Goal: Task Accomplishment & Management: Manage account settings

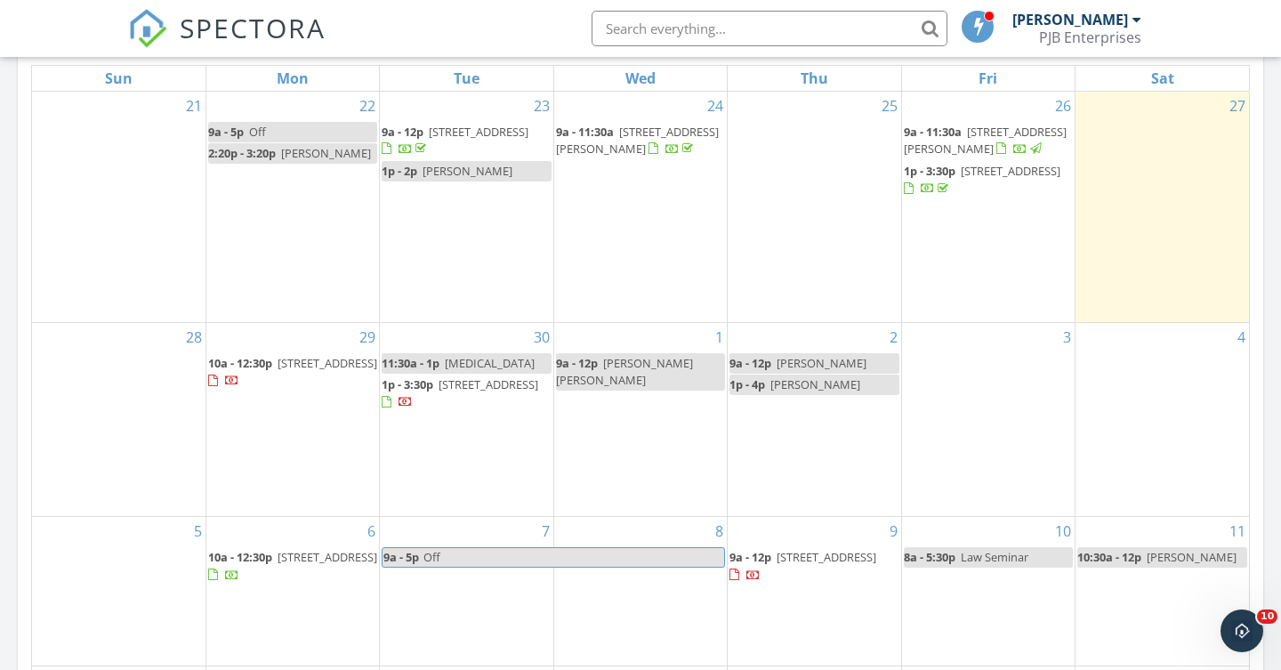
scroll to position [845, 0]
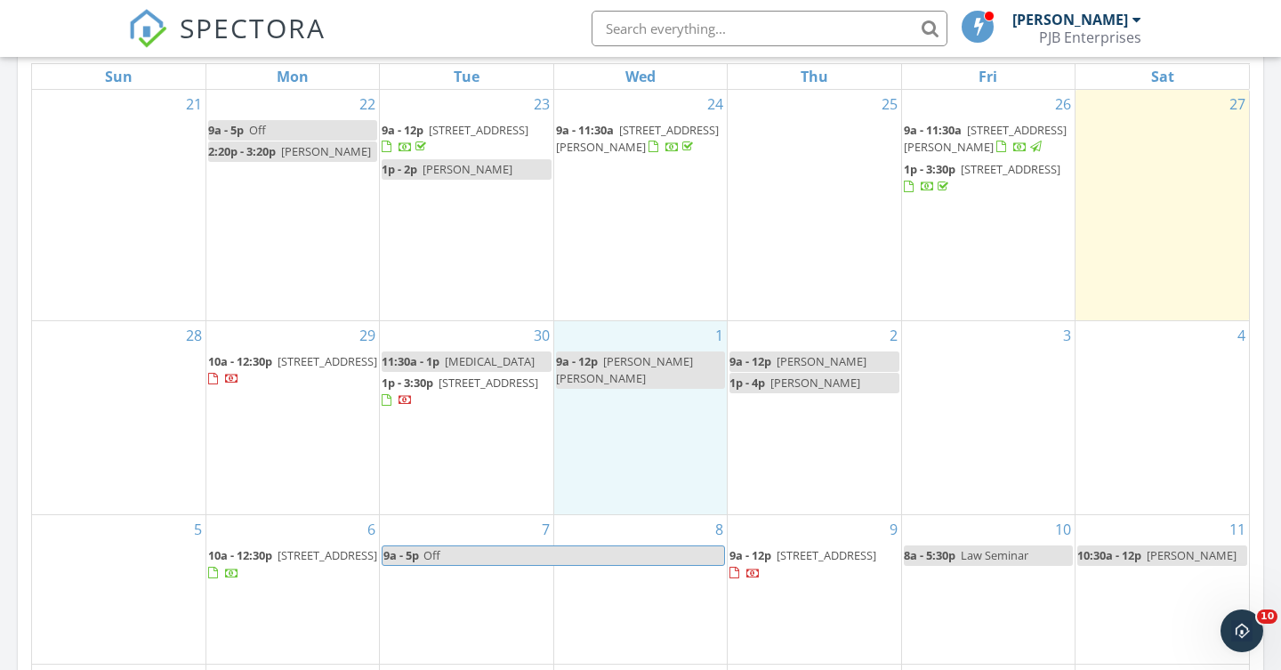
click at [601, 376] on div "1 9a - 12p [PERSON_NAME] [PERSON_NAME]" at bounding box center [640, 418] width 173 height 194
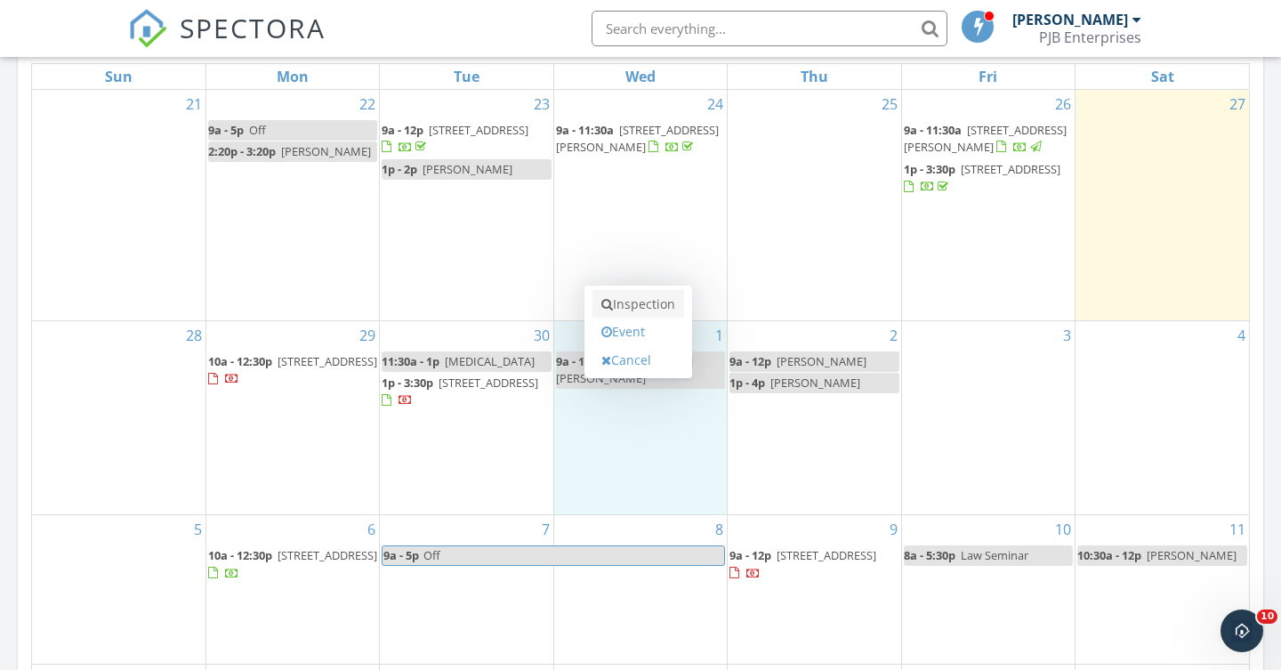
click at [629, 302] on link "Inspection" at bounding box center [638, 304] width 92 height 28
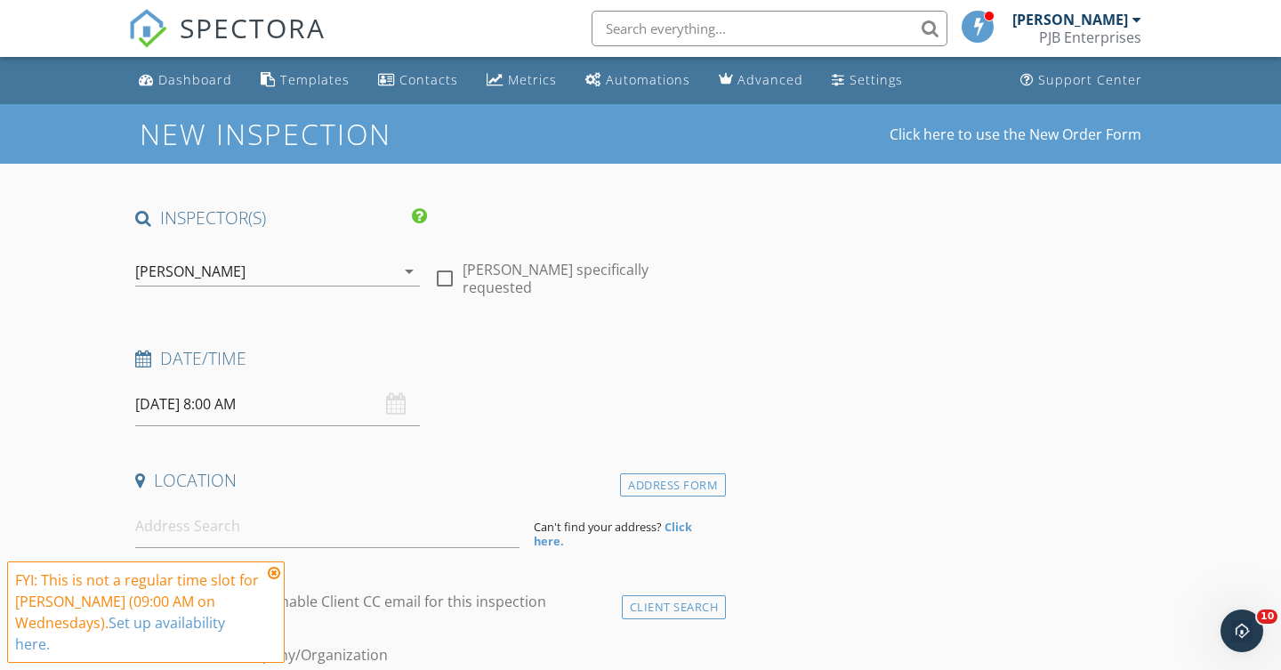
click at [440, 270] on div at bounding box center [445, 278] width 30 height 30
checkbox input "true"
click at [214, 407] on input "10/01/2025 8:00 AM" at bounding box center [277, 405] width 285 height 44
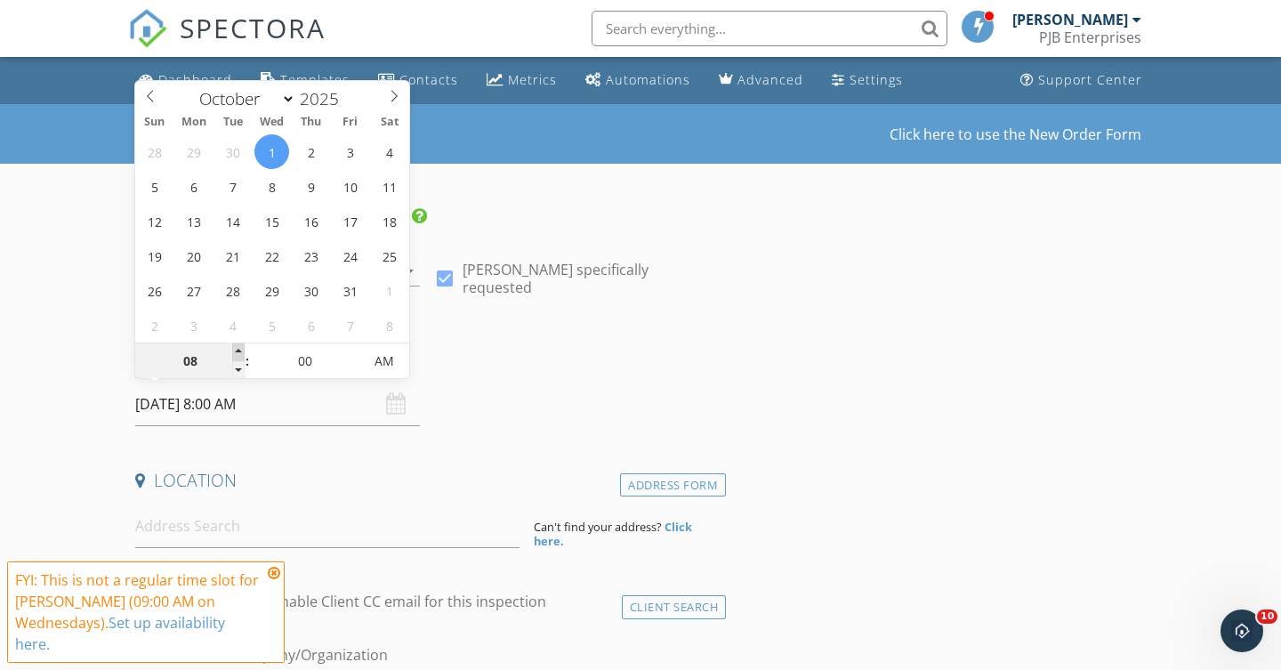
type input "09"
type input "10/01/2025 9:00 AM"
click at [238, 350] on span at bounding box center [238, 352] width 12 height 18
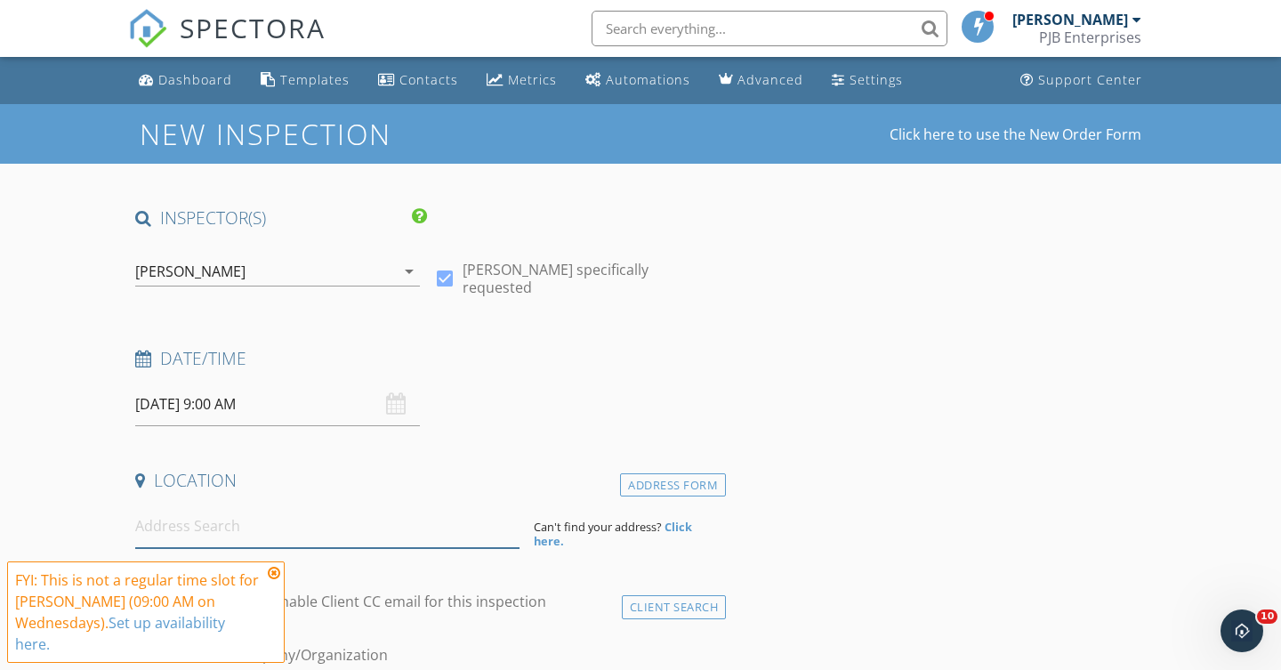
click at [197, 518] on input at bounding box center [327, 526] width 384 height 44
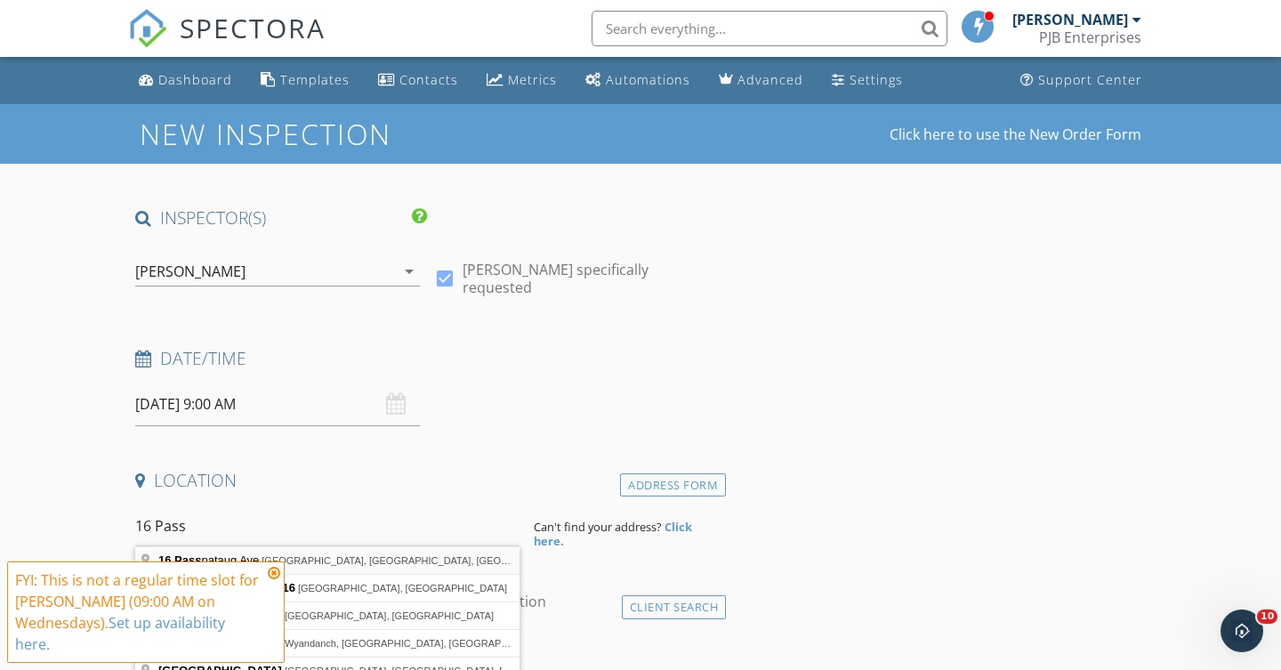
type input "16 Passpataug Ave, Westerly, RI, USA"
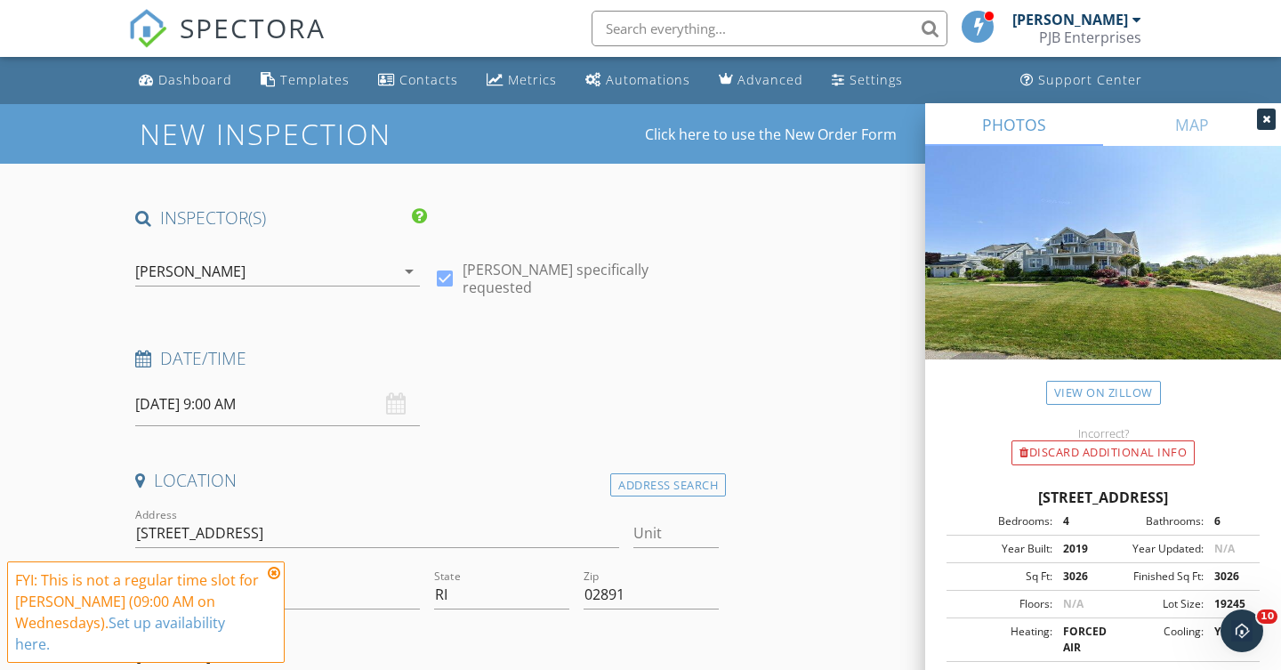
click at [279, 570] on icon at bounding box center [274, 573] width 12 height 14
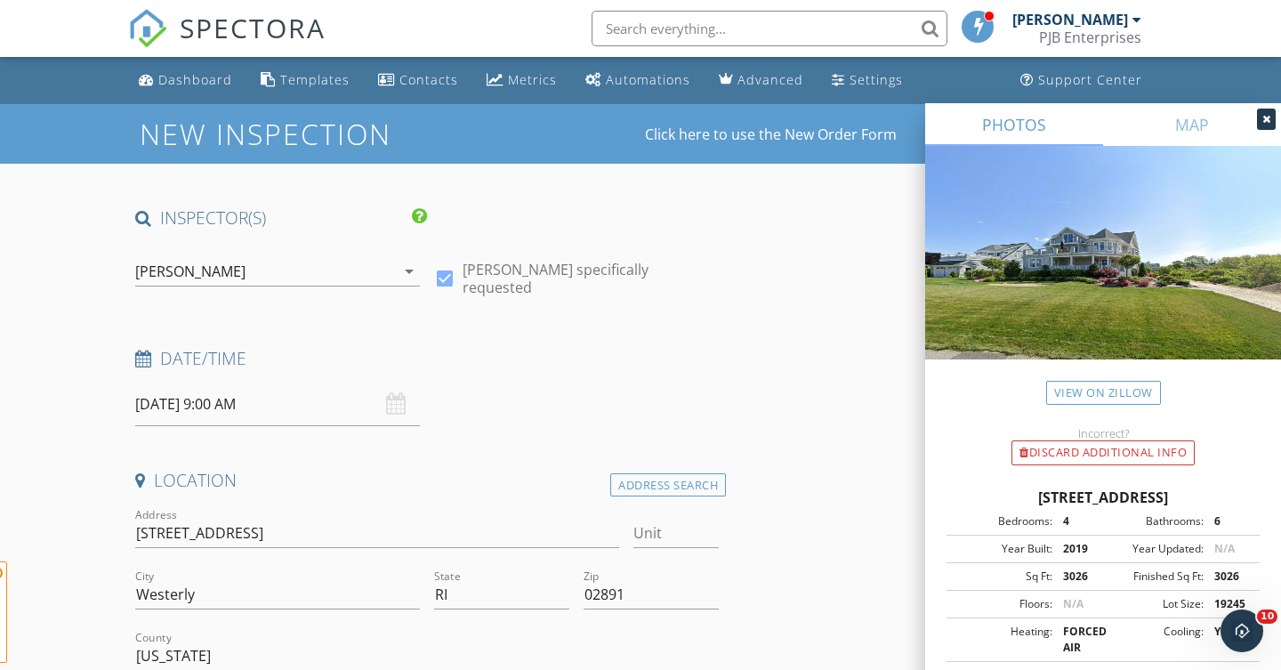
click at [279, 570] on span "FYI: This is not a regular time slot for Peter Bellone (09:00 AM on Wednesdays)…" at bounding box center [146, 611] width 278 height 101
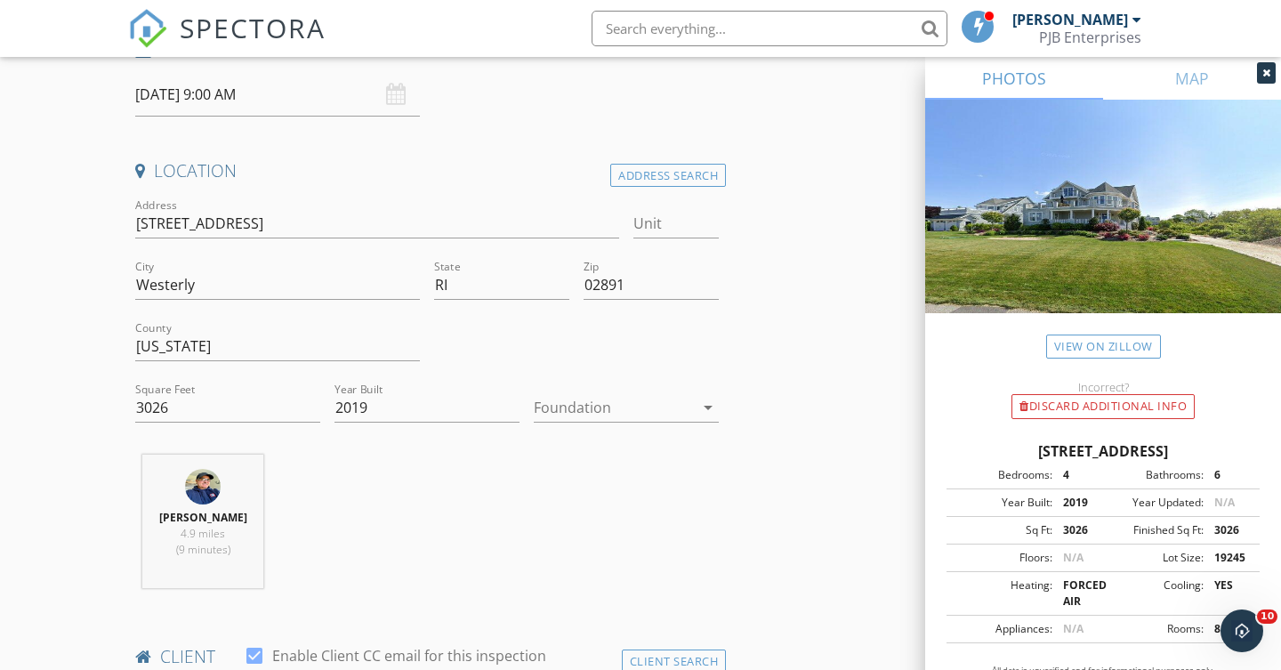
scroll to position [312, 0]
click at [186, 399] on input "3026" at bounding box center [227, 405] width 185 height 29
type input "3659"
click at [707, 402] on icon "arrow_drop_down" at bounding box center [707, 404] width 21 height 21
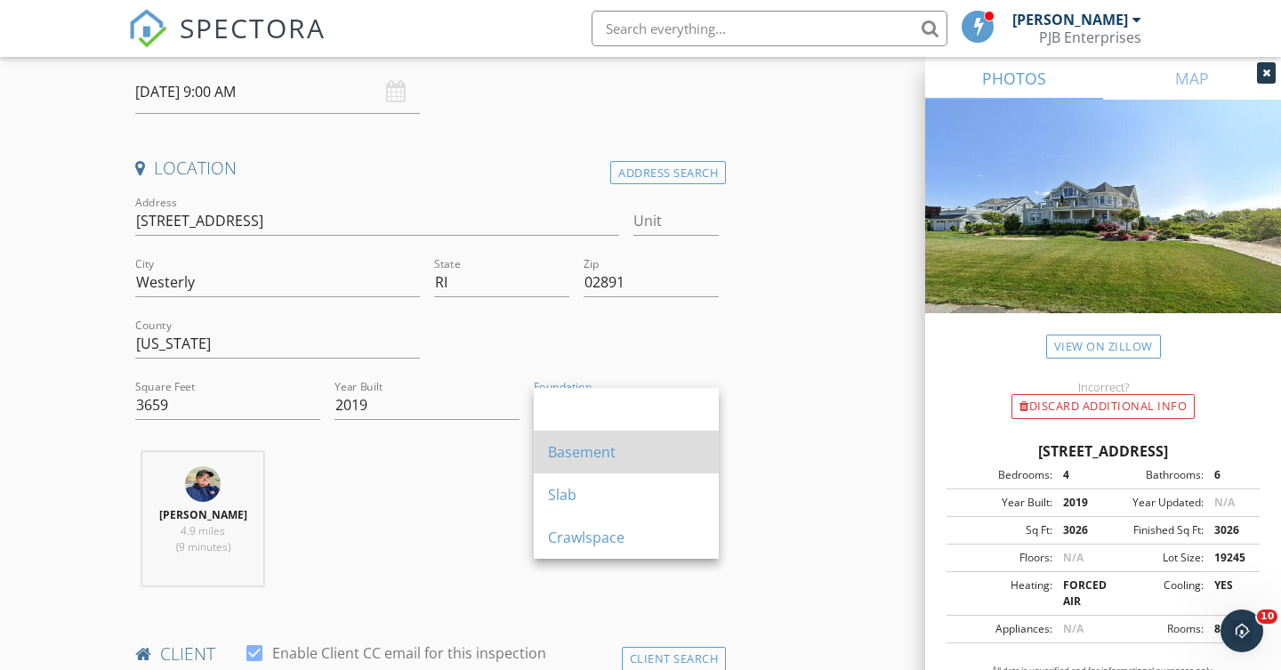
click at [624, 447] on div "Basement" at bounding box center [626, 451] width 157 height 21
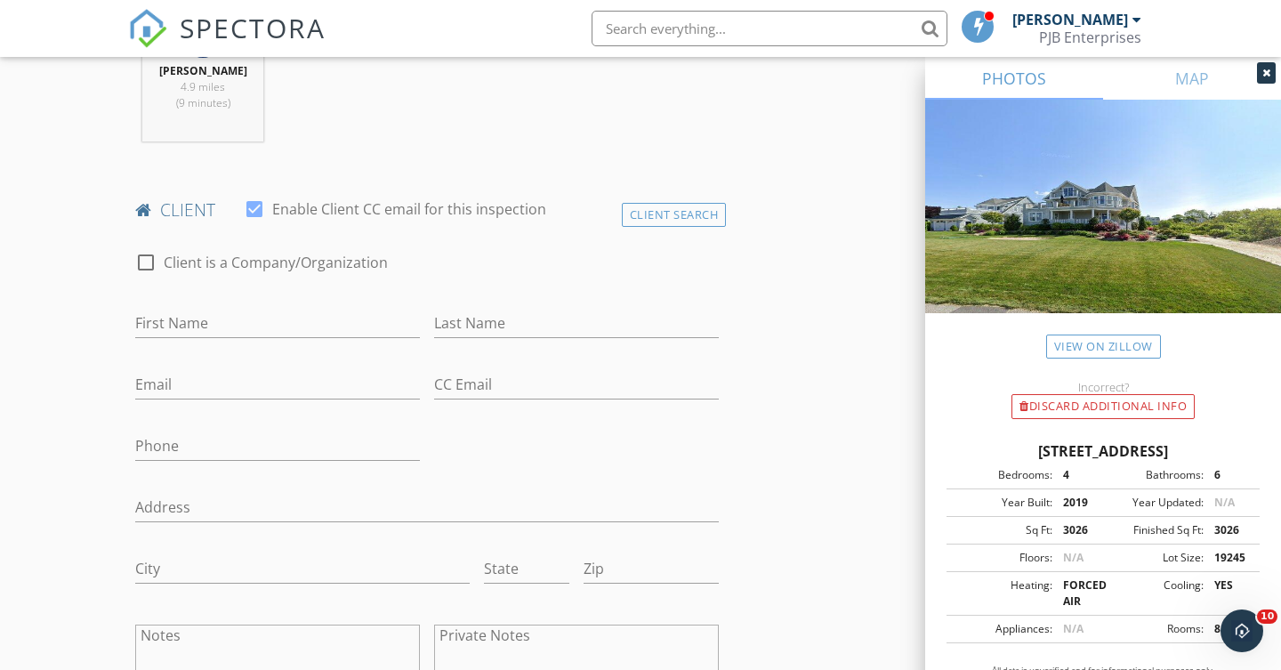
scroll to position [770, 0]
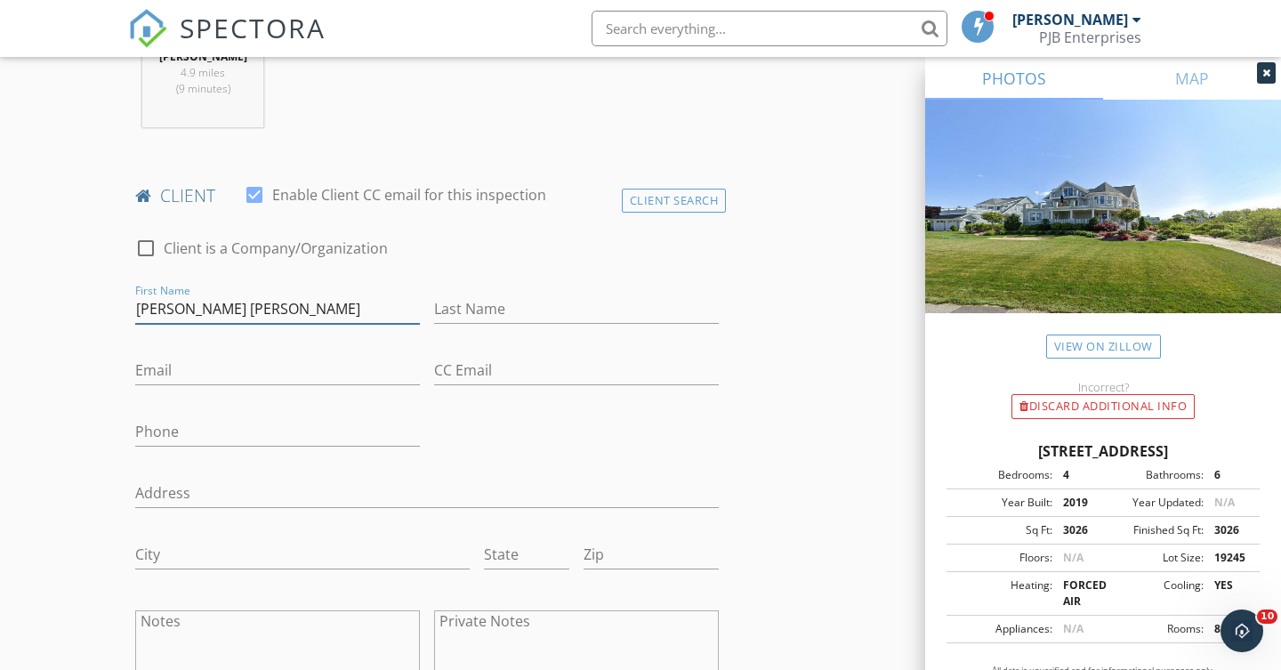
type input "Mary Jane"
type input "Kearney"
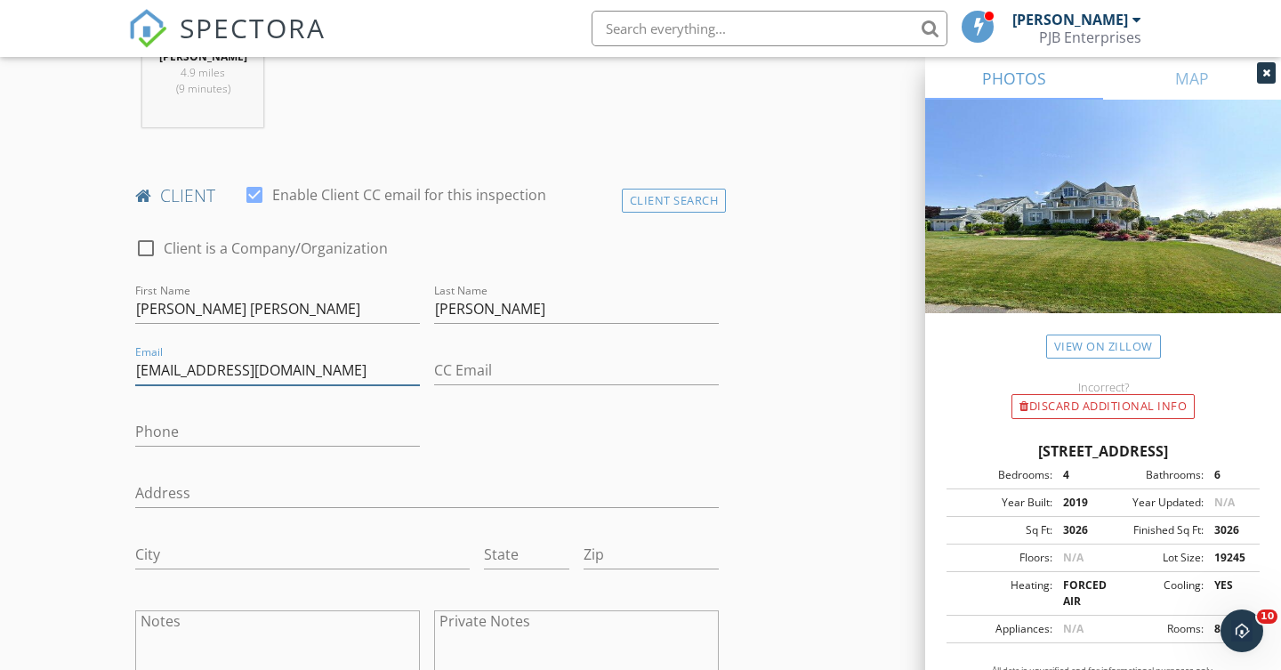
type input "mjangelillo@gmail.com"
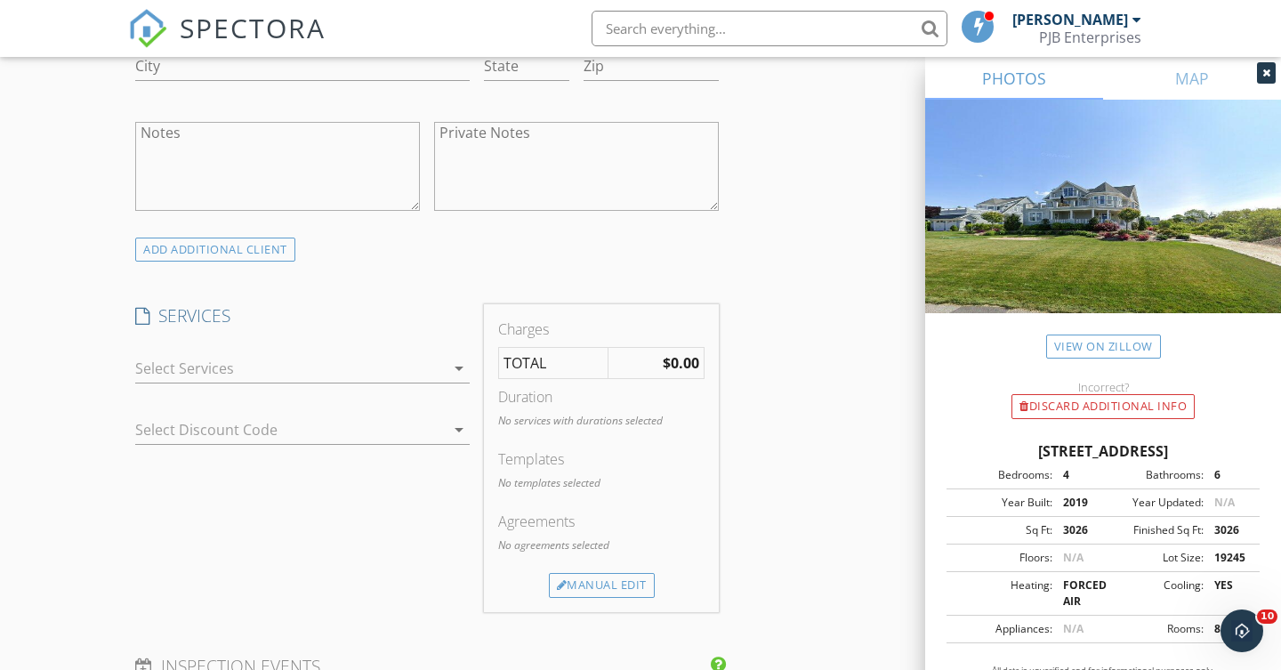
scroll to position [1304, 0]
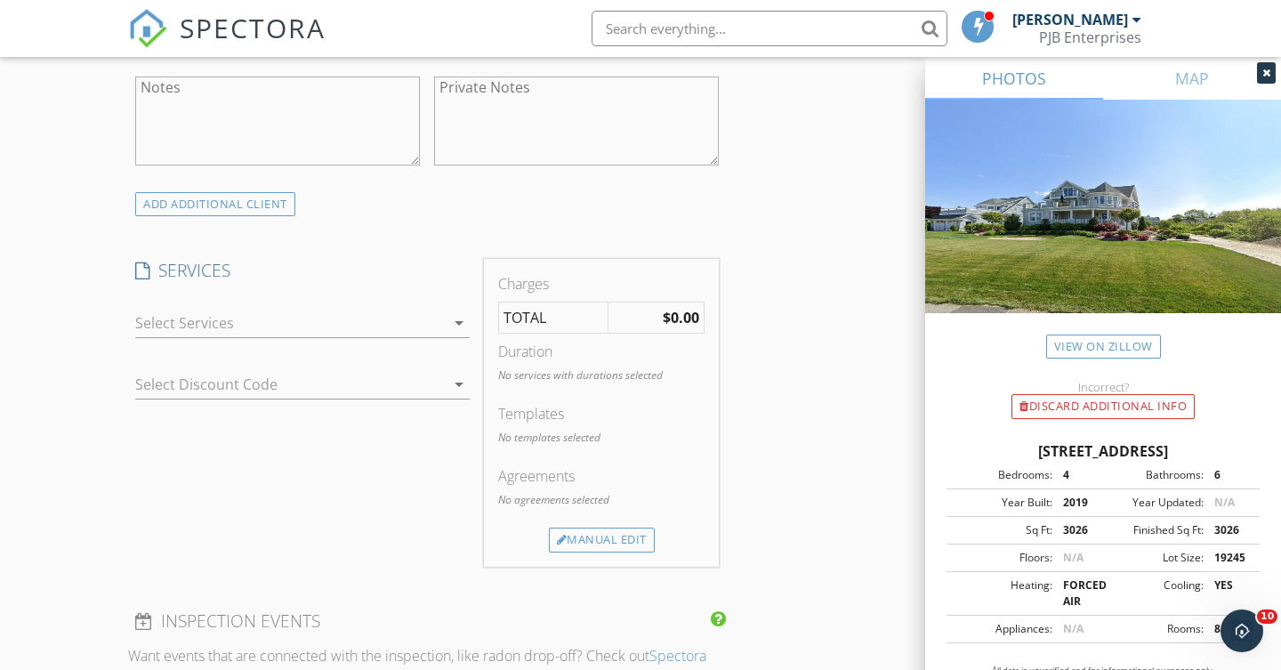
type input "203-505-9312"
click at [455, 312] on icon "arrow_drop_down" at bounding box center [458, 322] width 21 height 21
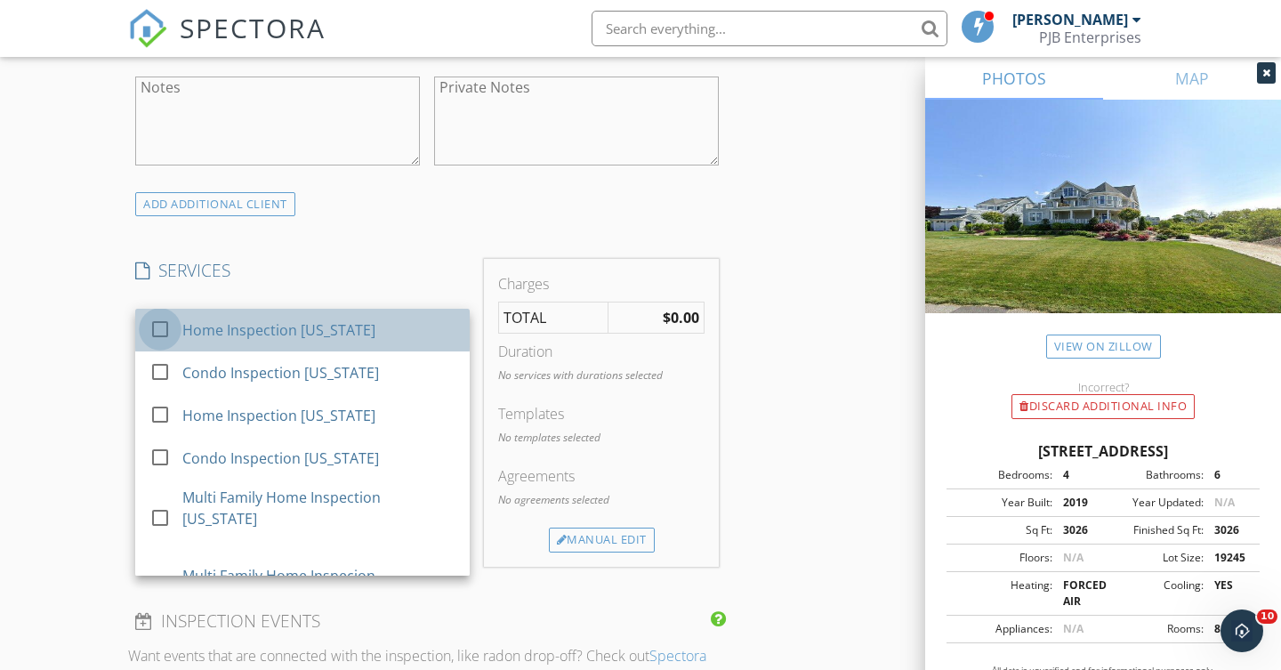
click at [158, 335] on div at bounding box center [160, 329] width 30 height 30
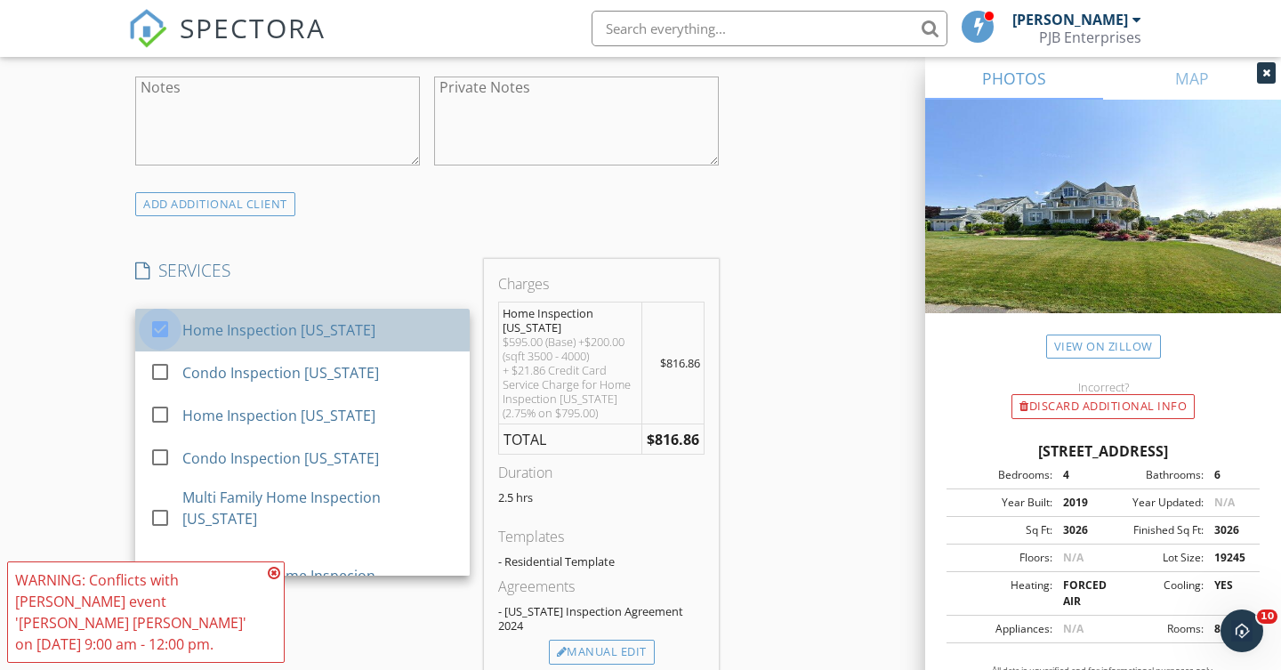
click at [166, 324] on div at bounding box center [160, 329] width 30 height 30
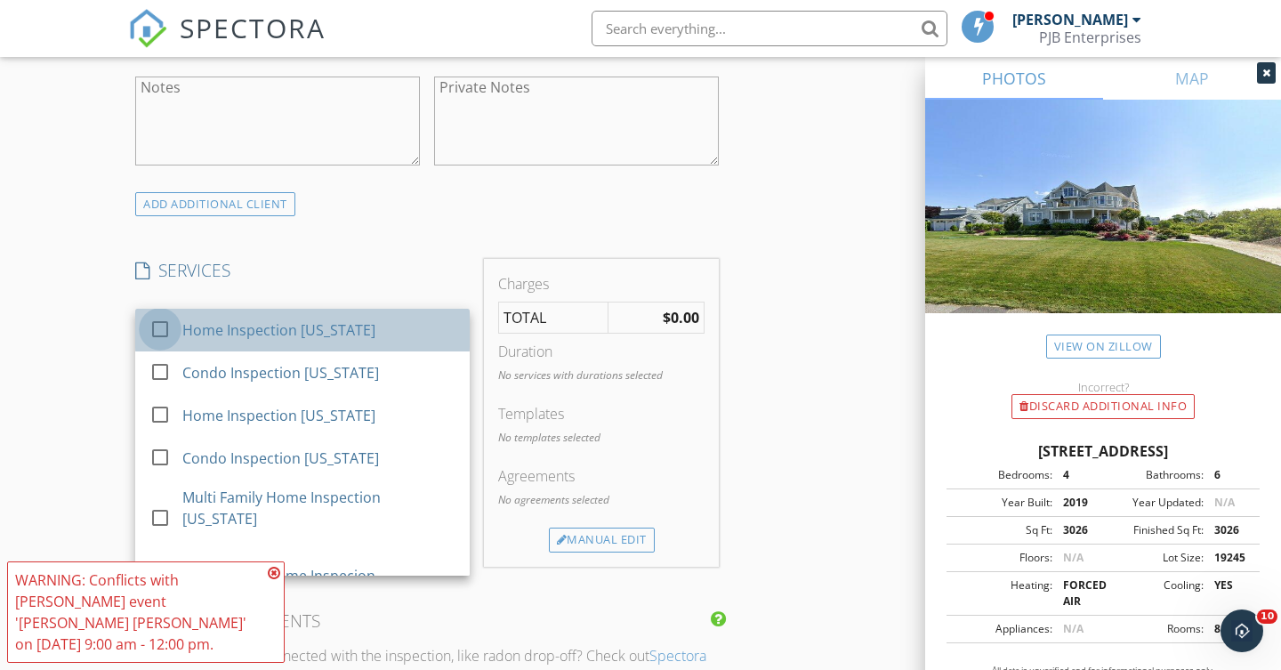
click at [167, 328] on div at bounding box center [160, 329] width 30 height 30
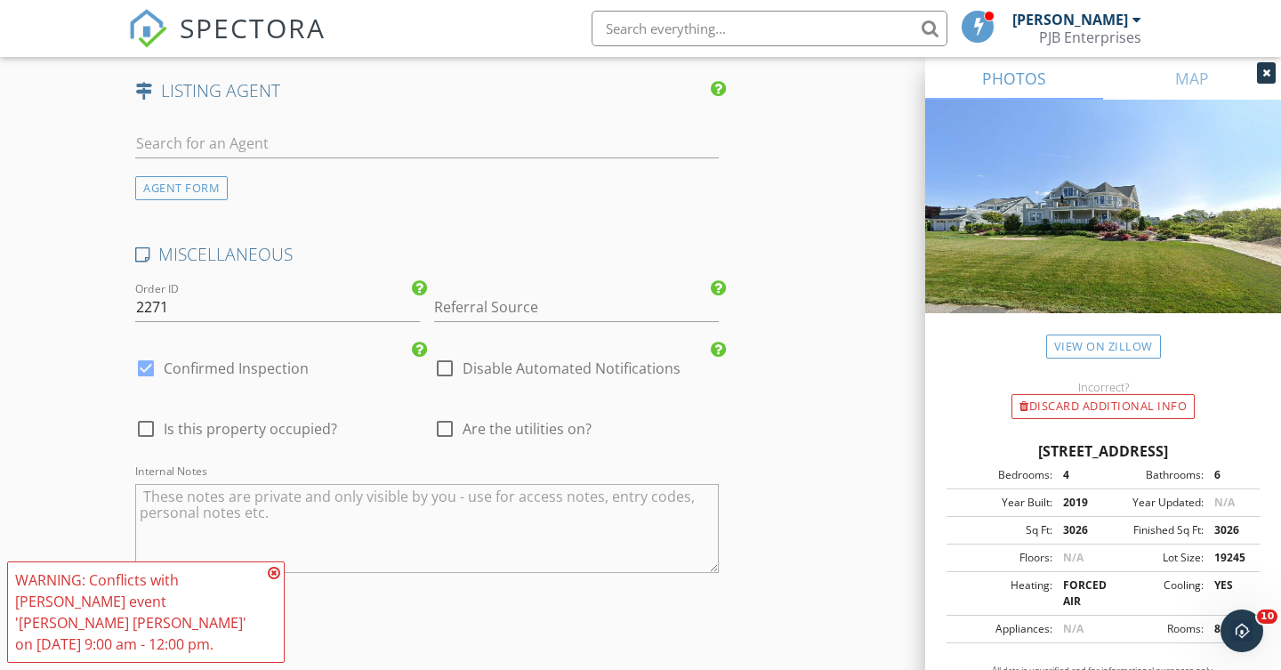
scroll to position [2465, 0]
click at [451, 419] on div at bounding box center [445, 427] width 30 height 30
checkbox input "true"
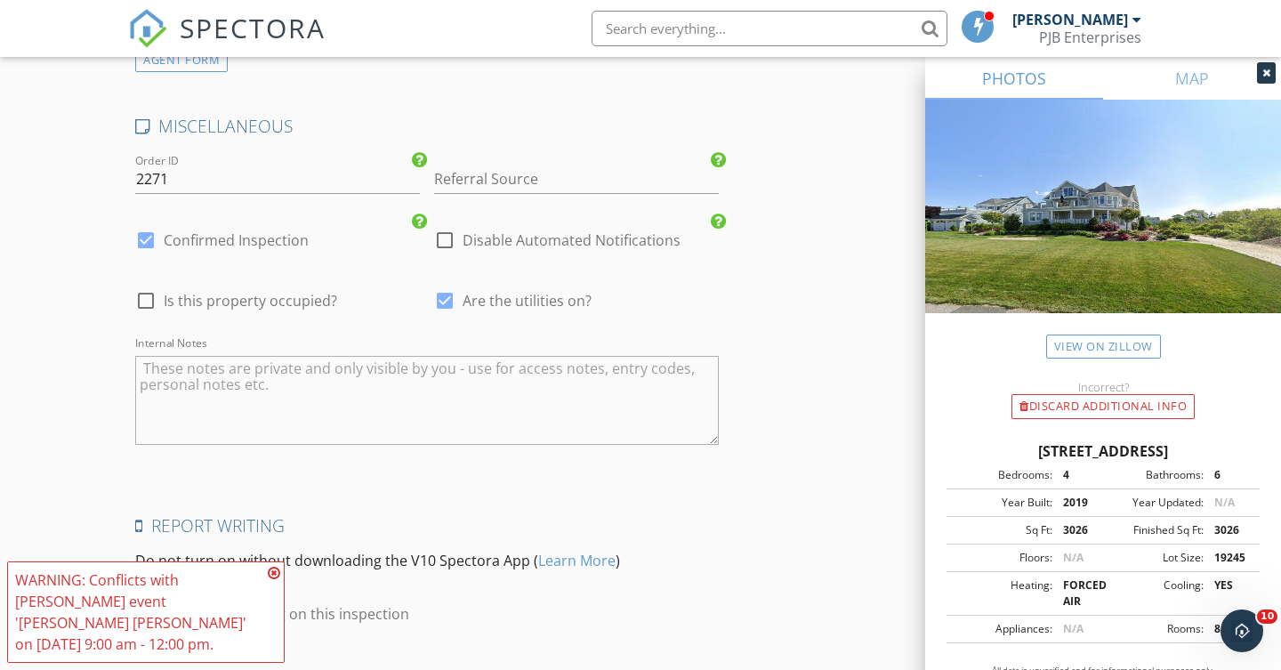
scroll to position [2646, 0]
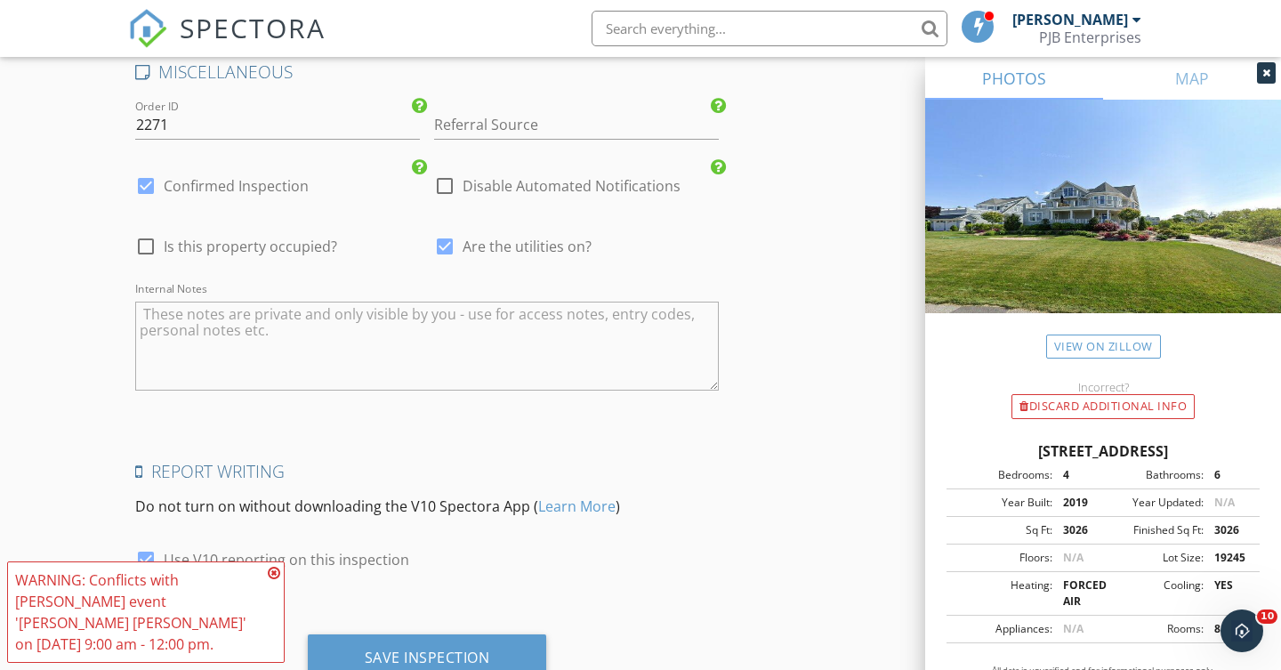
click at [278, 580] on icon at bounding box center [274, 573] width 12 height 14
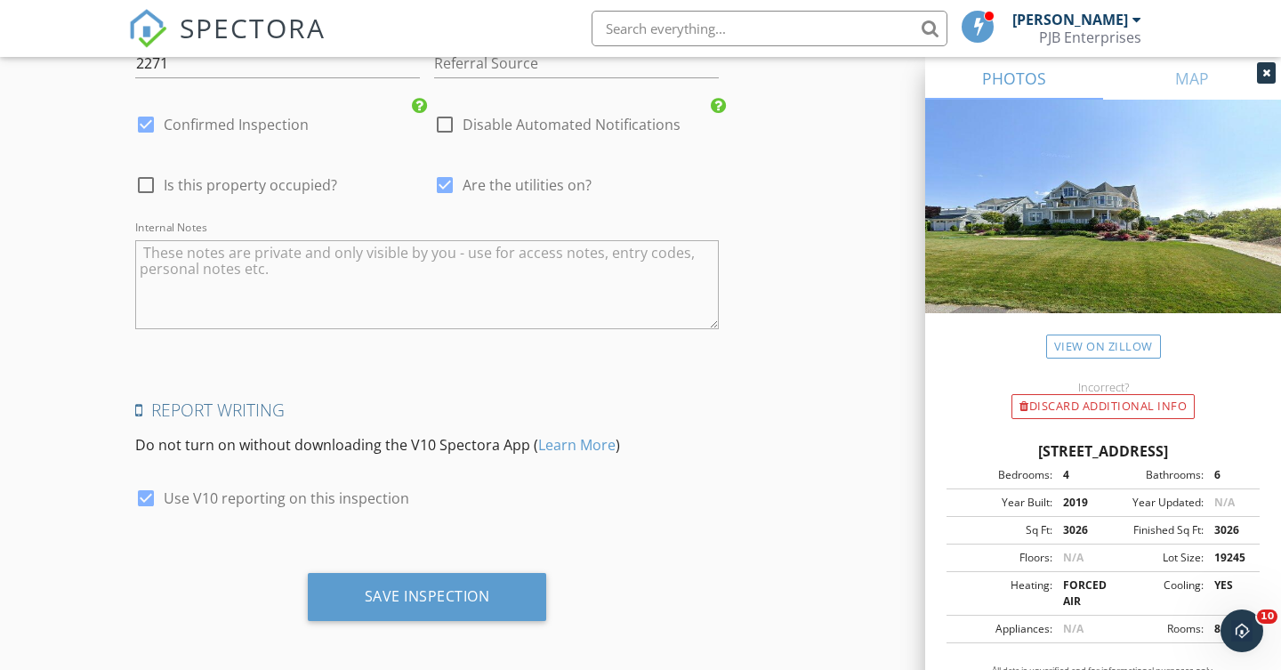
scroll to position [2706, 0]
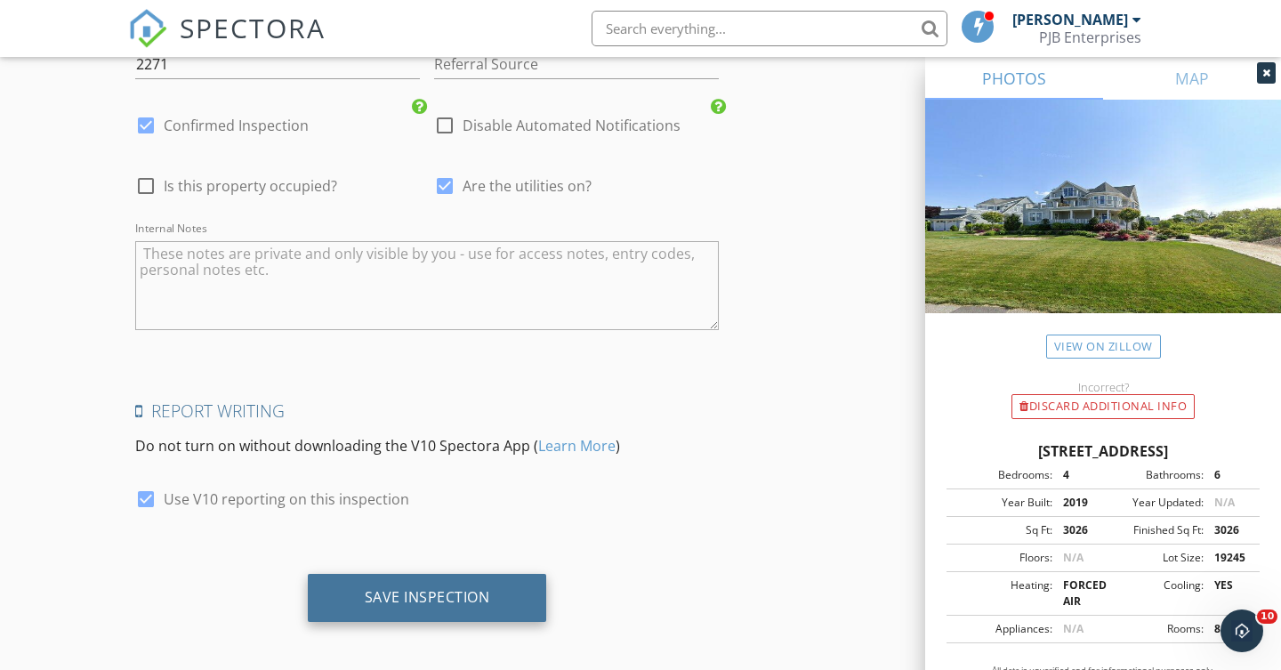
click at [426, 578] on div "Save Inspection" at bounding box center [427, 598] width 239 height 48
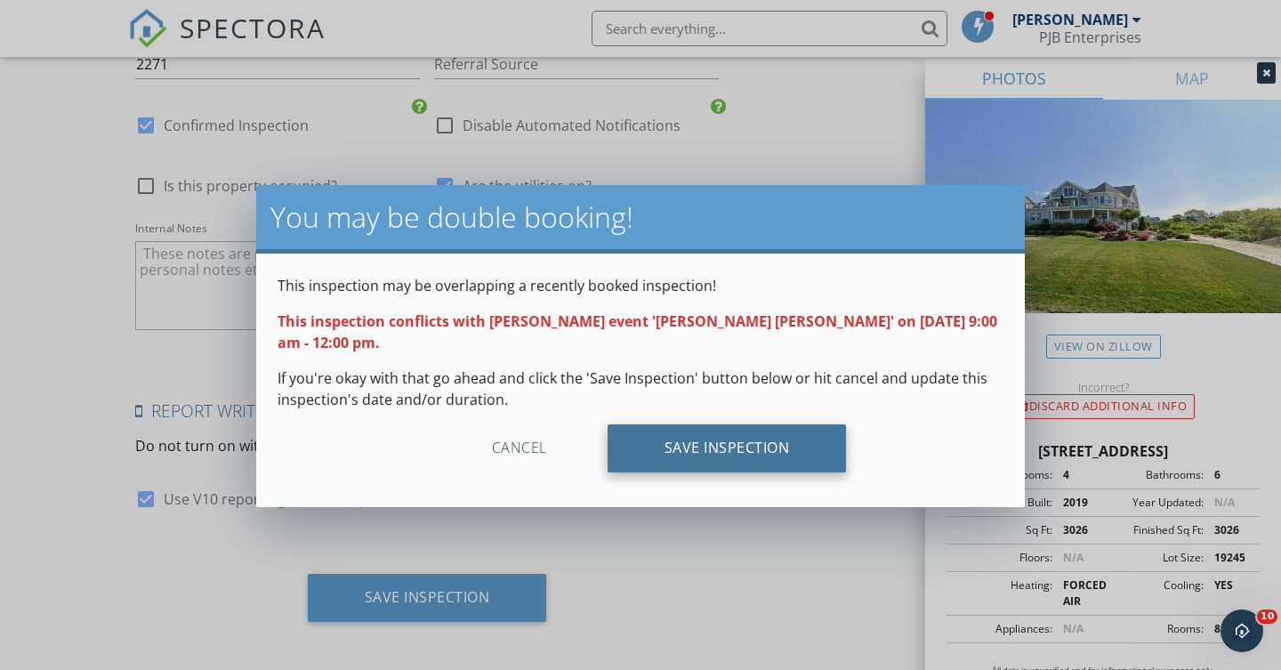
click at [725, 424] on div "Save Inspection" at bounding box center [727, 448] width 239 height 48
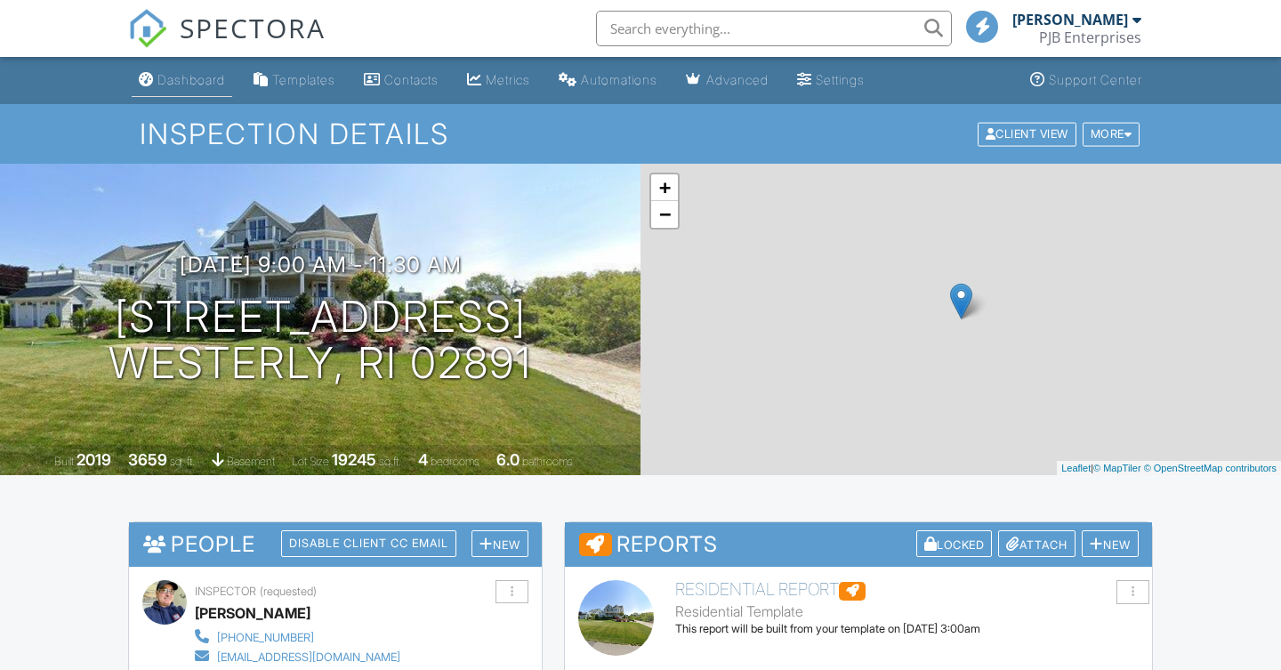
click at [202, 87] on div "Dashboard" at bounding box center [191, 79] width 68 height 15
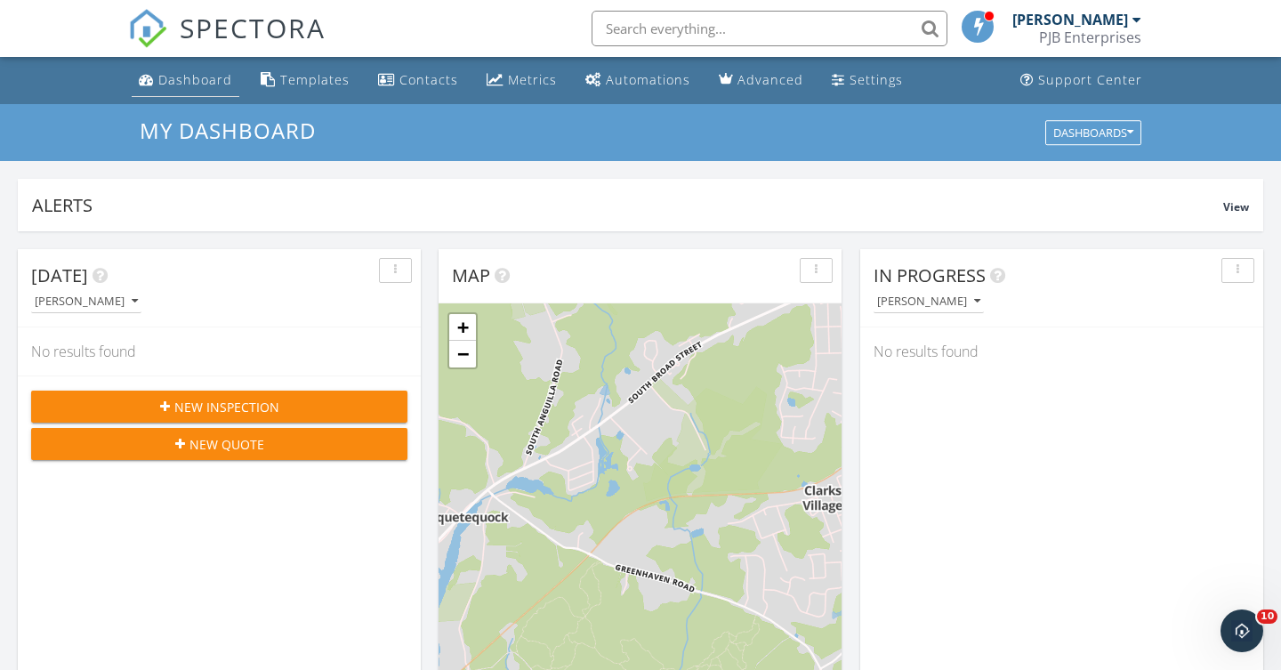
click at [205, 84] on div "Dashboard" at bounding box center [195, 79] width 74 height 17
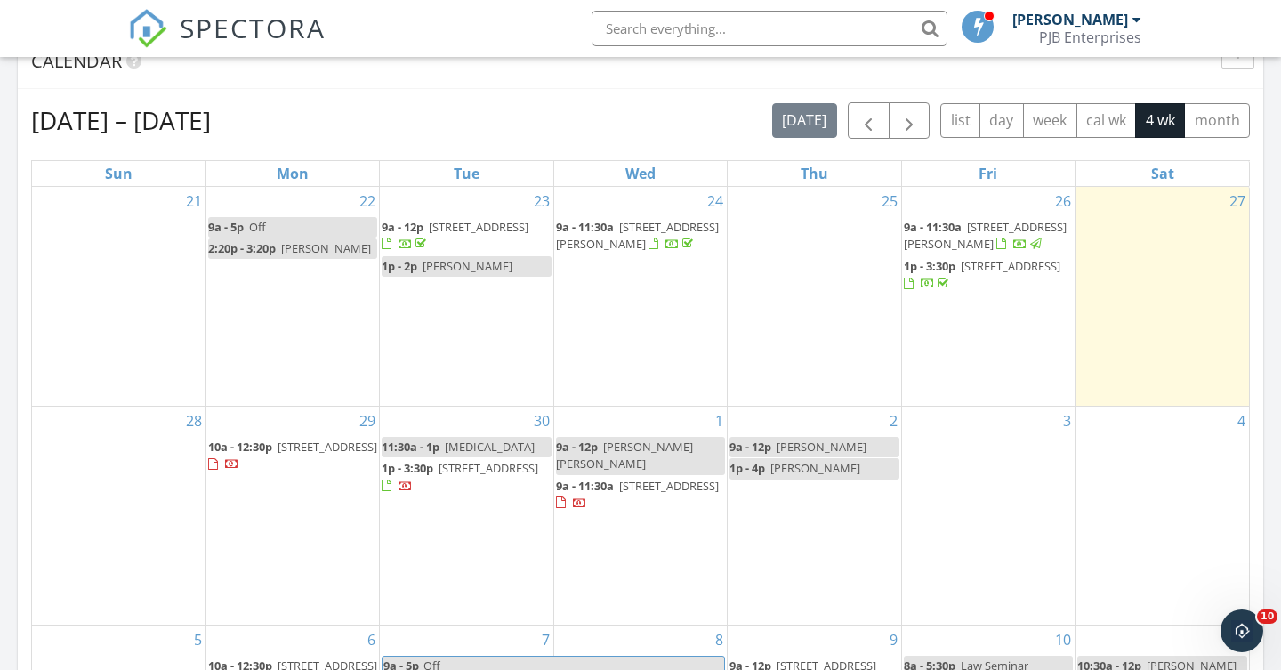
scroll to position [754, 0]
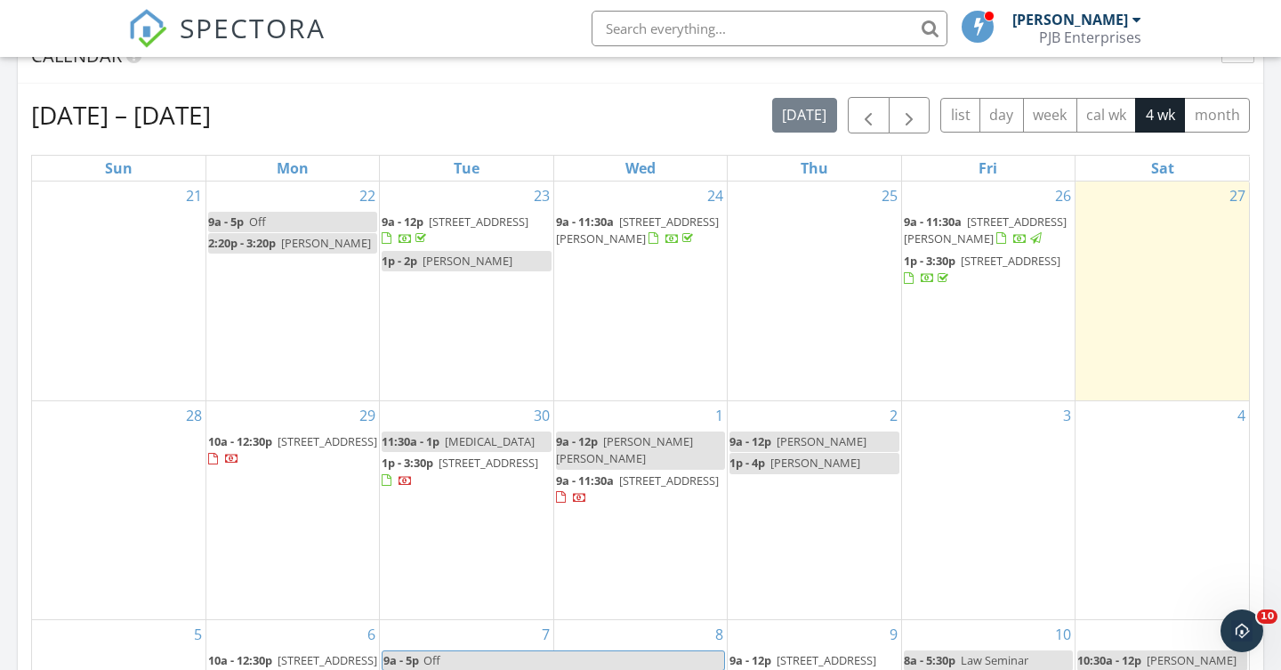
click at [678, 431] on link "9a - 12p Mary Jane" at bounding box center [640, 449] width 169 height 37
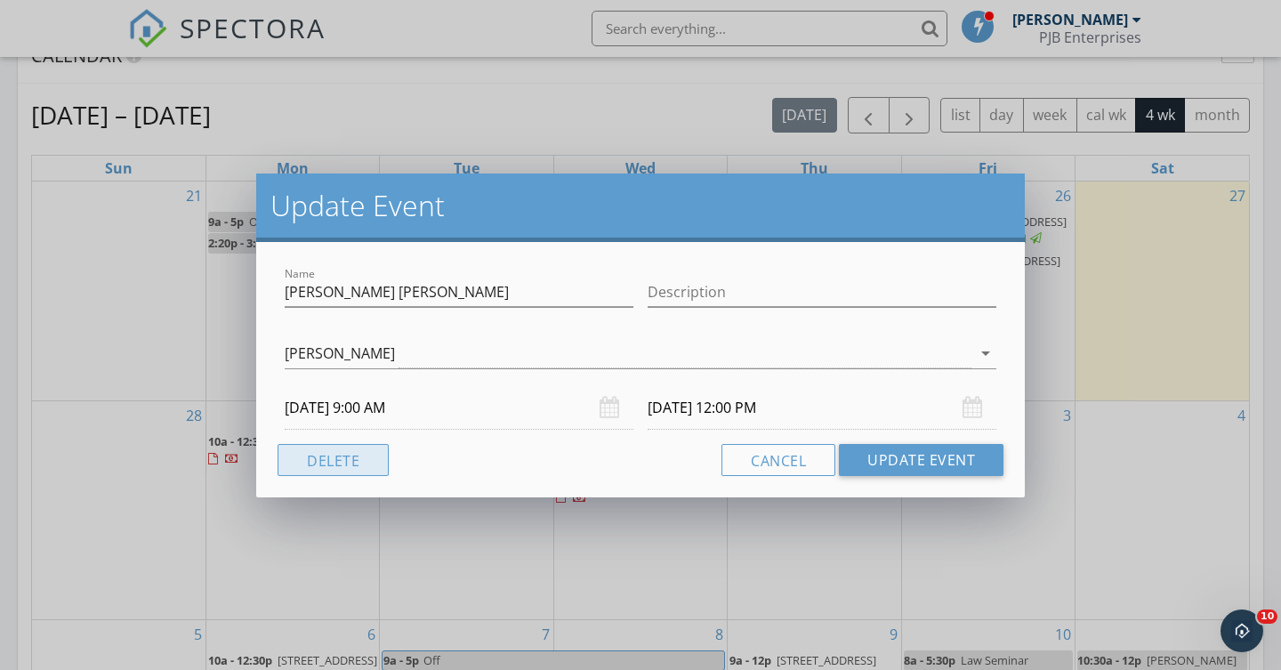
click at [343, 464] on button "Delete" at bounding box center [333, 460] width 111 height 32
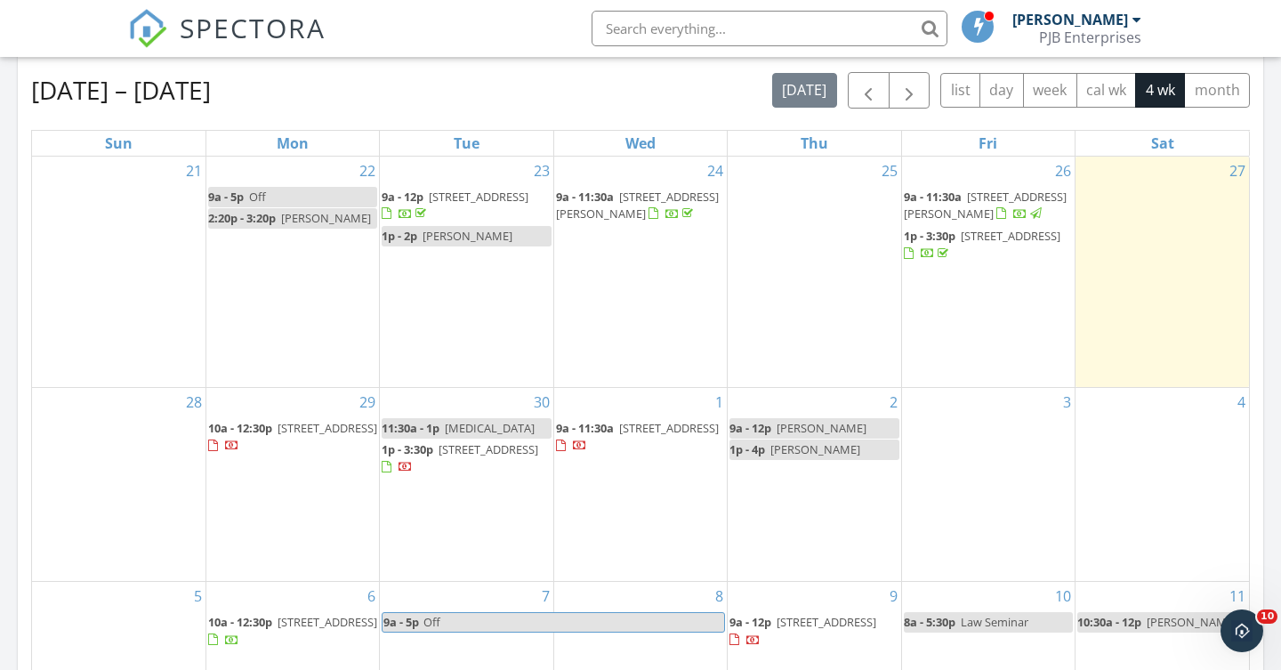
scroll to position [774, 0]
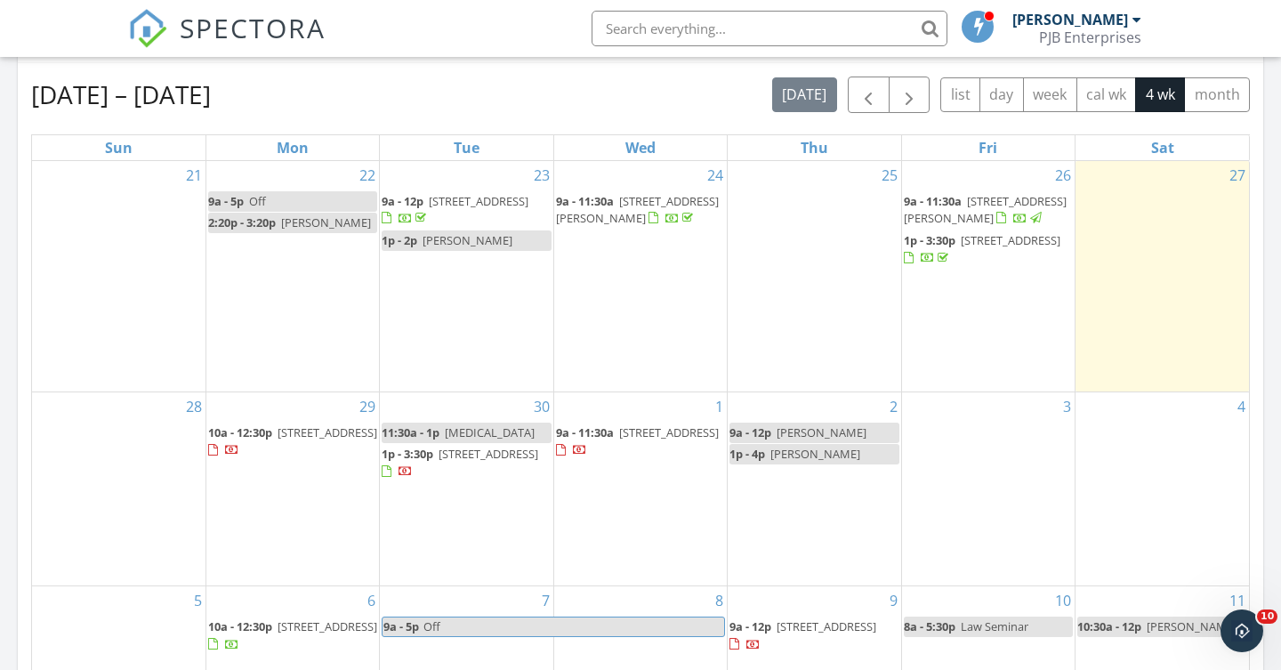
click at [794, 483] on div "2 9a - 12p Kurt Potter 1p - 4p Mark Messina" at bounding box center [814, 489] width 173 height 194
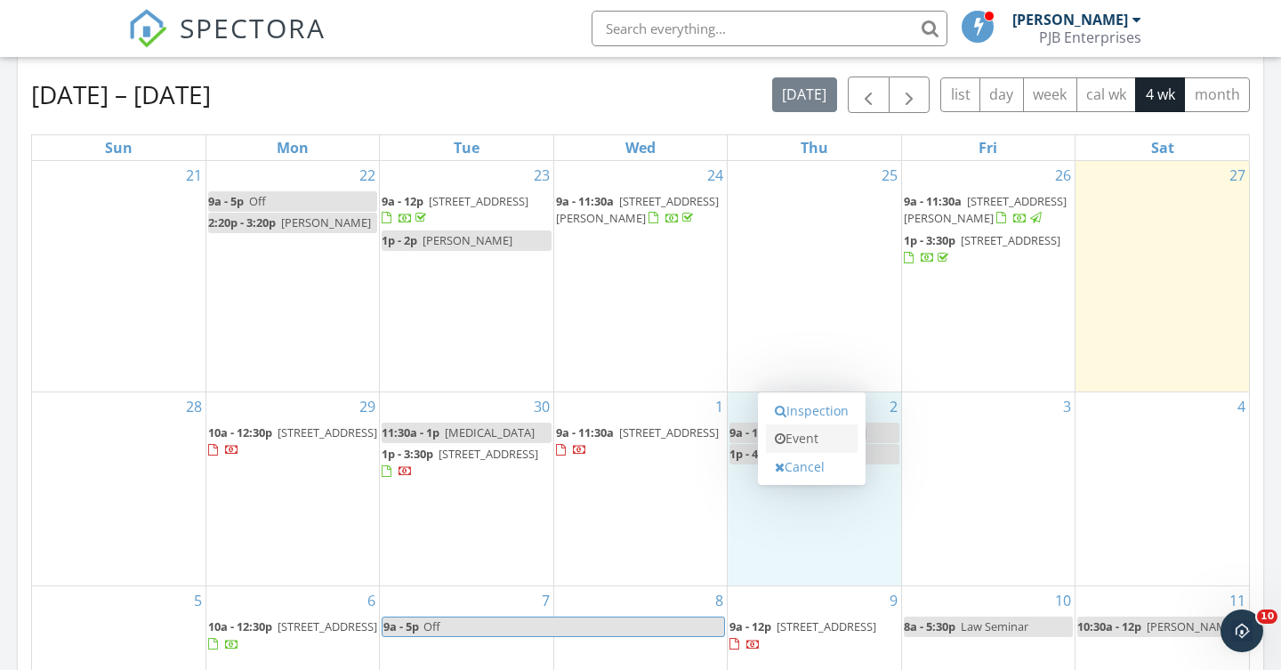
click at [815, 442] on link "Event" at bounding box center [812, 438] width 92 height 28
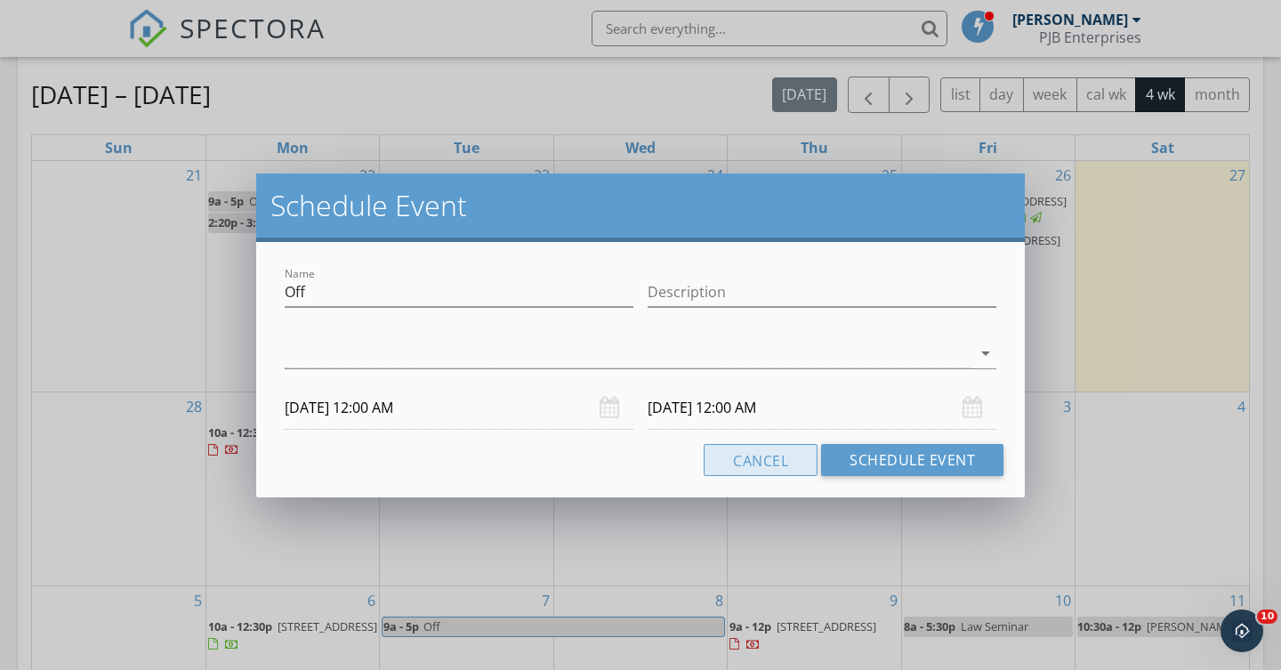
click at [770, 459] on button "Cancel" at bounding box center [761, 460] width 114 height 32
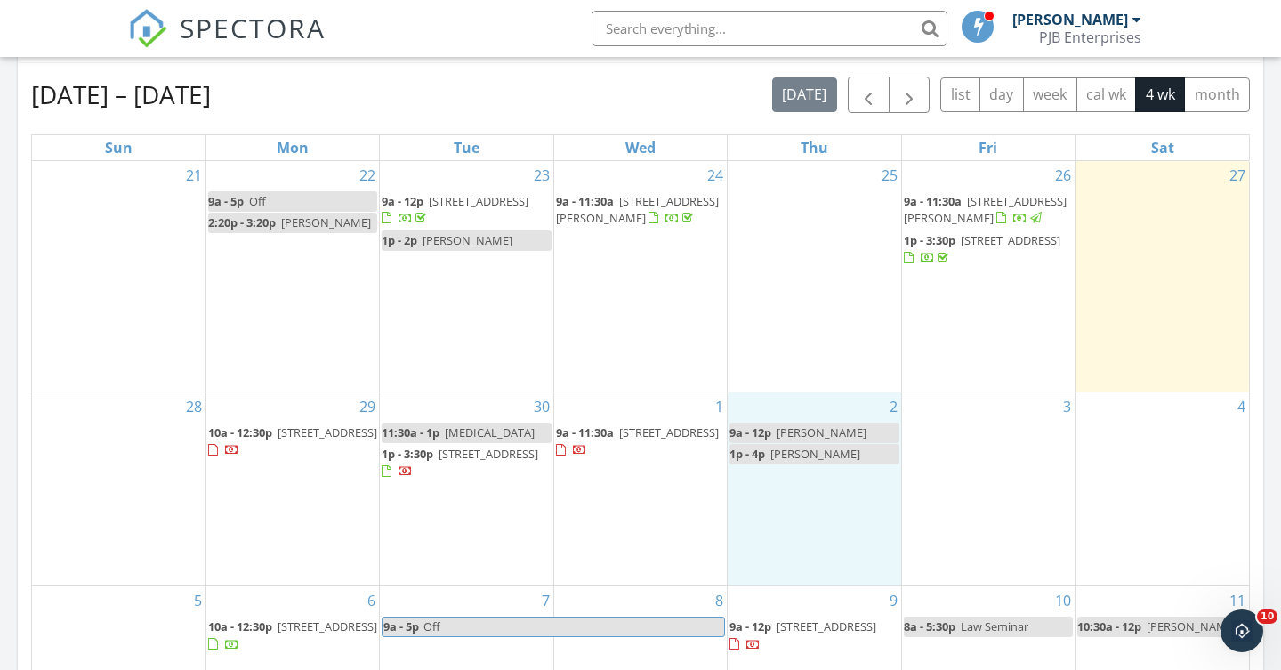
click at [810, 470] on div "2 9a - 12p Kurt Potter 1p - 4p Mark Messina" at bounding box center [814, 489] width 173 height 194
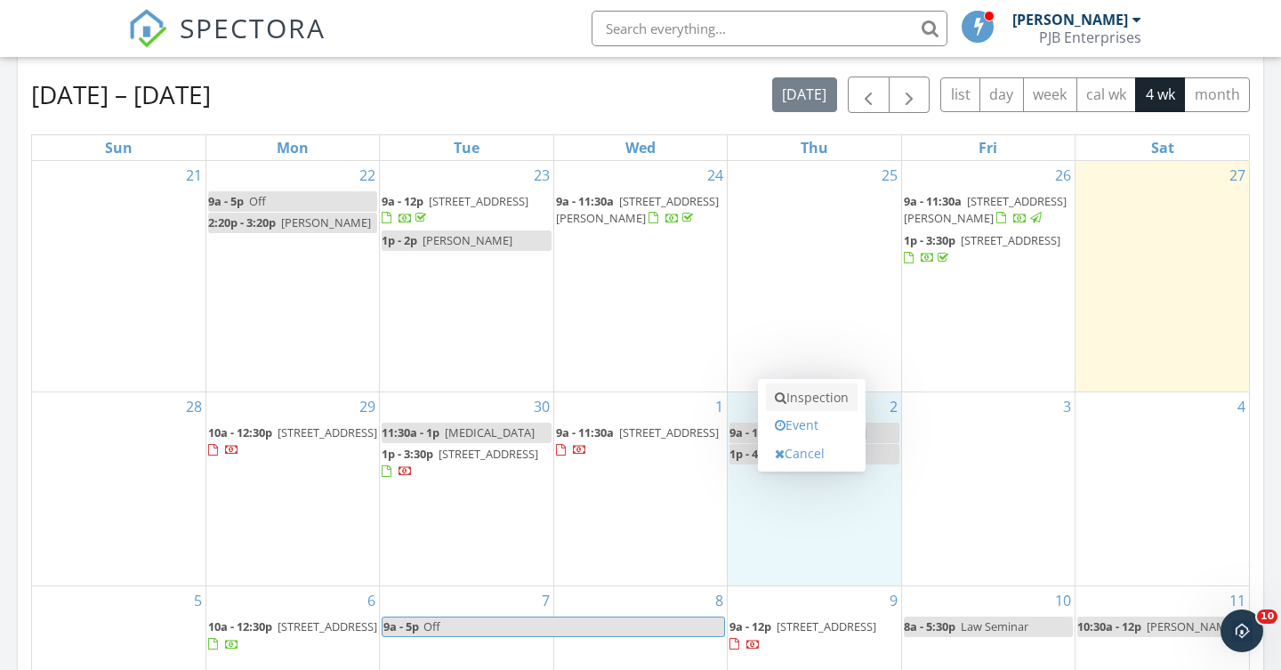
click at [825, 396] on link "Inspection" at bounding box center [812, 397] width 92 height 28
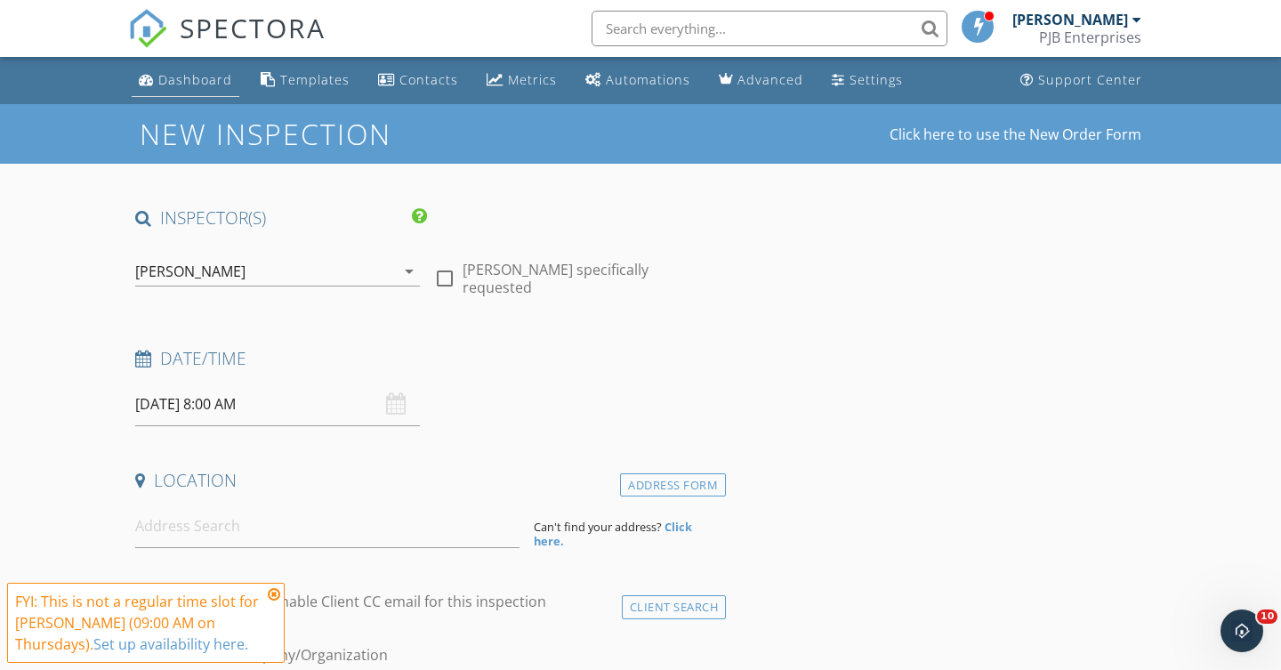
click at [186, 83] on div "Dashboard" at bounding box center [195, 79] width 74 height 17
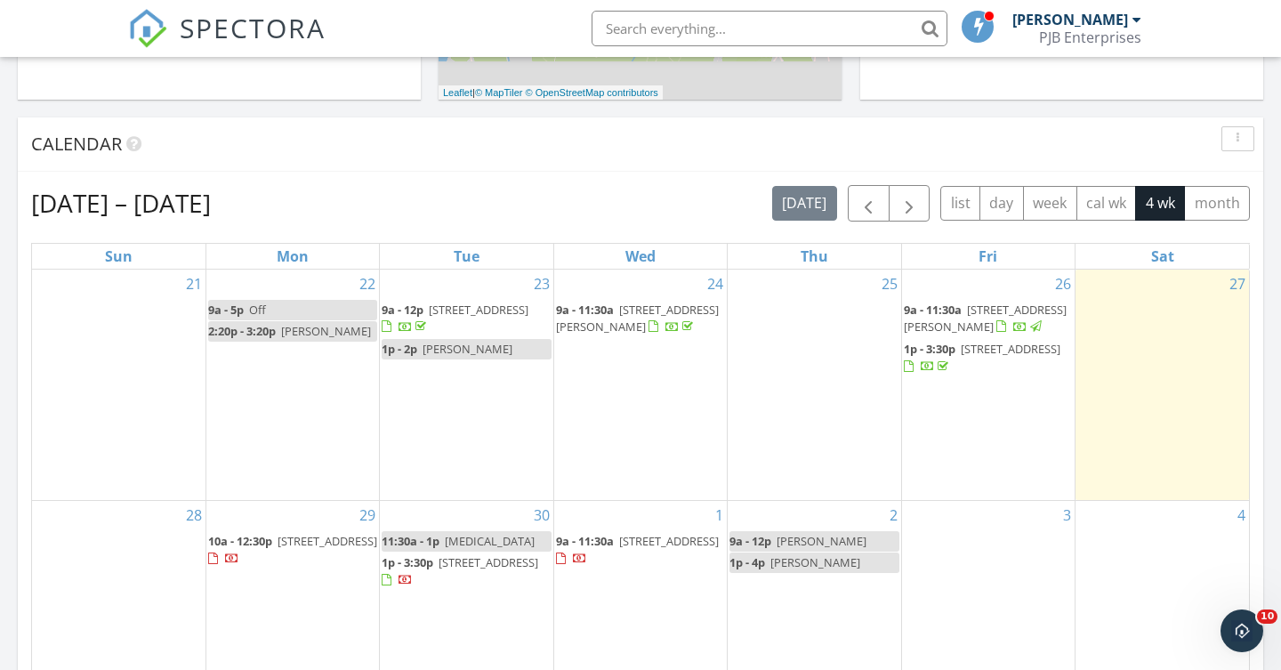
scroll to position [669, 0]
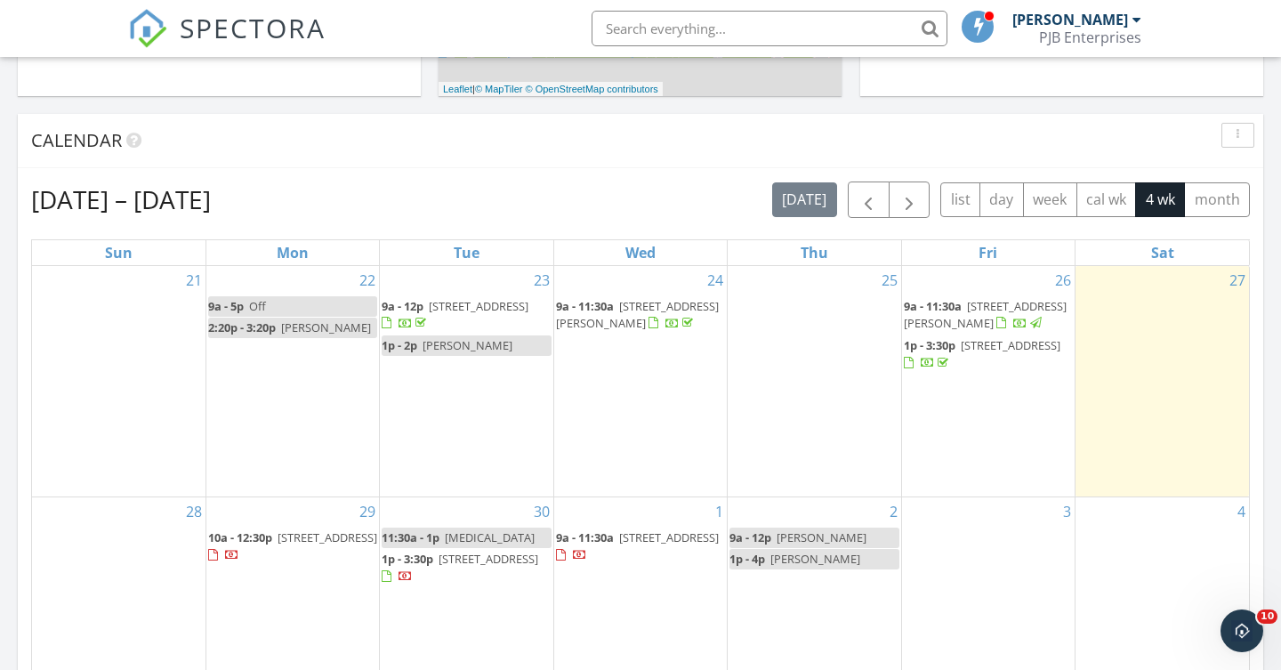
click at [293, 529] on span "[STREET_ADDRESS]" at bounding box center [328, 537] width 100 height 16
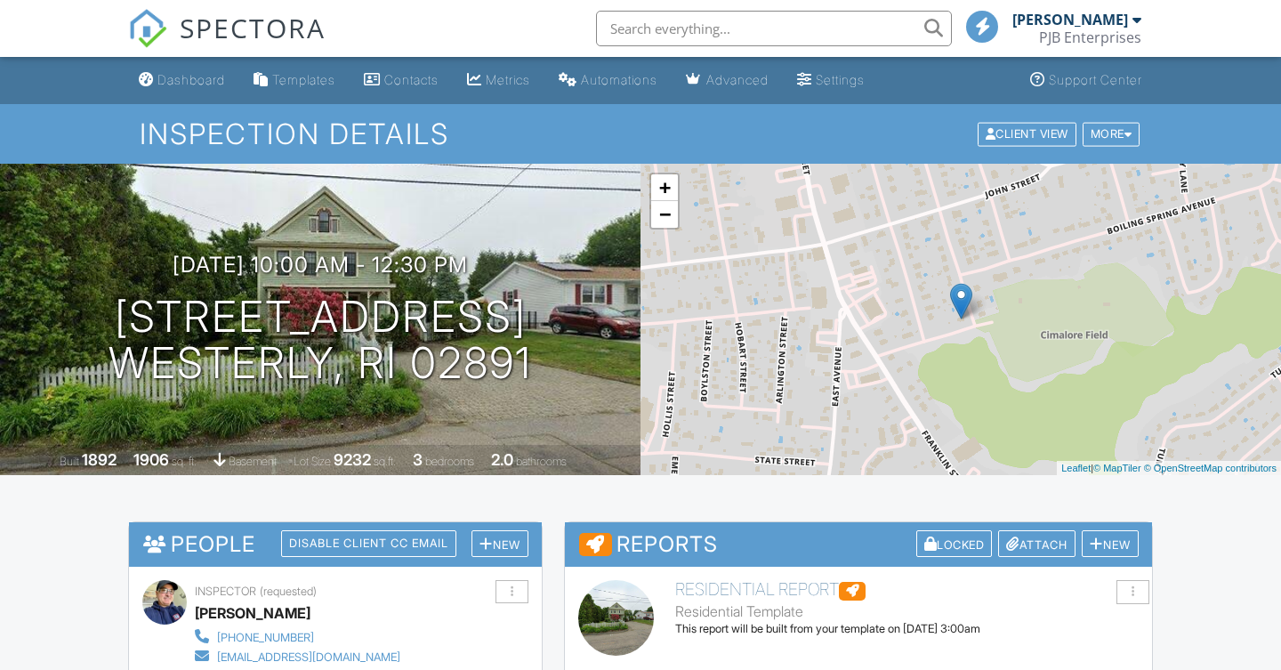
scroll to position [348, 0]
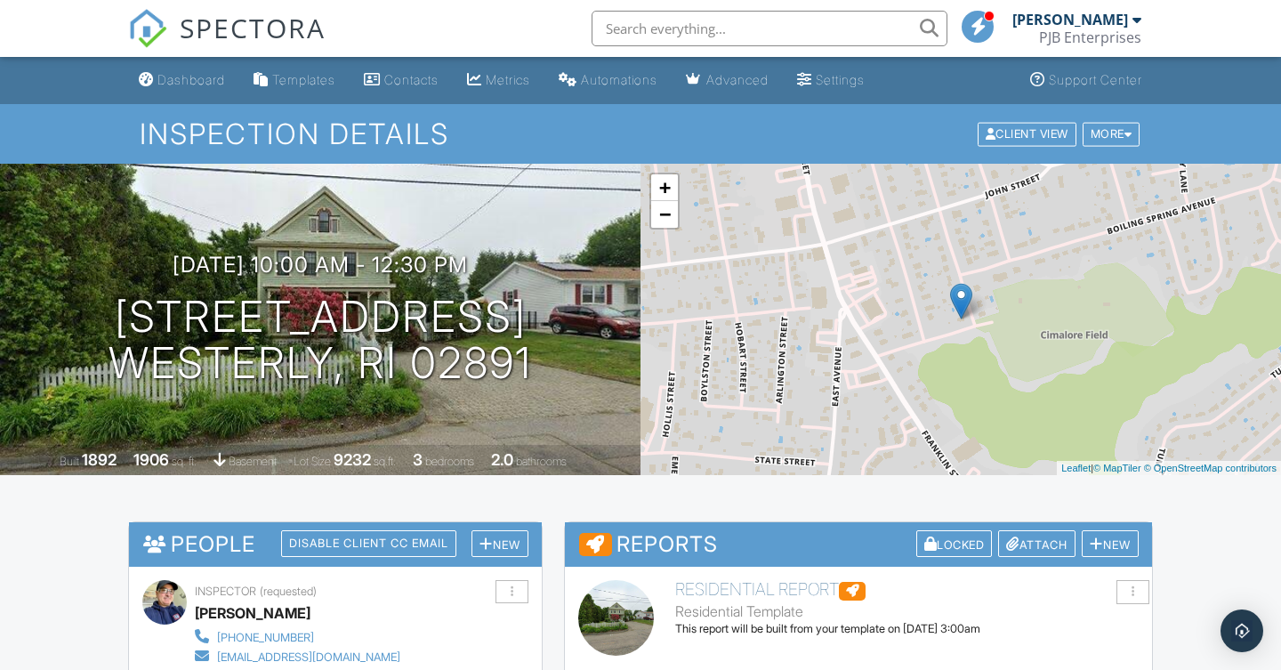
scroll to position [0, 0]
click at [204, 80] on div "Dashboard" at bounding box center [191, 79] width 68 height 15
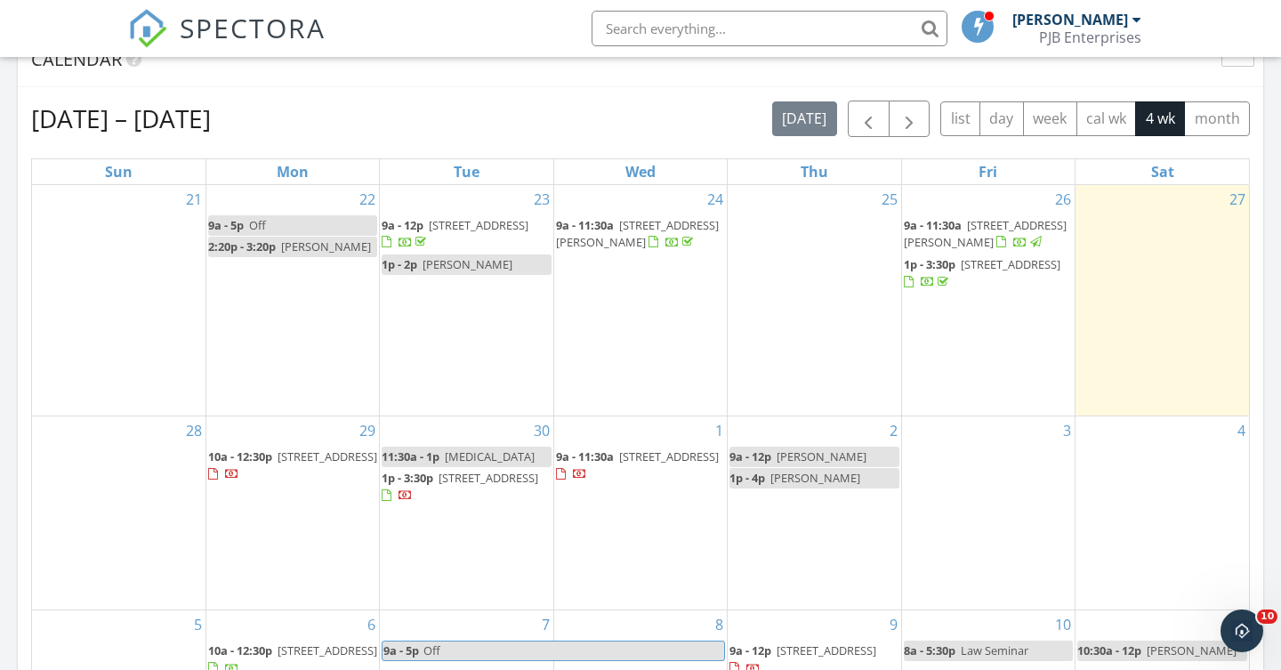
scroll to position [748, 0]
click at [282, 644] on span "[STREET_ADDRESS]" at bounding box center [328, 652] width 100 height 16
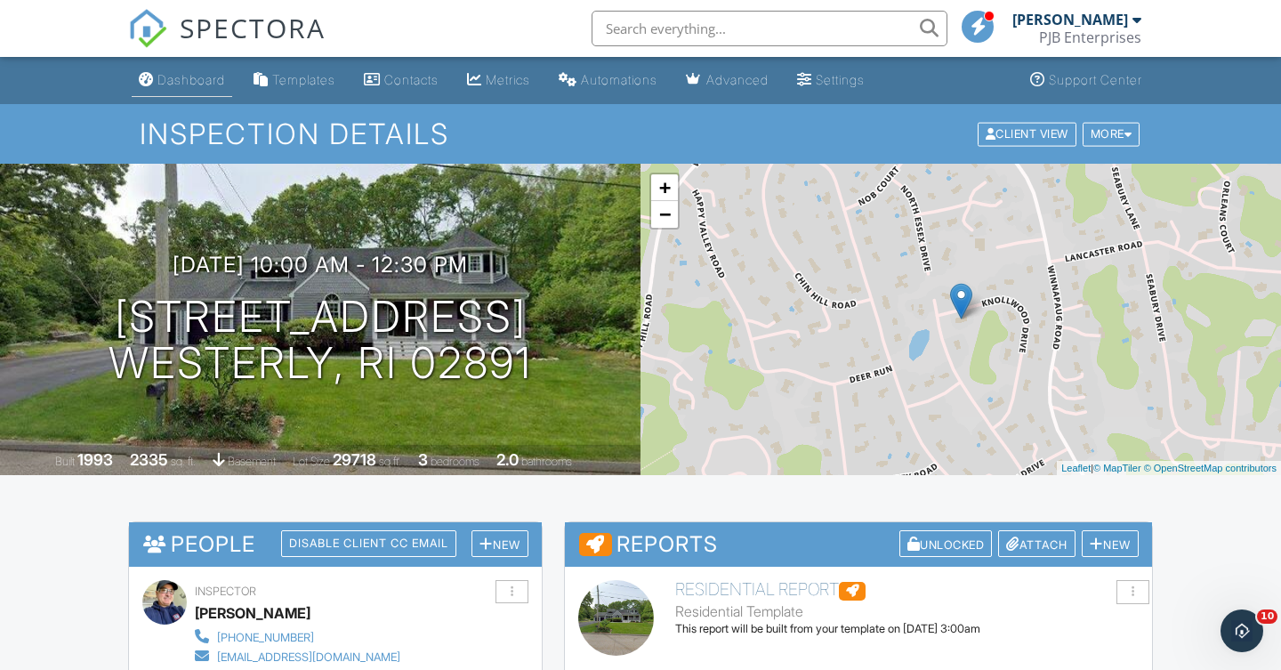
click at [209, 73] on div "Dashboard" at bounding box center [191, 79] width 68 height 15
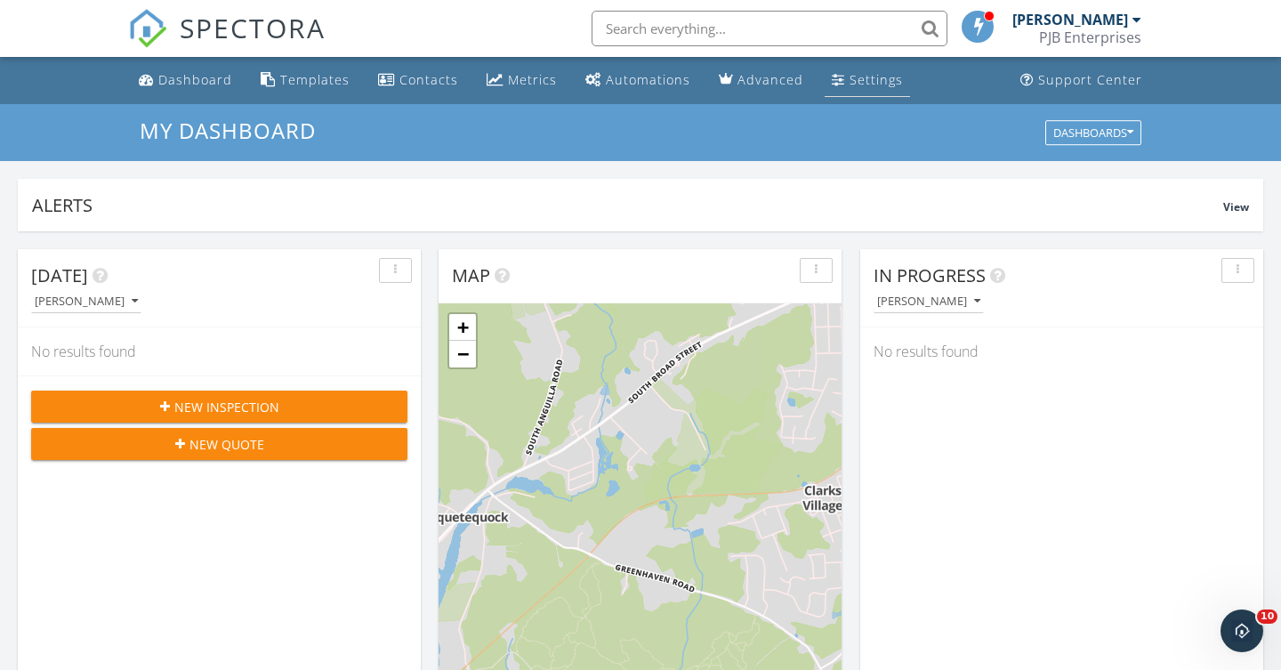
click at [862, 72] on div "Settings" at bounding box center [876, 79] width 53 height 17
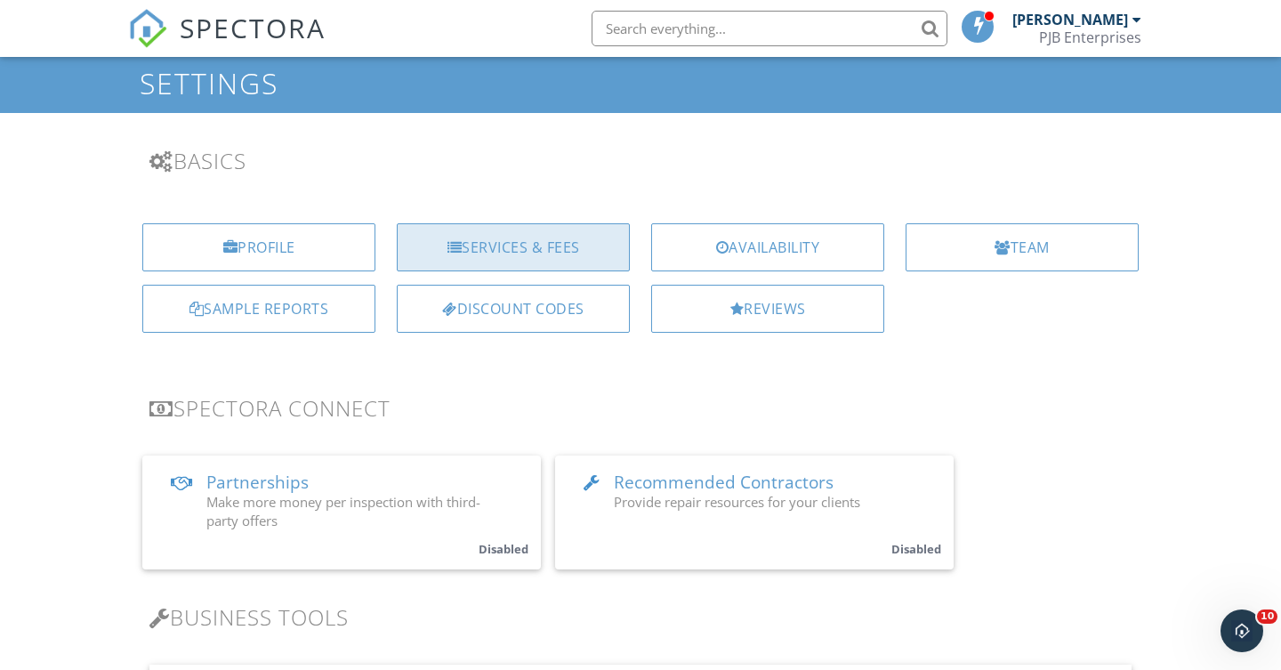
click at [566, 254] on div "Services & Fees" at bounding box center [513, 247] width 233 height 48
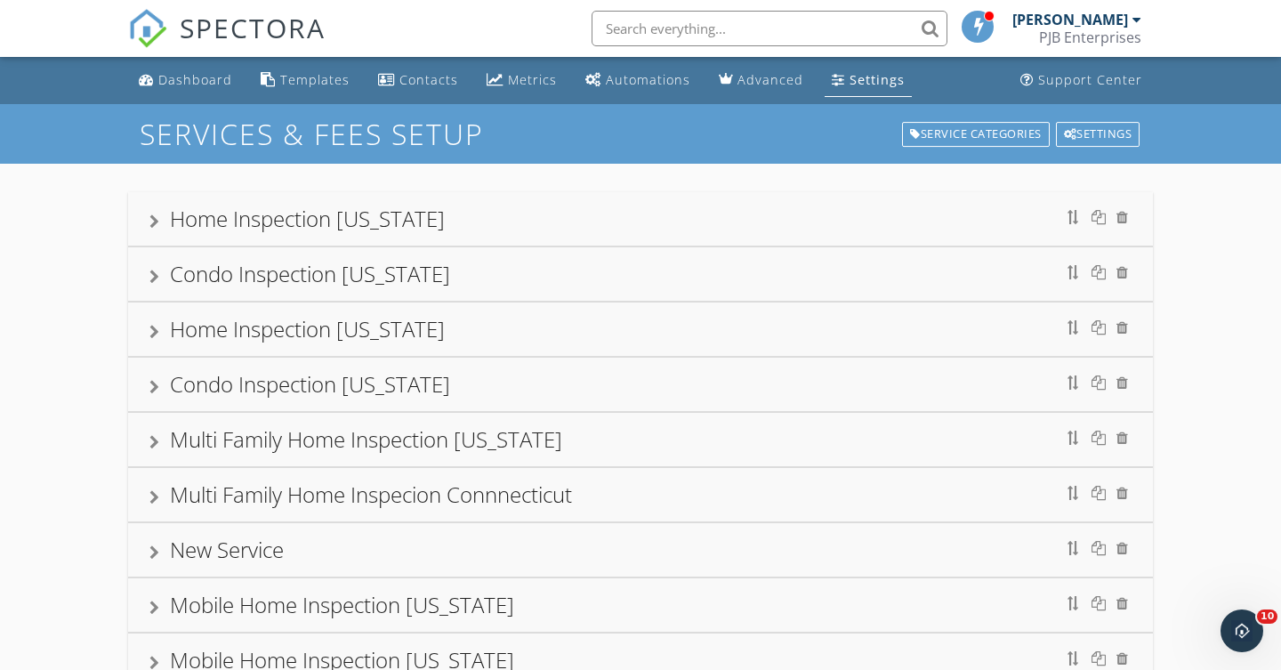
click at [390, 220] on div "Home Inspection [US_STATE]" at bounding box center [307, 218] width 275 height 29
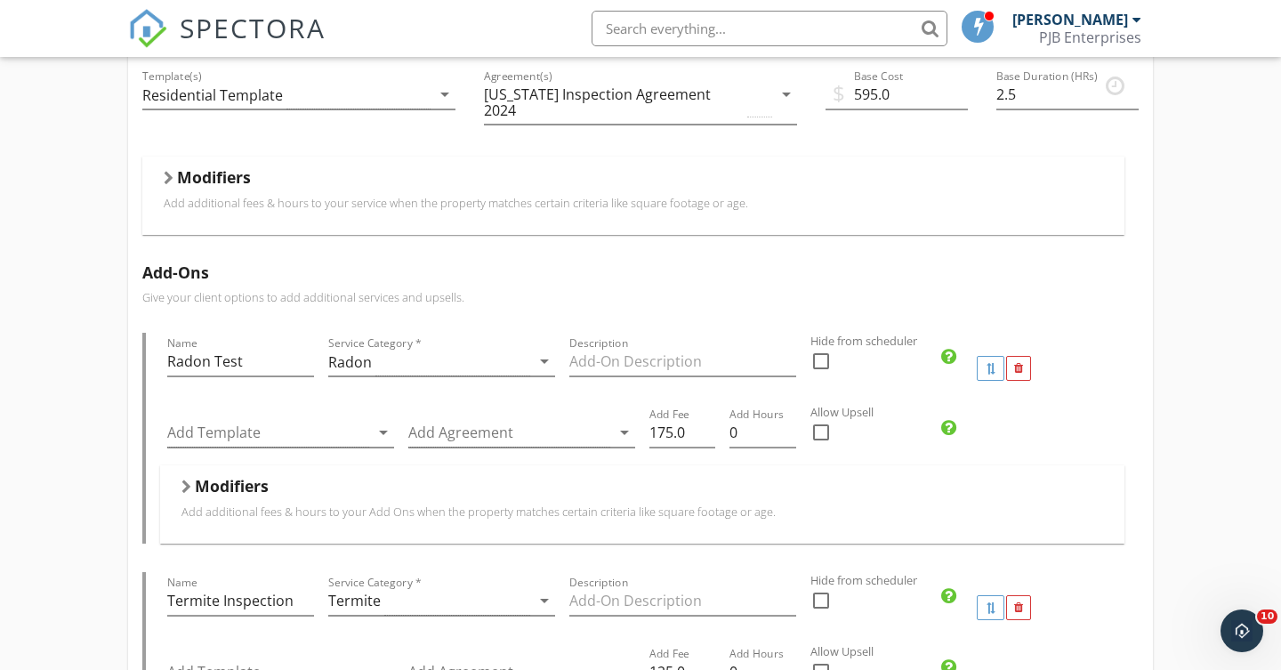
scroll to position [68, 0]
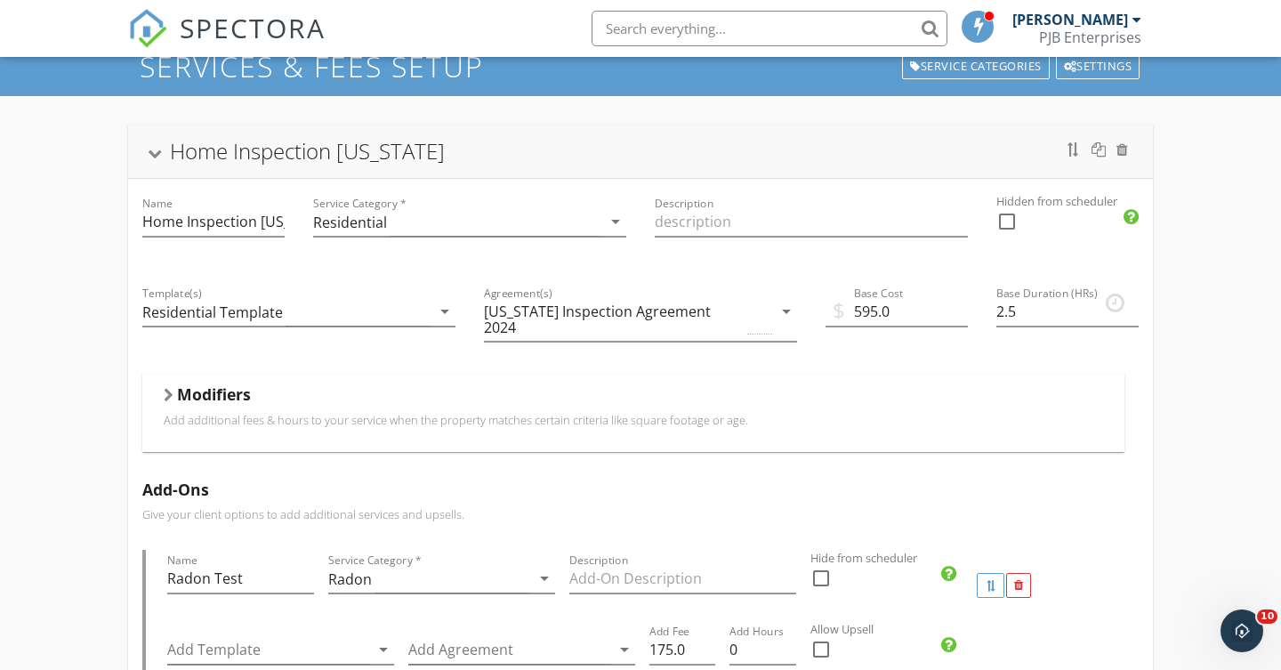
click at [165, 399] on div at bounding box center [169, 395] width 10 height 14
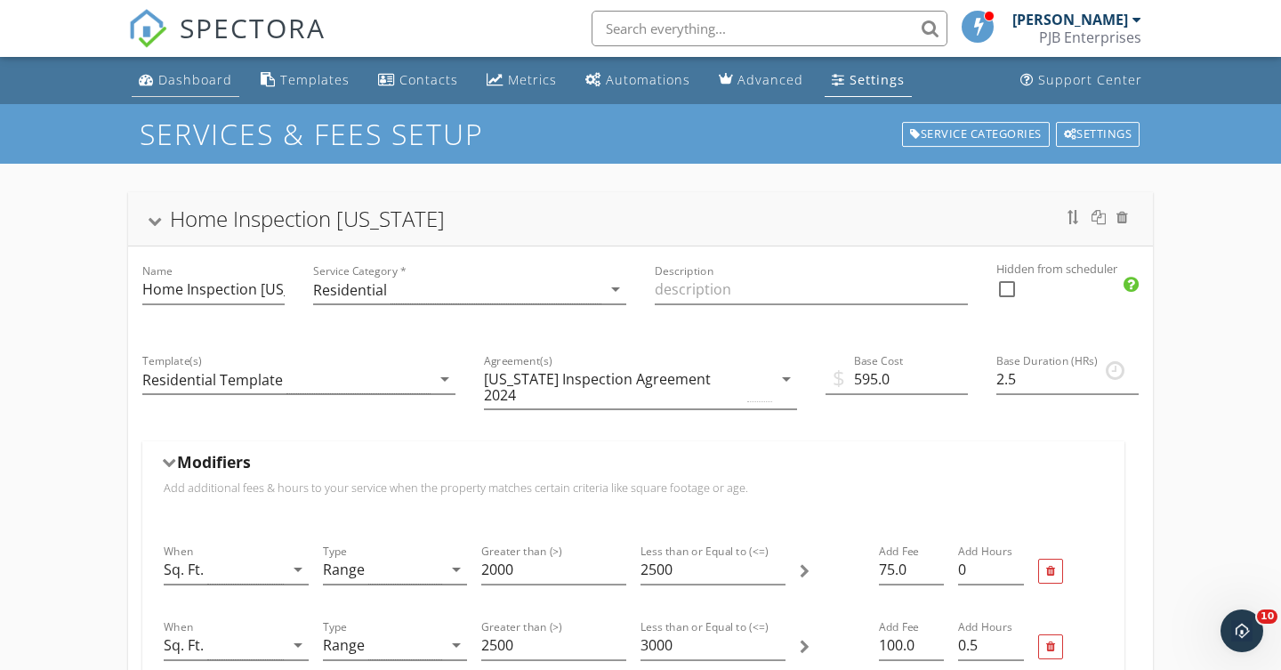
click at [208, 83] on div "Dashboard" at bounding box center [195, 79] width 74 height 17
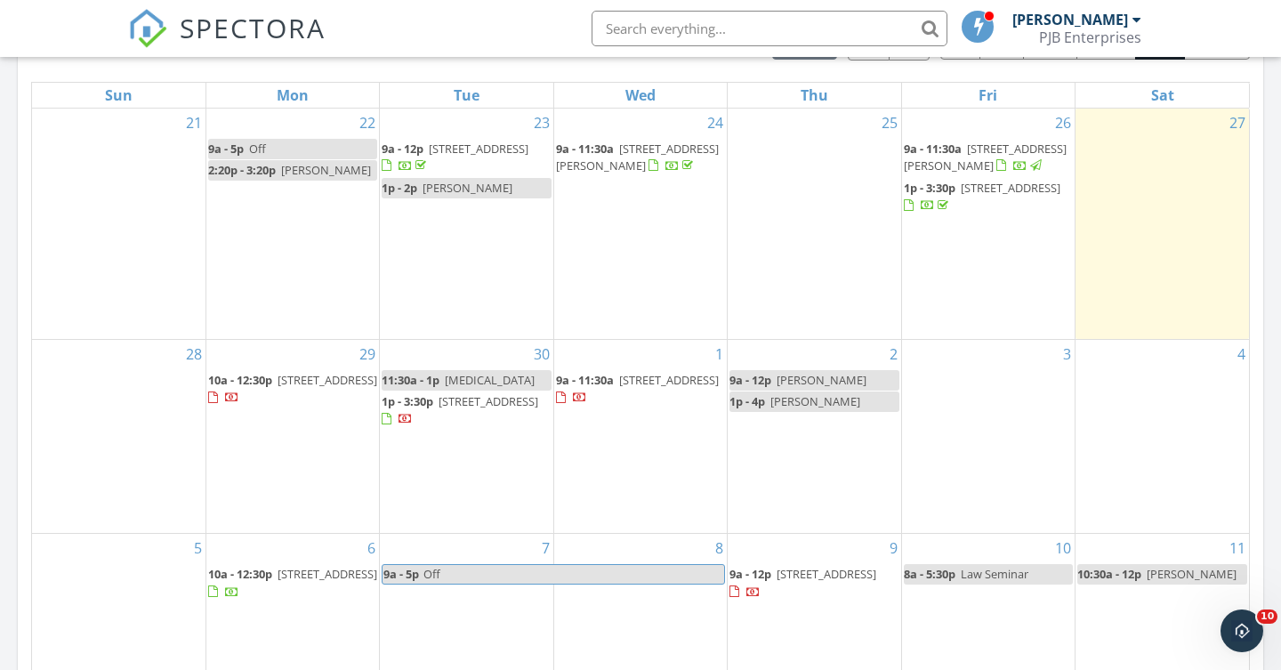
scroll to position [835, 0]
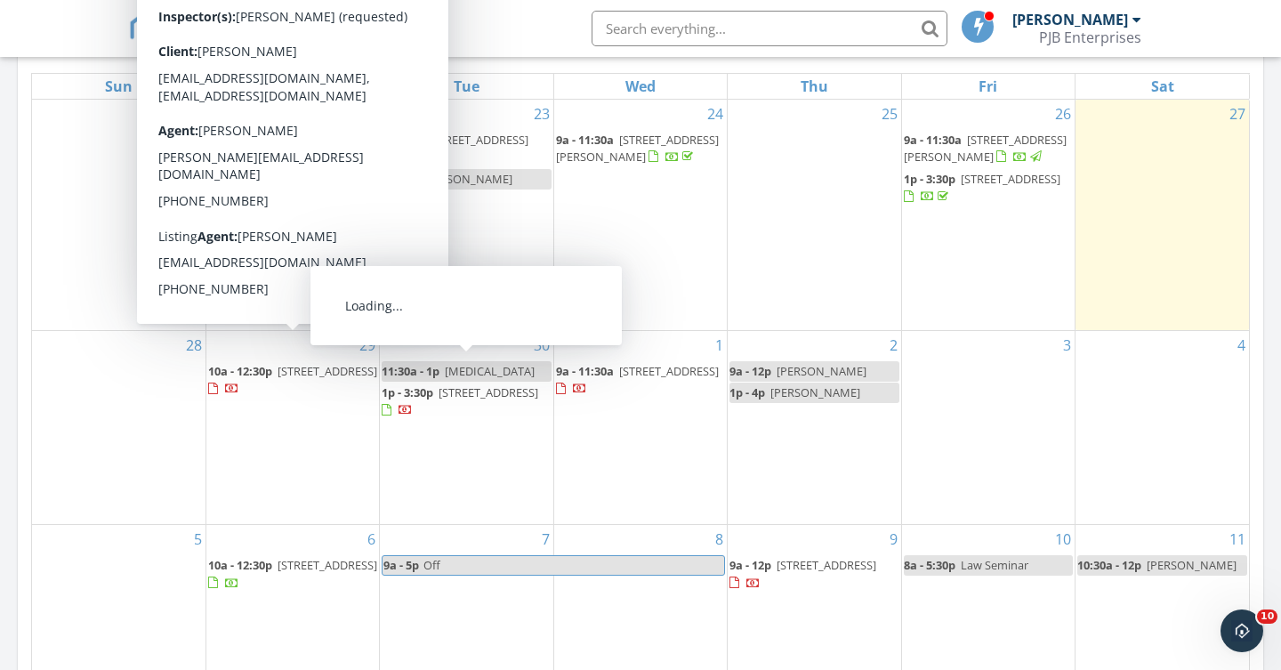
click at [772, 417] on div "2 9a - 12p [PERSON_NAME] 1p - 4p [PERSON_NAME]" at bounding box center [814, 428] width 173 height 194
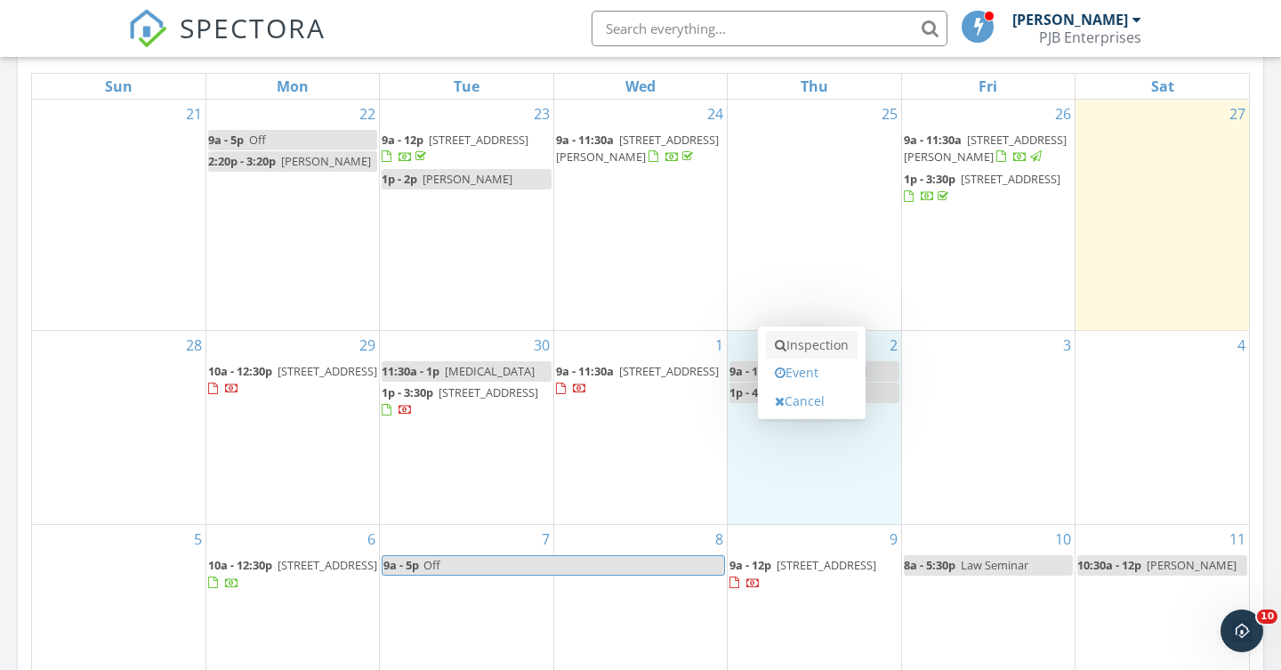
click at [817, 346] on link "Inspection" at bounding box center [812, 345] width 92 height 28
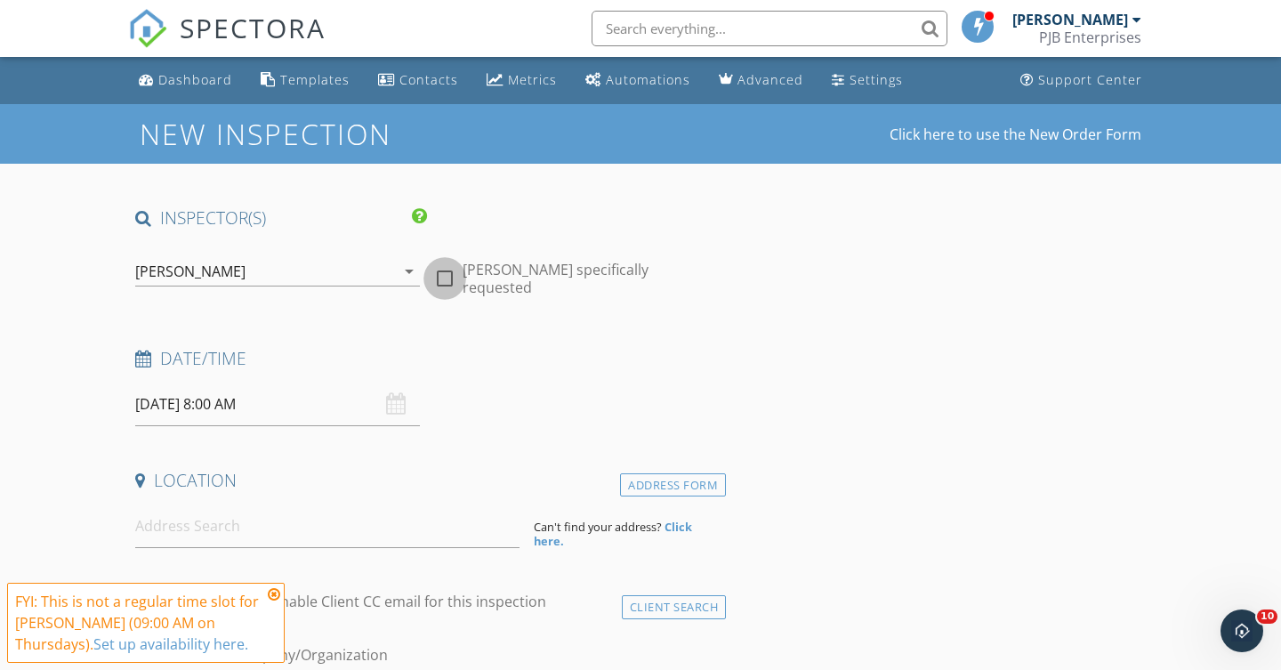
click at [445, 269] on div at bounding box center [445, 278] width 30 height 30
checkbox input "true"
click at [223, 403] on input "10/02/2025 8:00 AM" at bounding box center [277, 405] width 285 height 44
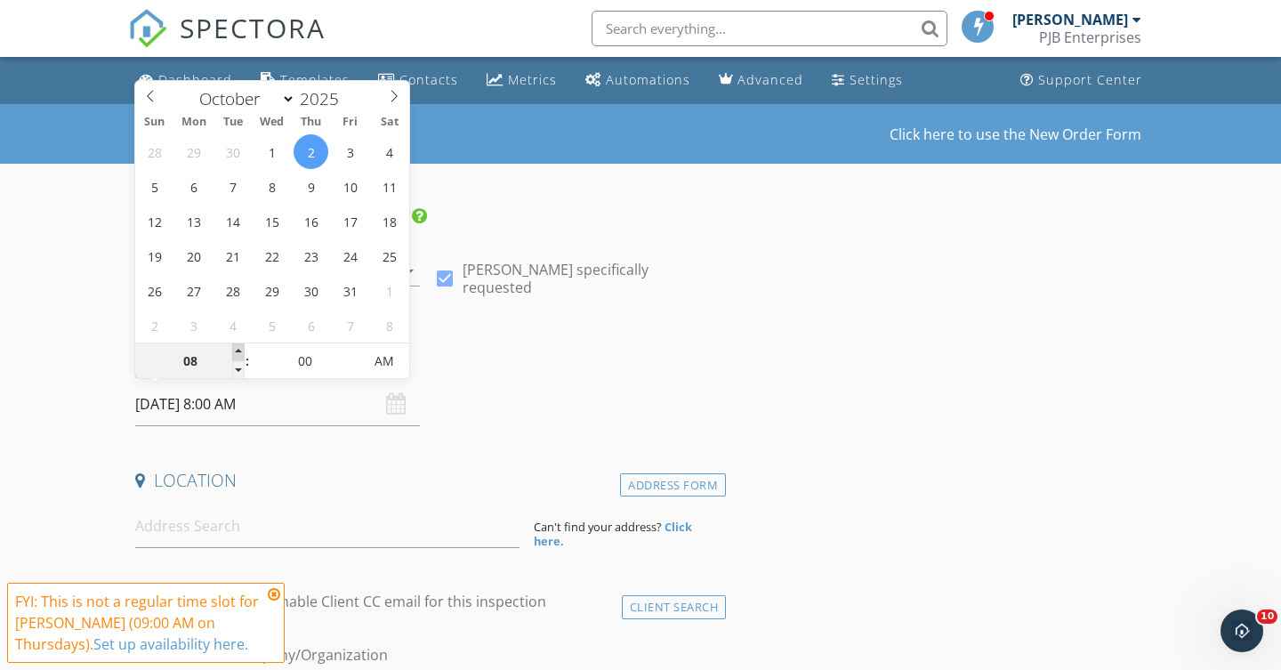
type input "09"
type input "10/02/2025 9:00 AM"
click at [238, 351] on span at bounding box center [238, 352] width 12 height 18
type input "10"
type input "10/02/2025 10:00 AM"
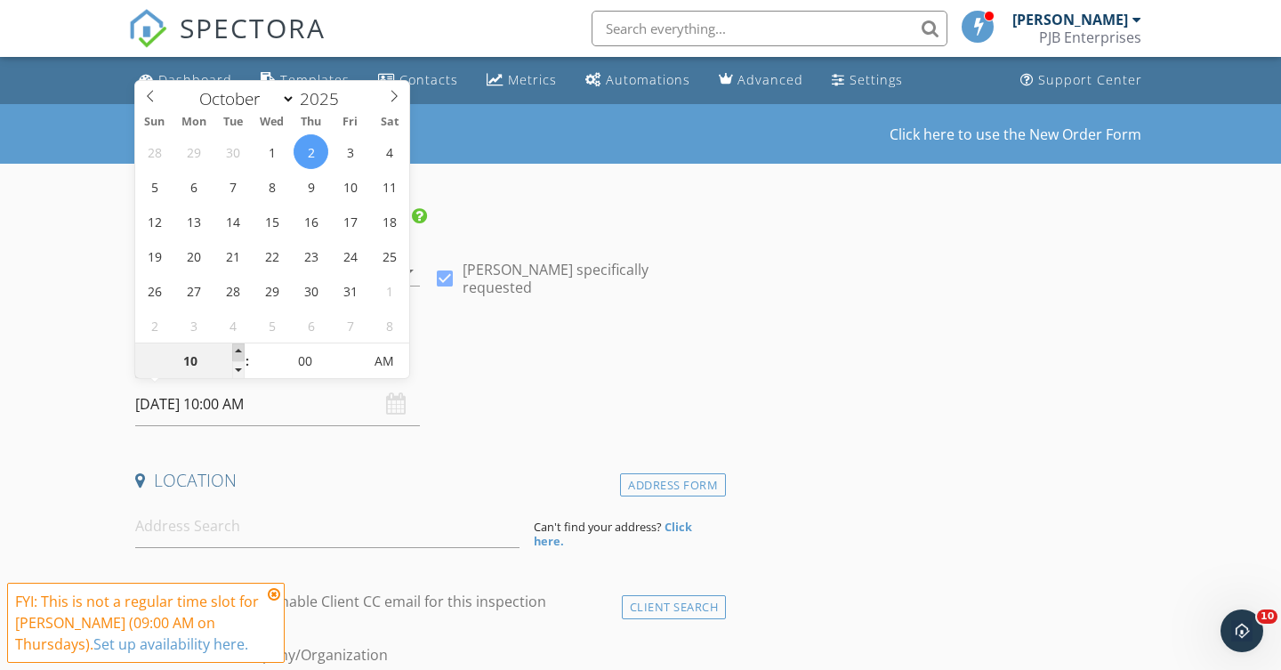
click at [238, 351] on span at bounding box center [238, 352] width 12 height 18
type input "11"
type input "10/02/2025 11:00 AM"
click at [238, 351] on span at bounding box center [238, 352] width 12 height 18
type input "12"
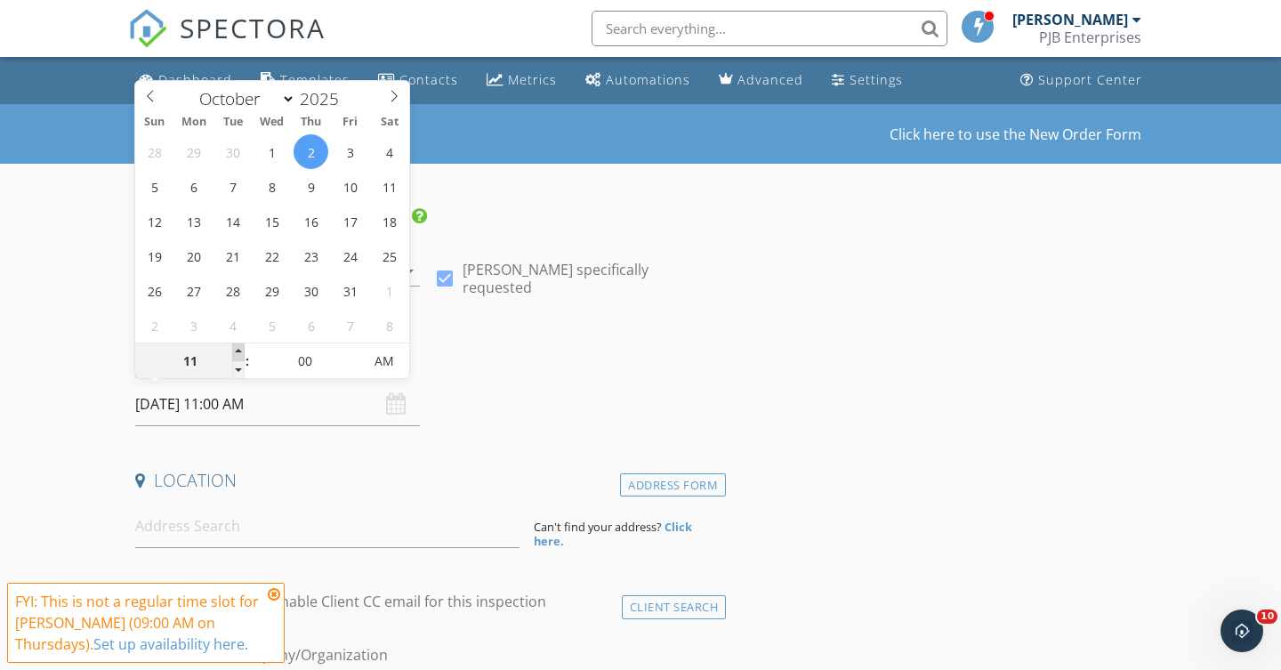
type input "10/02/2025 12:00 PM"
click at [238, 351] on span at bounding box center [238, 352] width 12 height 18
type input "01"
type input "[DATE] 1:00 PM"
click at [238, 351] on span at bounding box center [238, 352] width 12 height 18
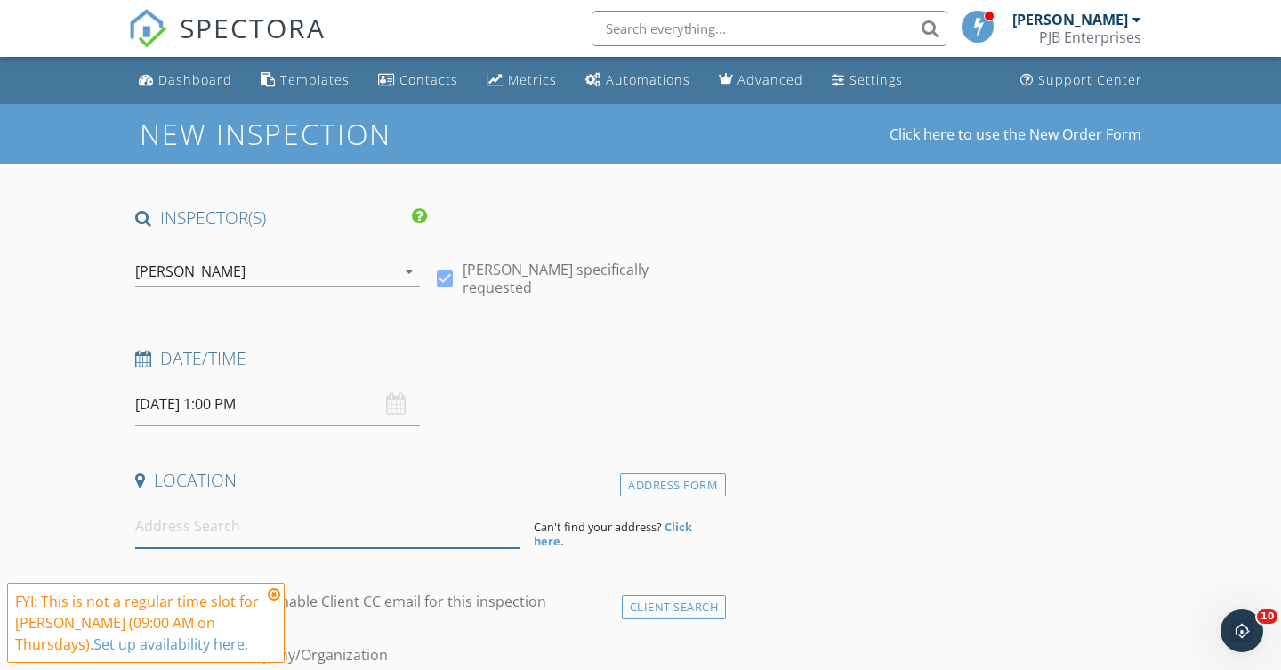
click at [181, 525] on input at bounding box center [327, 526] width 384 height 44
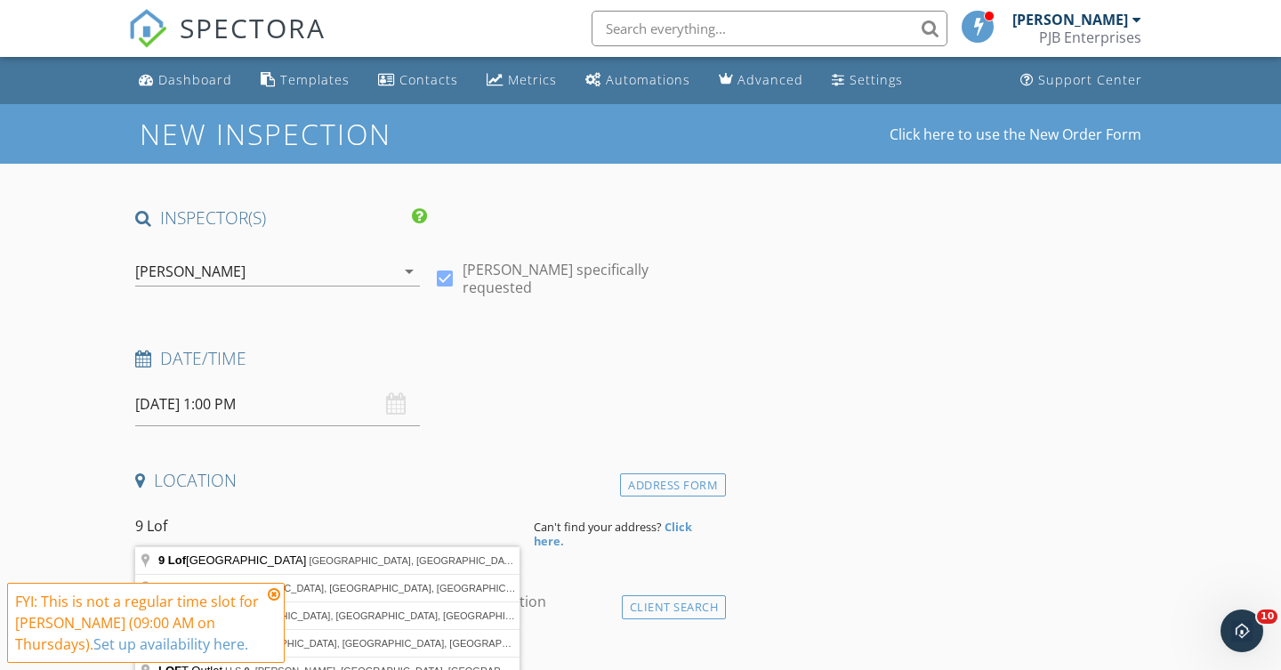
type input "9 Lofty Heights Road, Westerly, RI, USA"
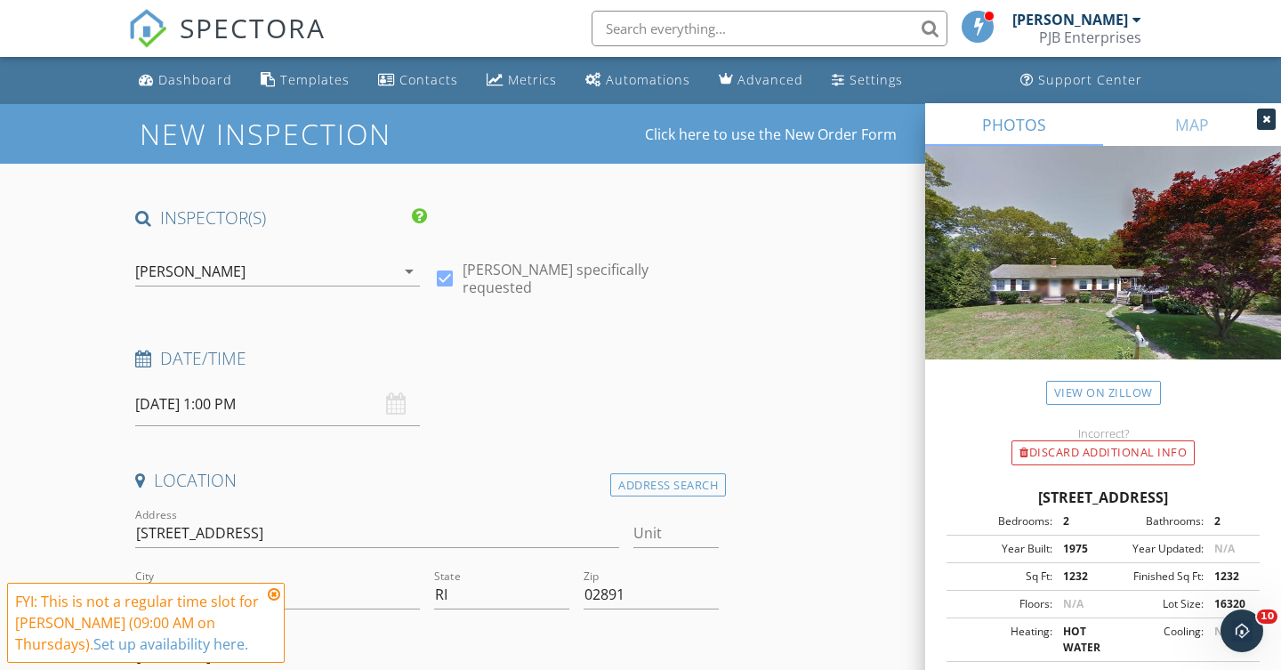
click at [269, 592] on icon at bounding box center [274, 594] width 12 height 14
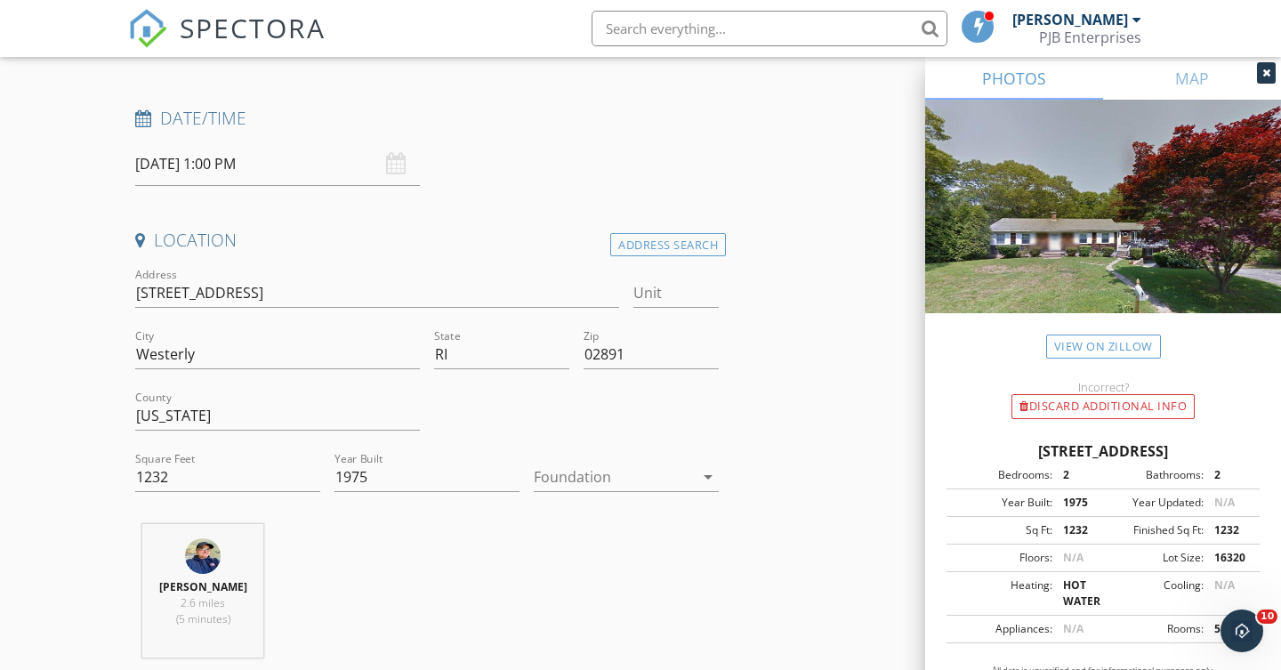
scroll to position [241, 0]
click at [204, 487] on input "1232" at bounding box center [227, 476] width 185 height 29
type input "1"
type input "2024"
click at [705, 471] on icon "arrow_drop_down" at bounding box center [707, 475] width 21 height 21
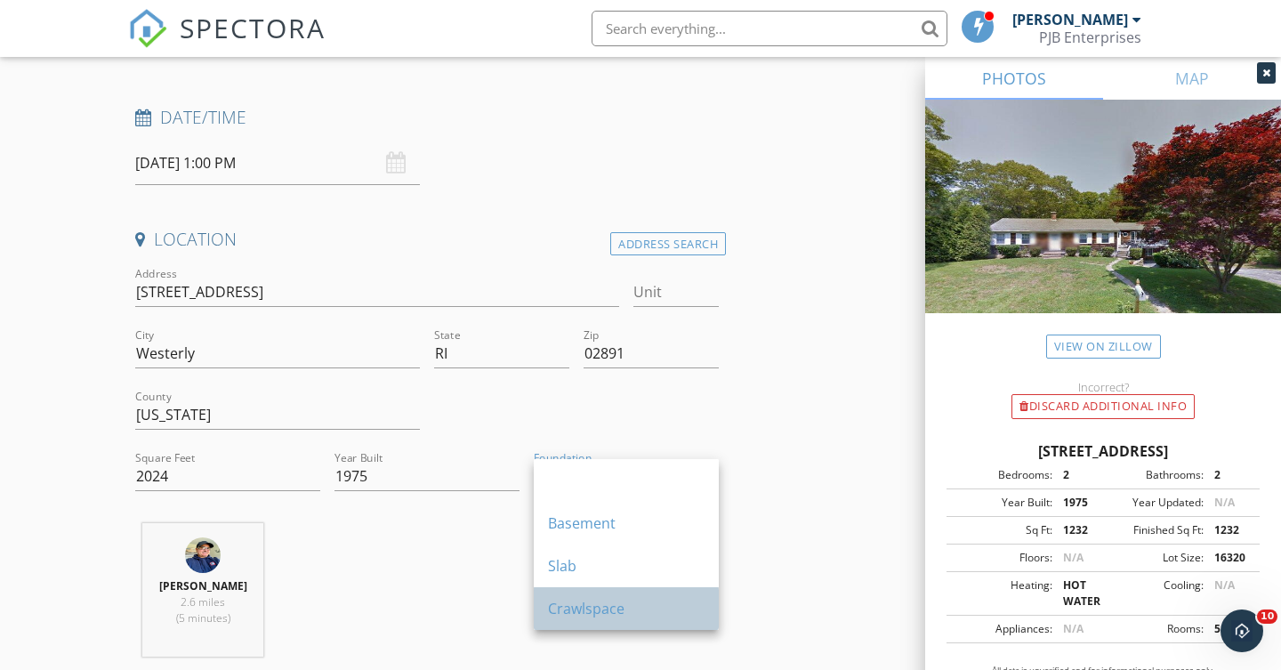
click at [617, 613] on div "Crawlspace" at bounding box center [626, 608] width 157 height 21
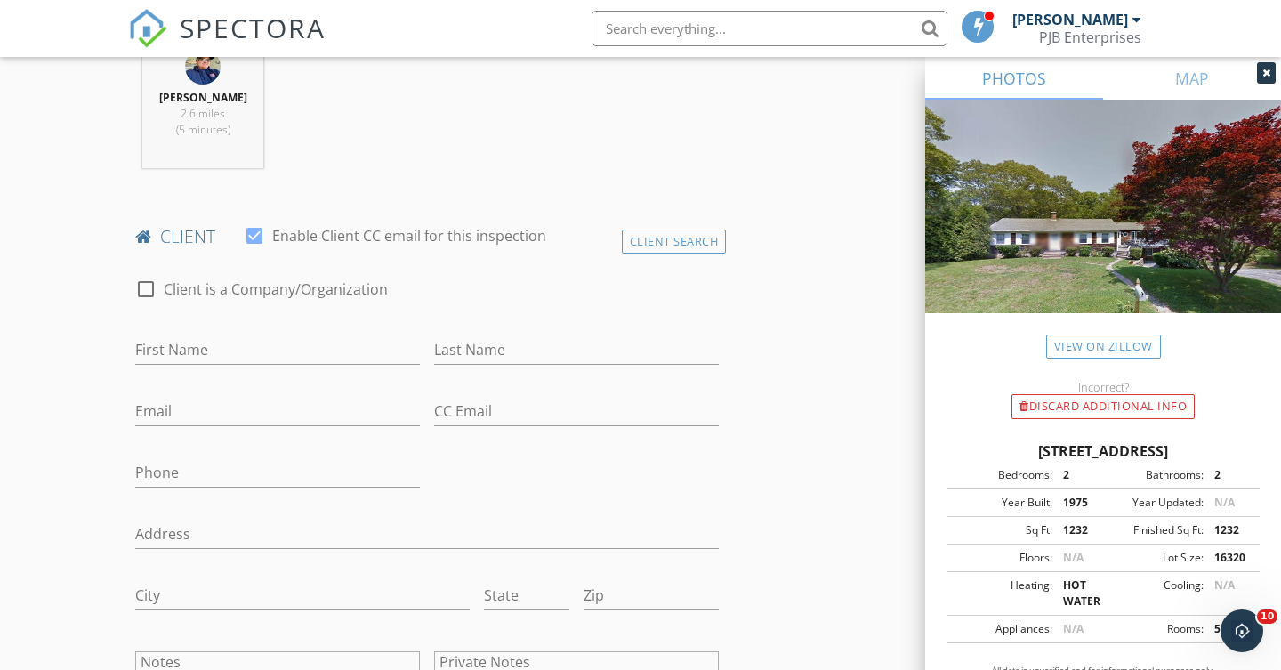
scroll to position [737, 0]
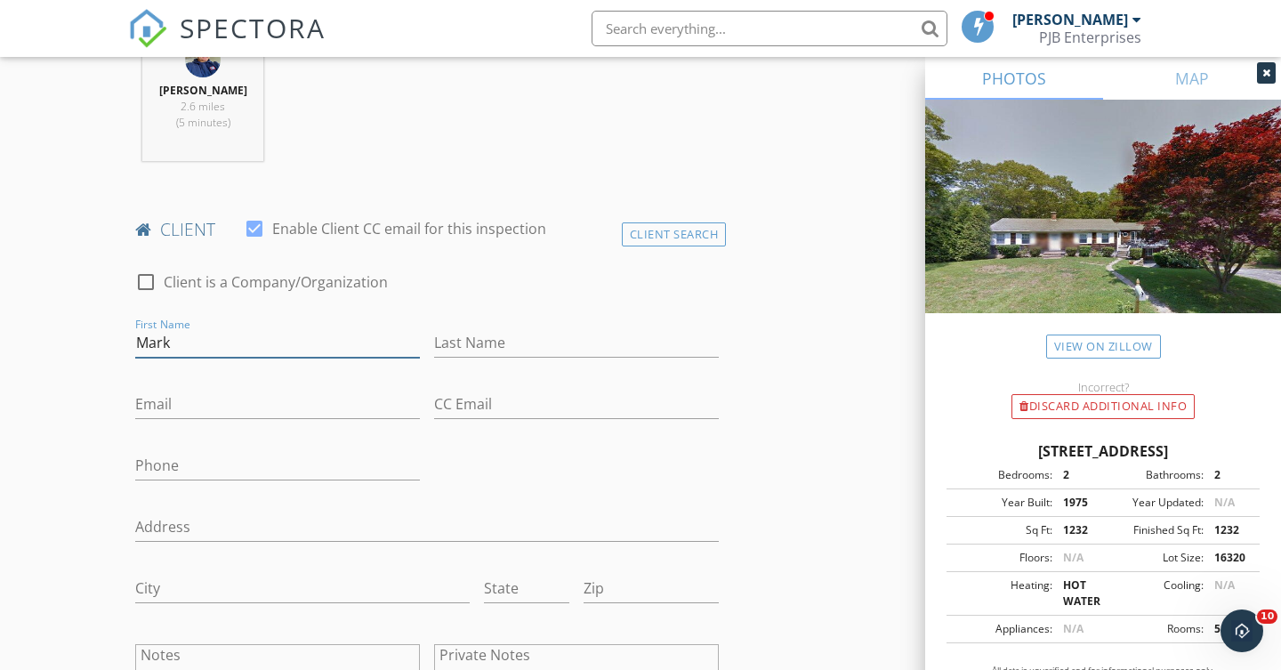
type input "Mark"
type input "Messina"
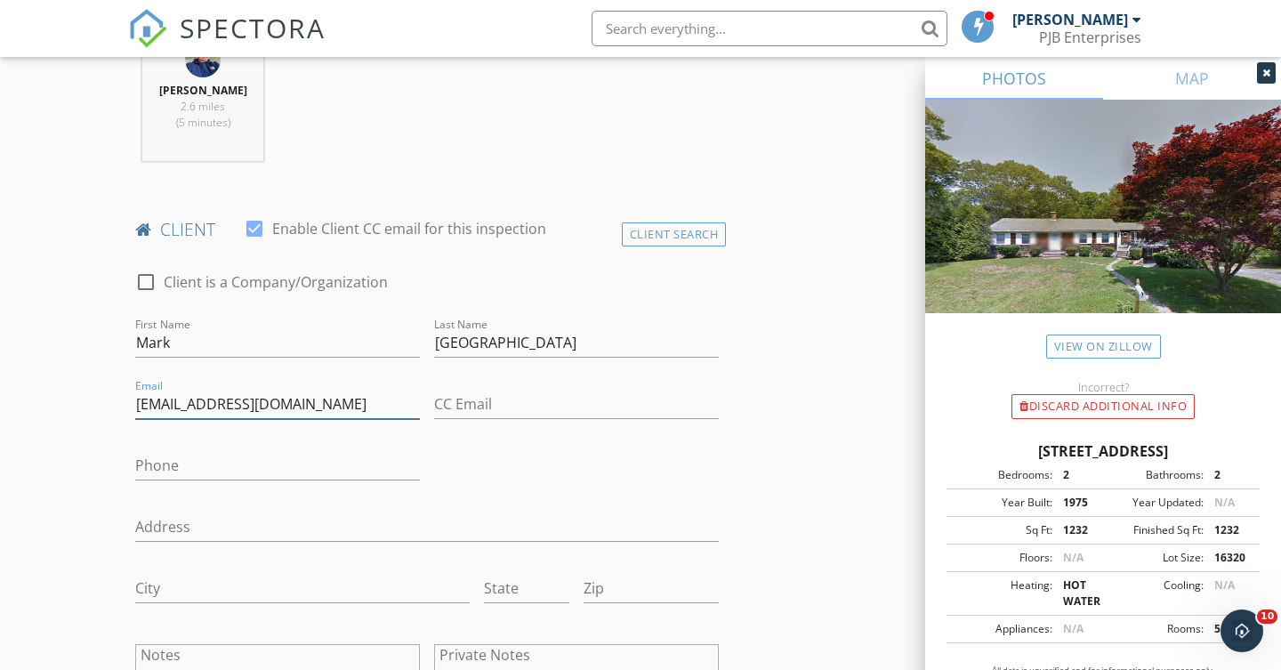
type input "markjohnmessina@gmail.com"
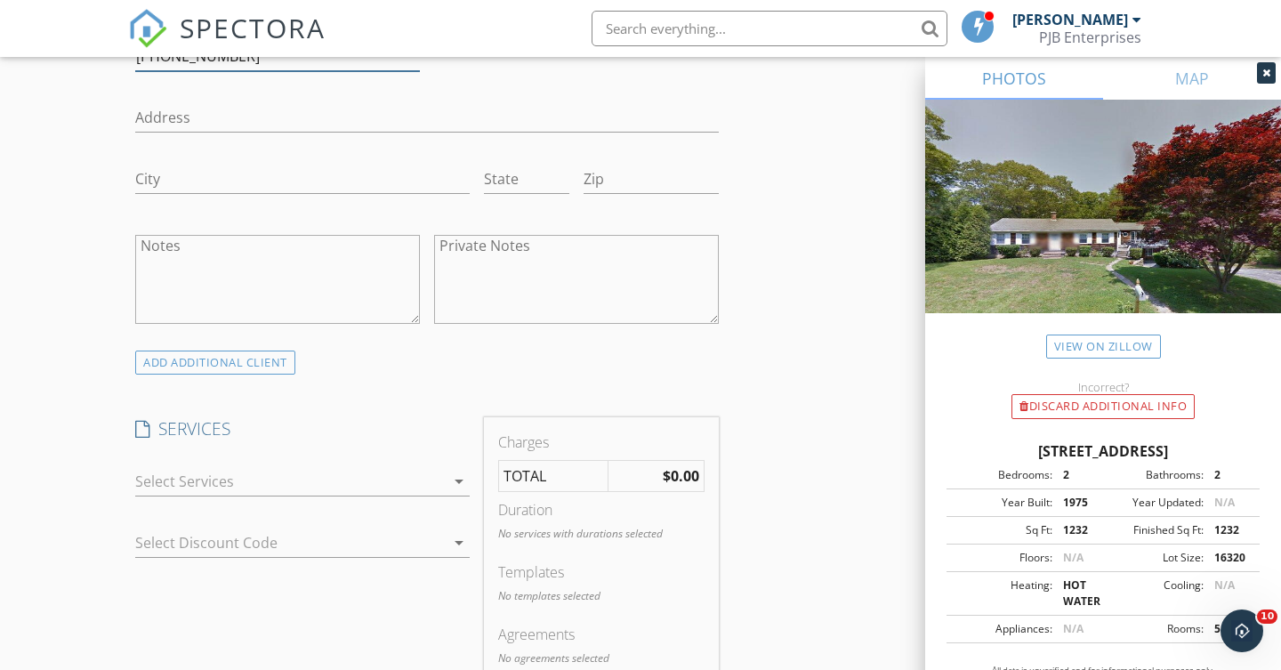
scroll to position [1160, 0]
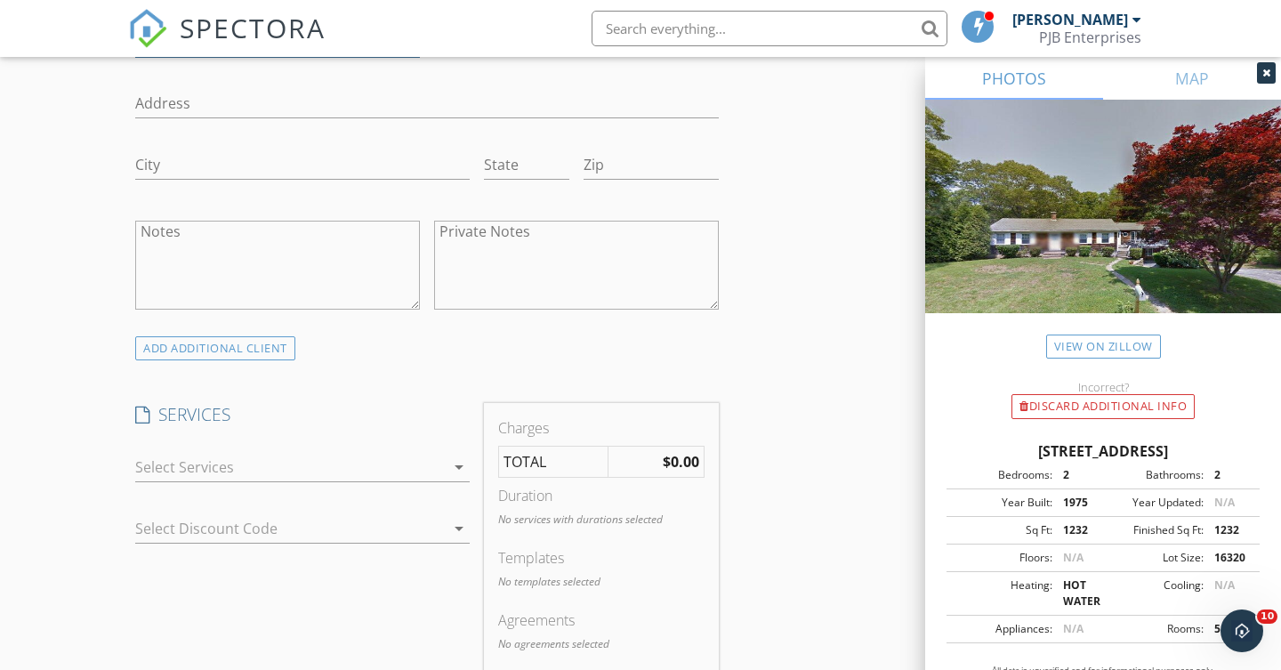
type input "[PHONE_NUMBER]"
click at [459, 463] on icon "arrow_drop_down" at bounding box center [458, 466] width 21 height 21
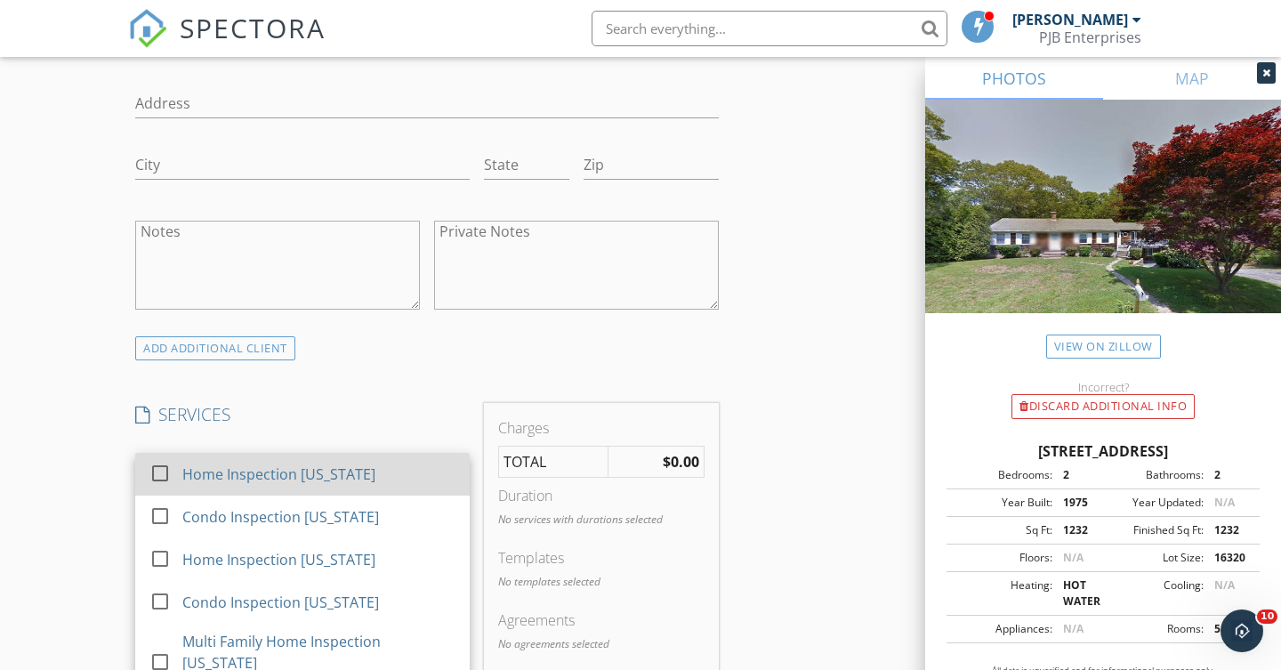
click at [159, 466] on div at bounding box center [160, 473] width 30 height 30
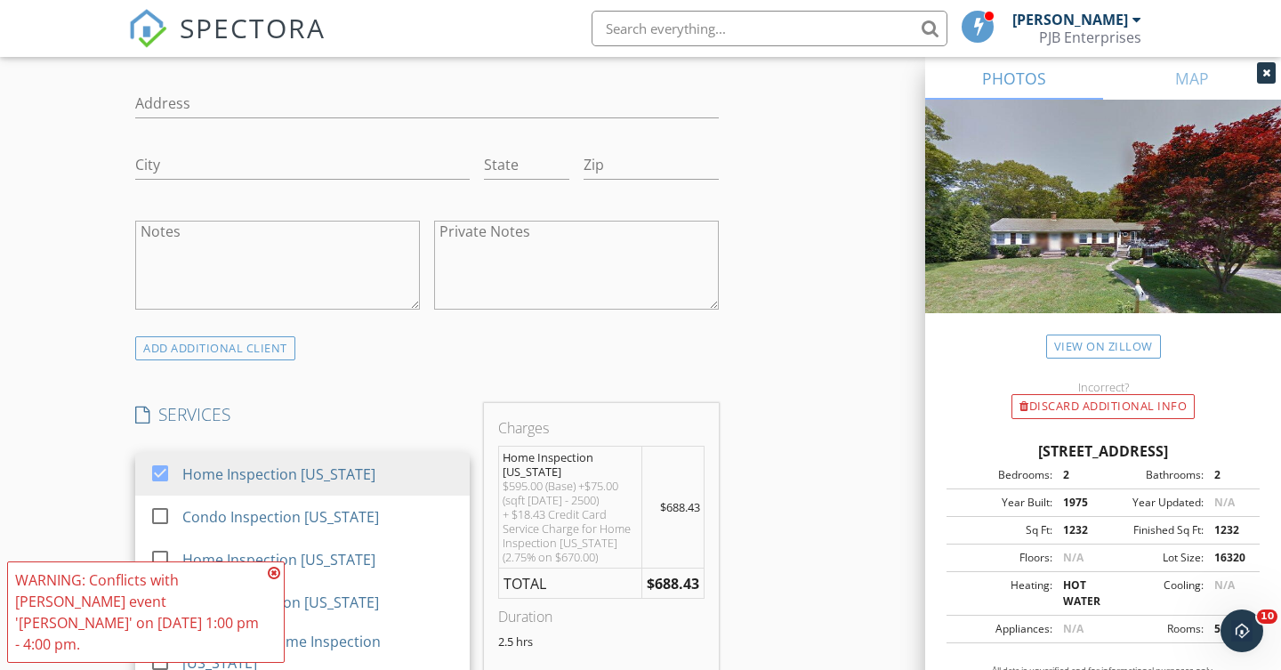
click at [277, 580] on icon at bounding box center [274, 573] width 12 height 14
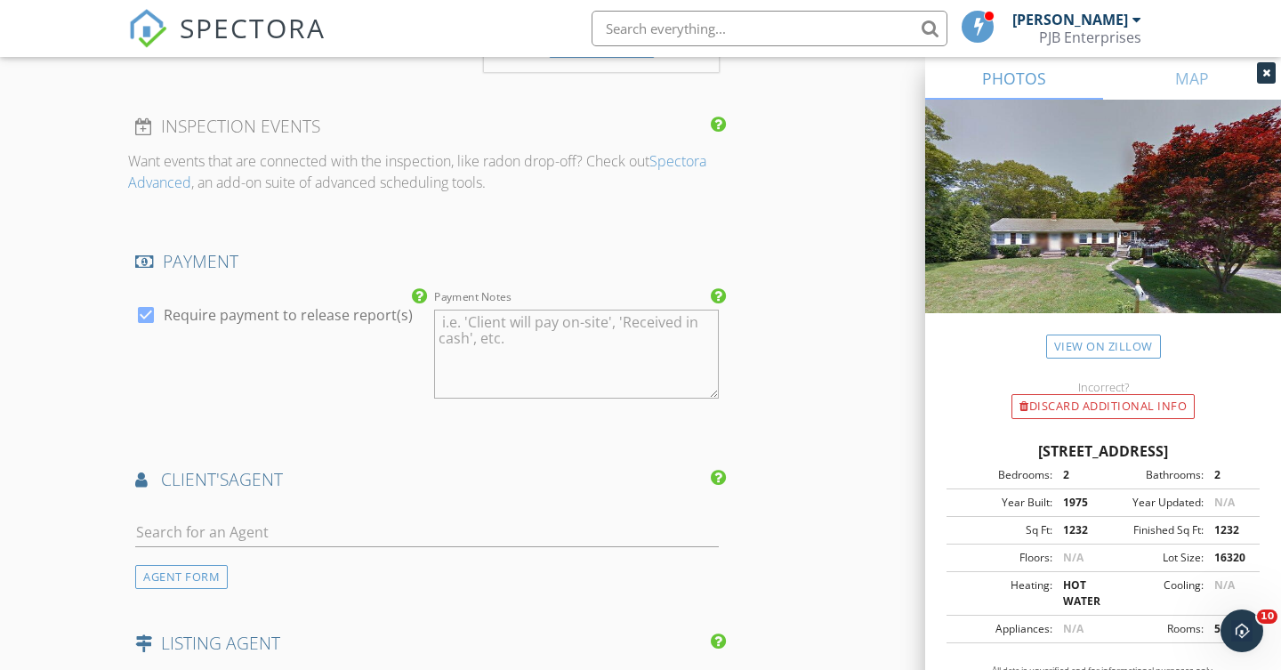
scroll to position [1912, 0]
click at [209, 527] on input "text" at bounding box center [427, 531] width 584 height 29
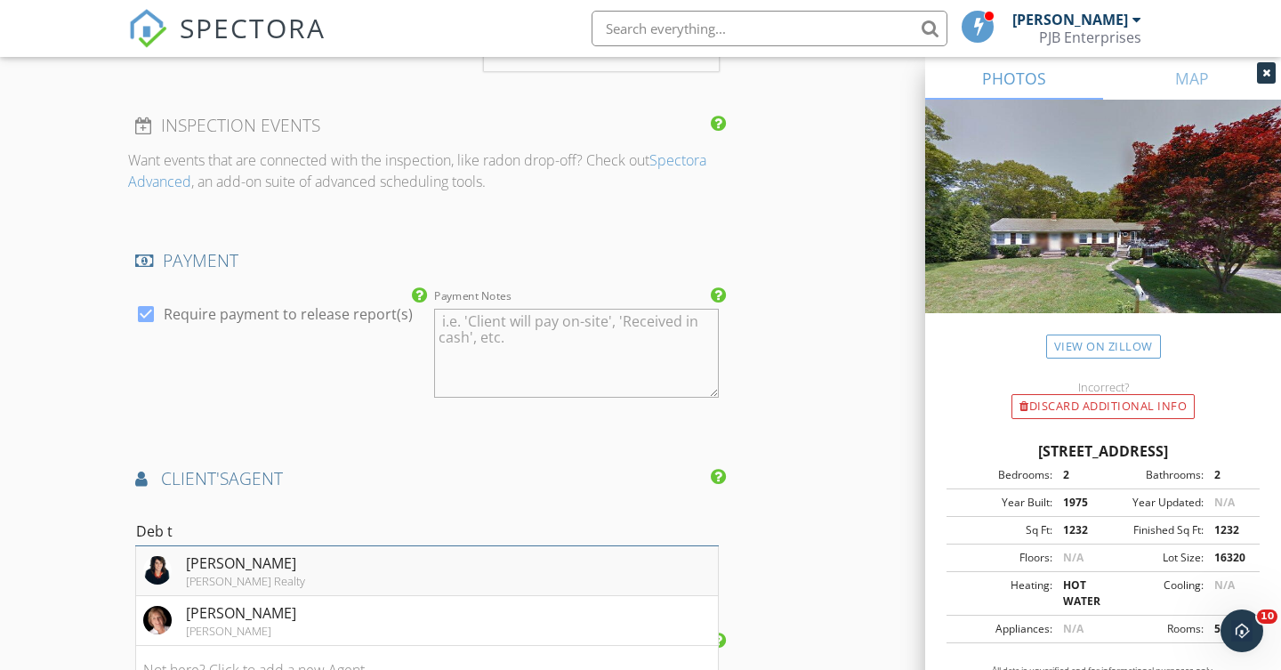
type input "Deb t"
click at [310, 553] on li "Deb Thomas Schilke Realty" at bounding box center [427, 571] width 582 height 50
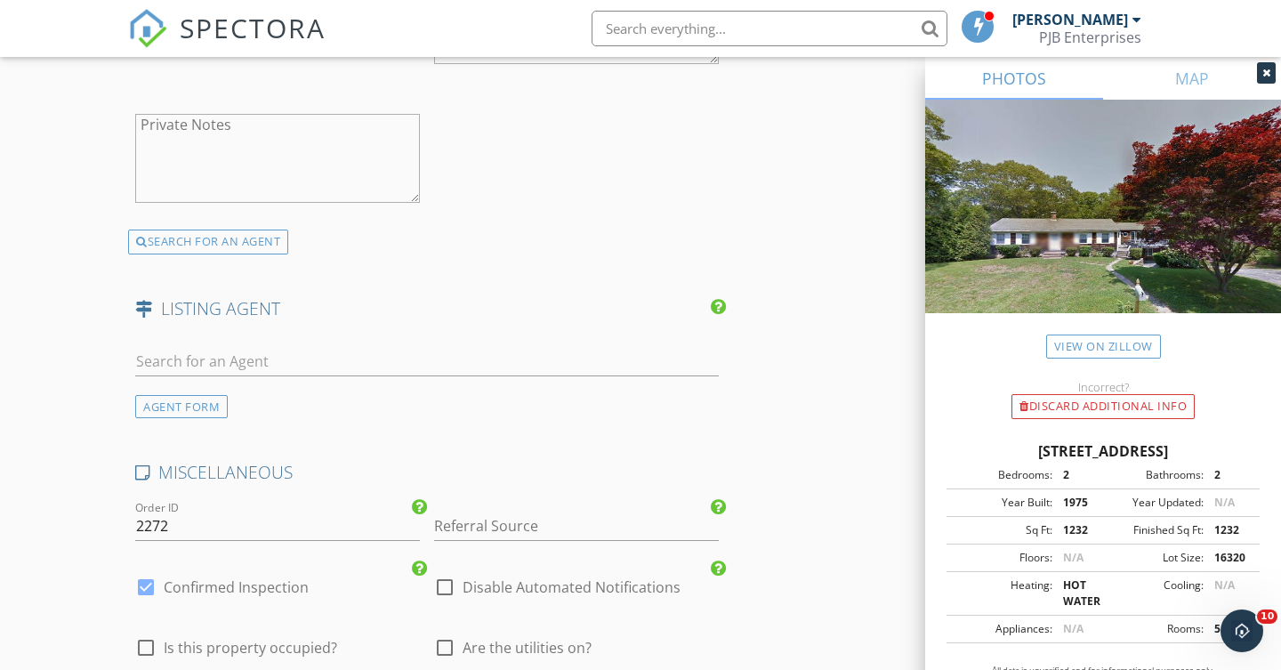
scroll to position [2776, 0]
click at [187, 353] on input "text" at bounding box center [427, 358] width 584 height 29
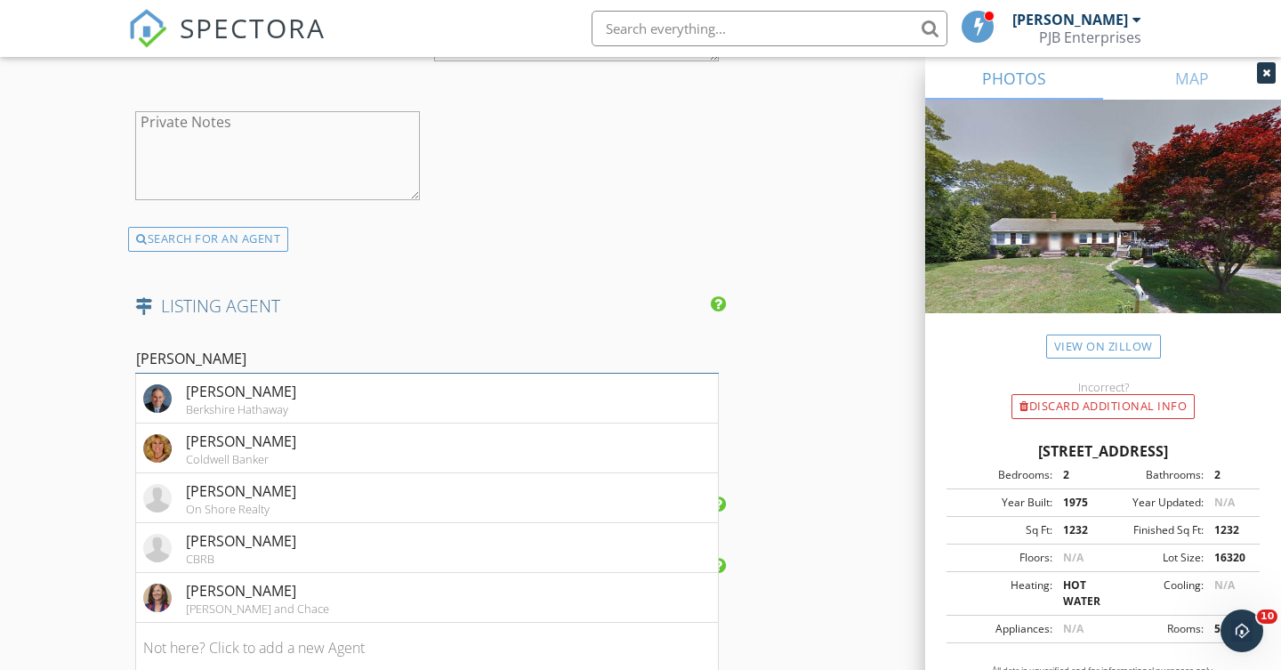
type input "roberta"
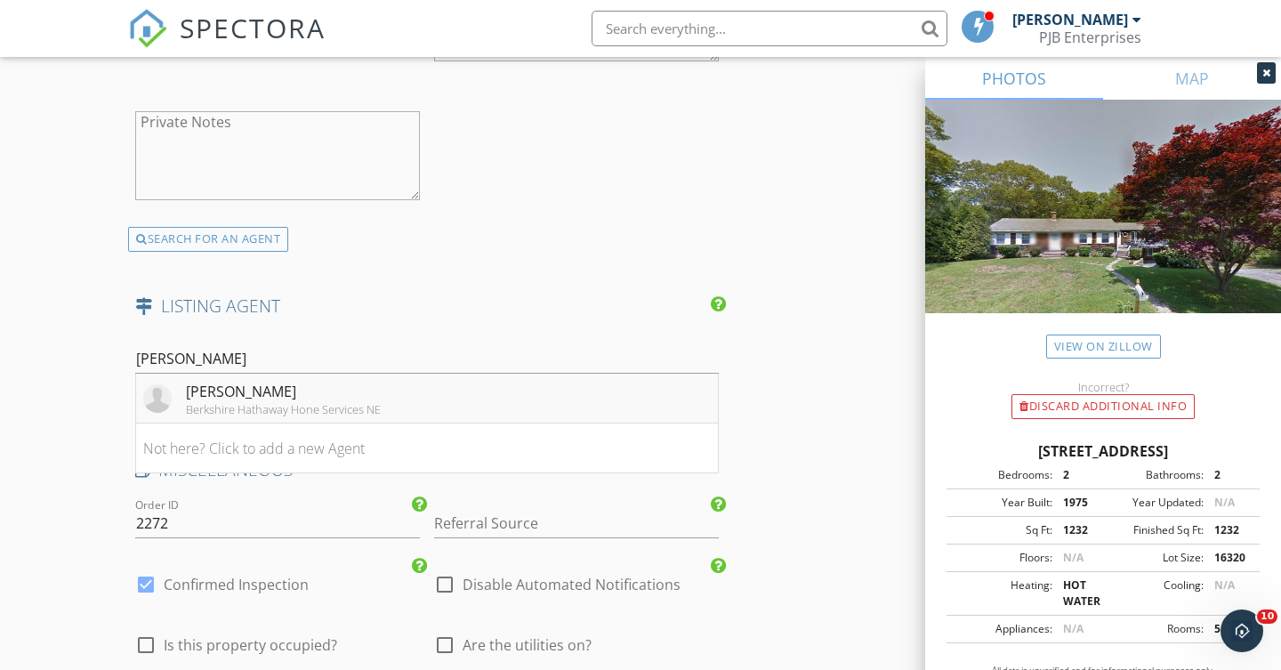
drag, startPoint x: 187, startPoint y: 353, endPoint x: 261, endPoint y: 398, distance: 86.2
click at [261, 402] on div "Berkshire Hathaway Hone Services NE" at bounding box center [283, 409] width 195 height 14
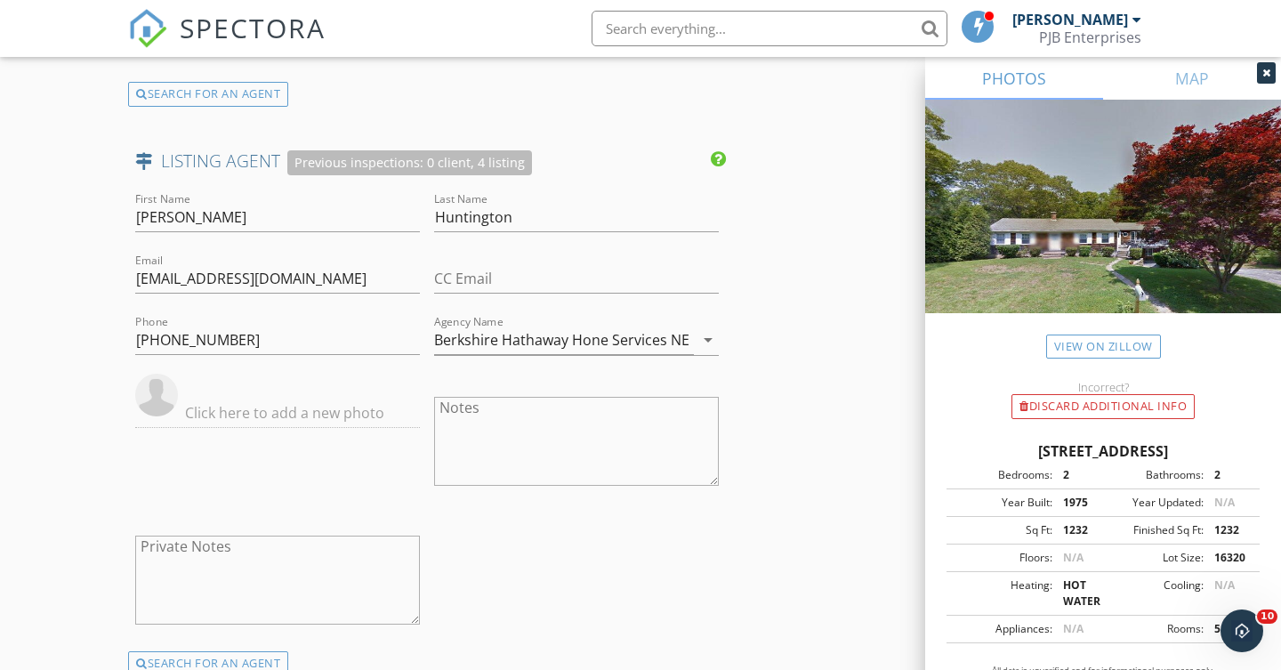
scroll to position [2925, 0]
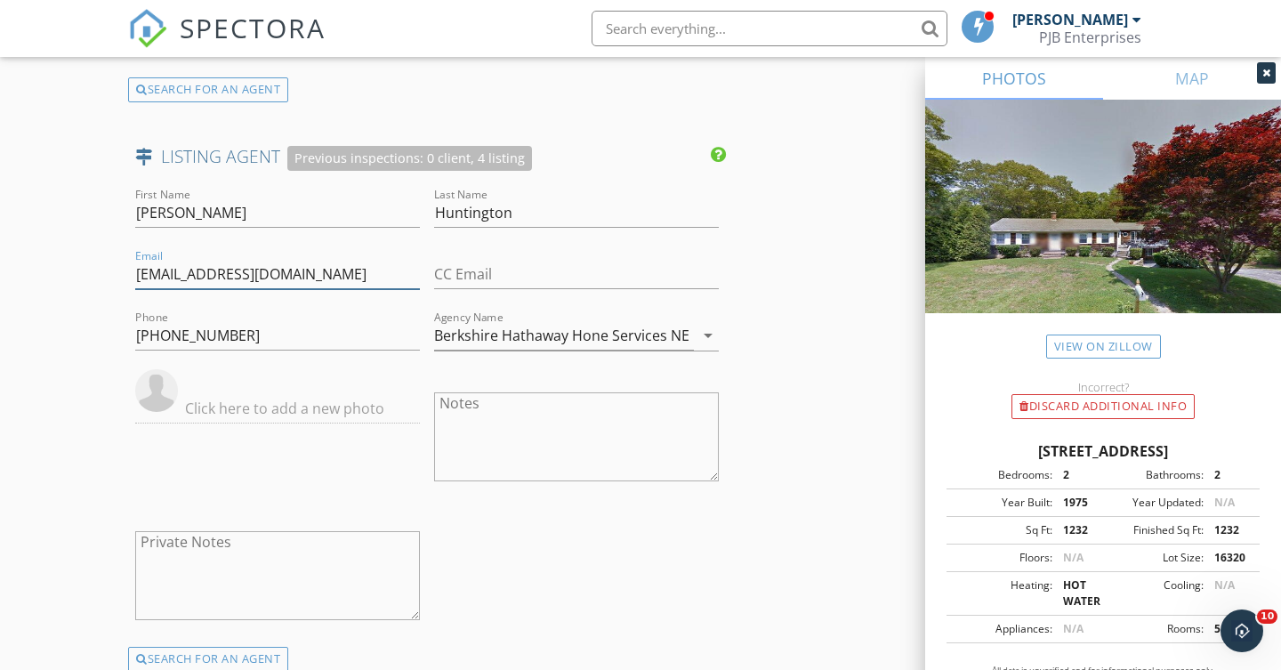
type input "rebh47@aol.com"
click at [714, 327] on icon "arrow_drop_down" at bounding box center [707, 335] width 21 height 21
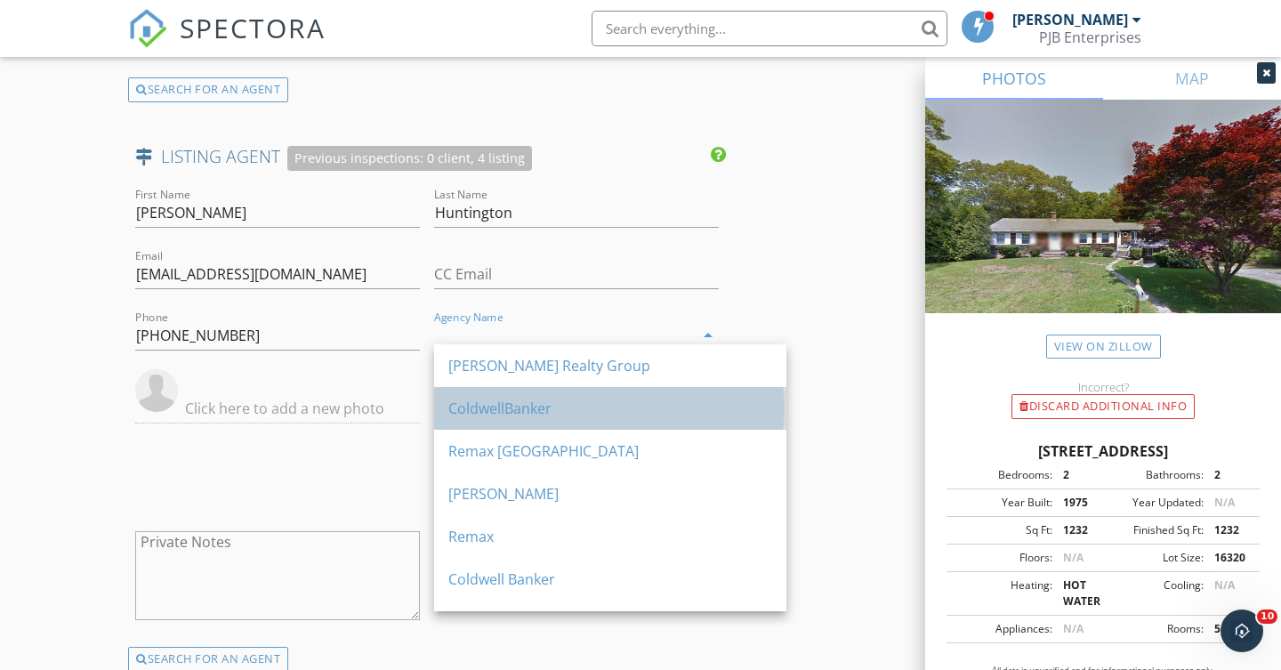
click at [555, 408] on div "ColdwellBanker" at bounding box center [610, 408] width 324 height 21
type input "ColdwellBanker"
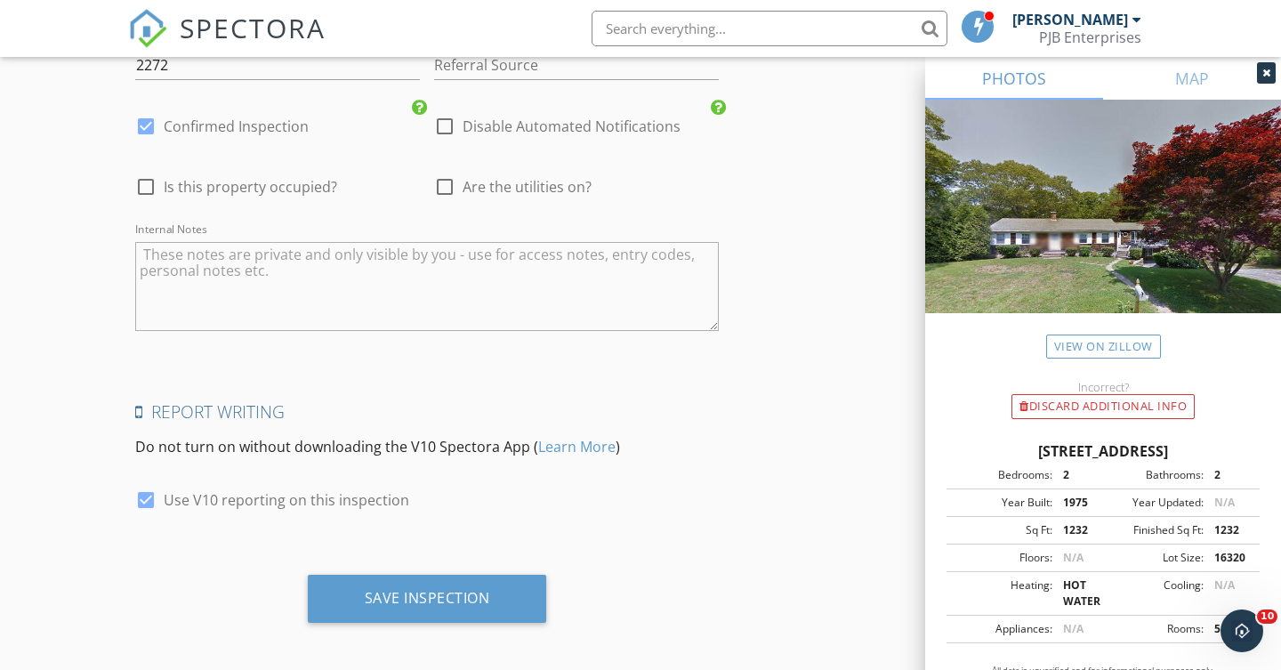
scroll to position [3638, 0]
click at [444, 183] on div at bounding box center [445, 188] width 30 height 30
checkbox input "true"
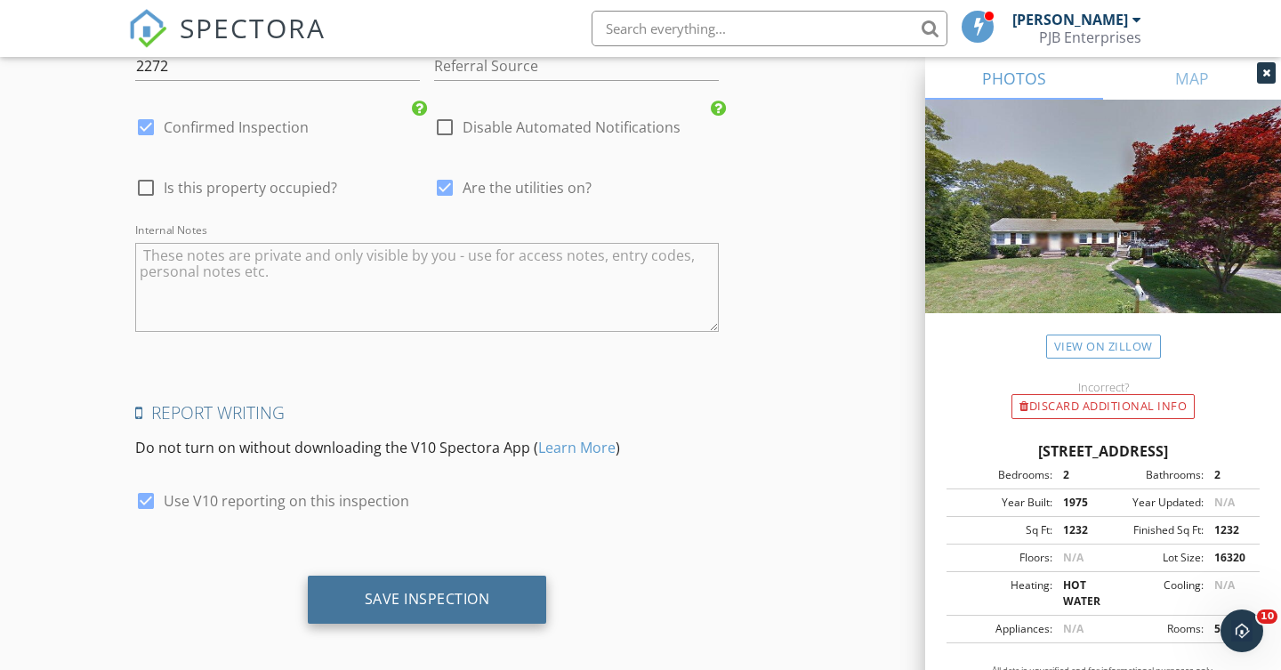
click at [456, 590] on div "Save Inspection" at bounding box center [427, 599] width 125 height 18
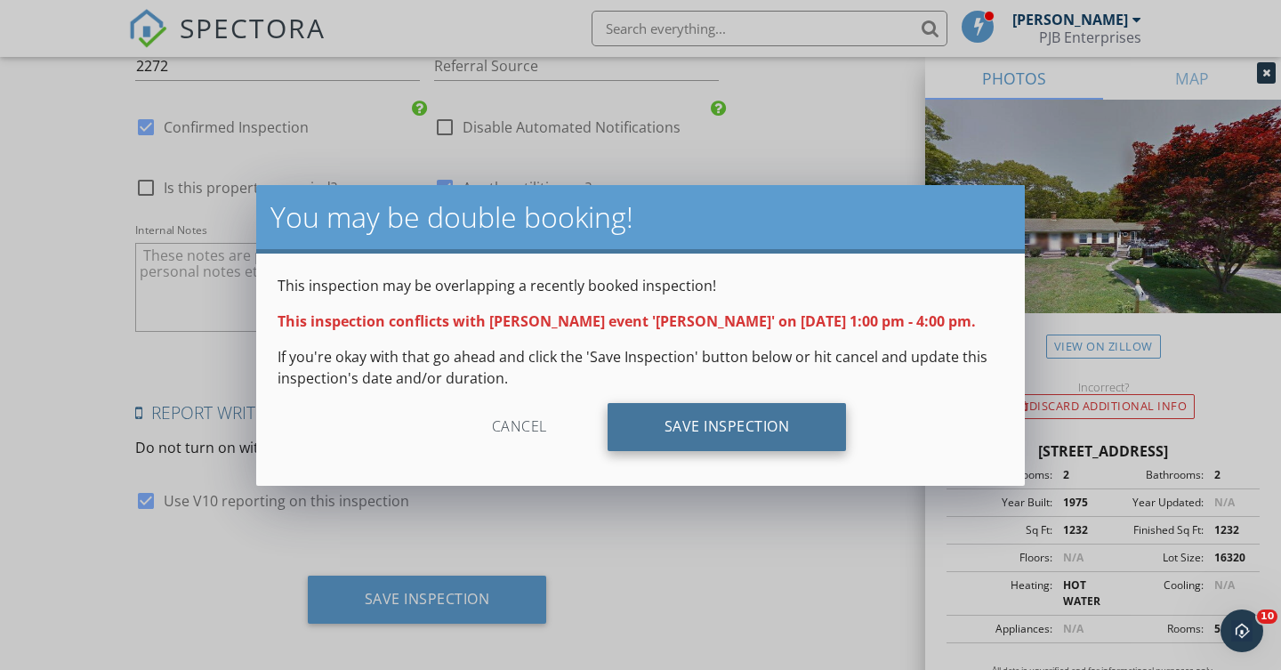
click at [737, 430] on div "Save Inspection" at bounding box center [727, 427] width 239 height 48
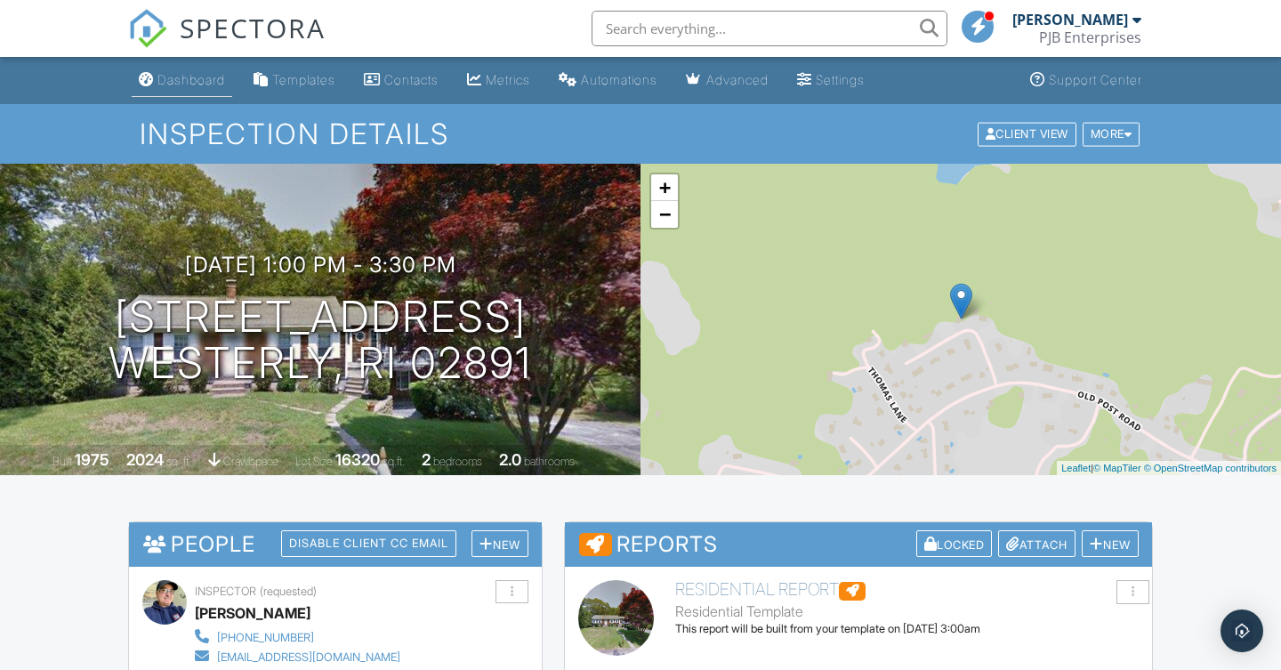
click at [199, 80] on div "Dashboard" at bounding box center [191, 79] width 68 height 15
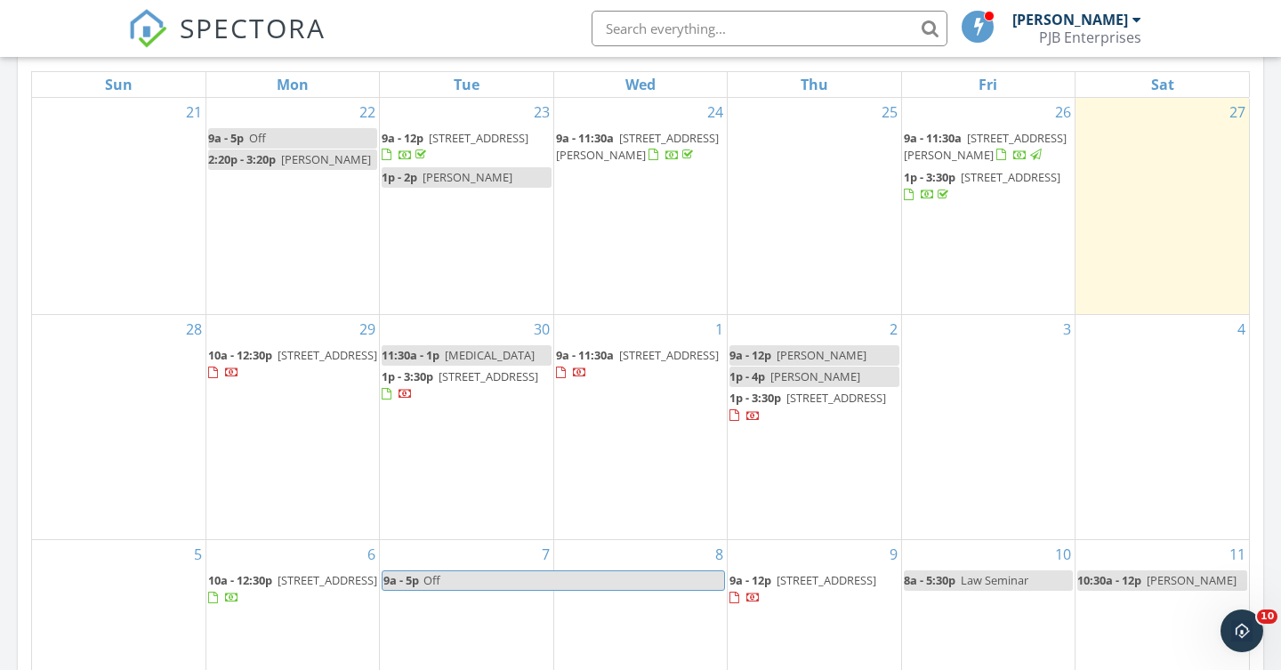
scroll to position [840, 0]
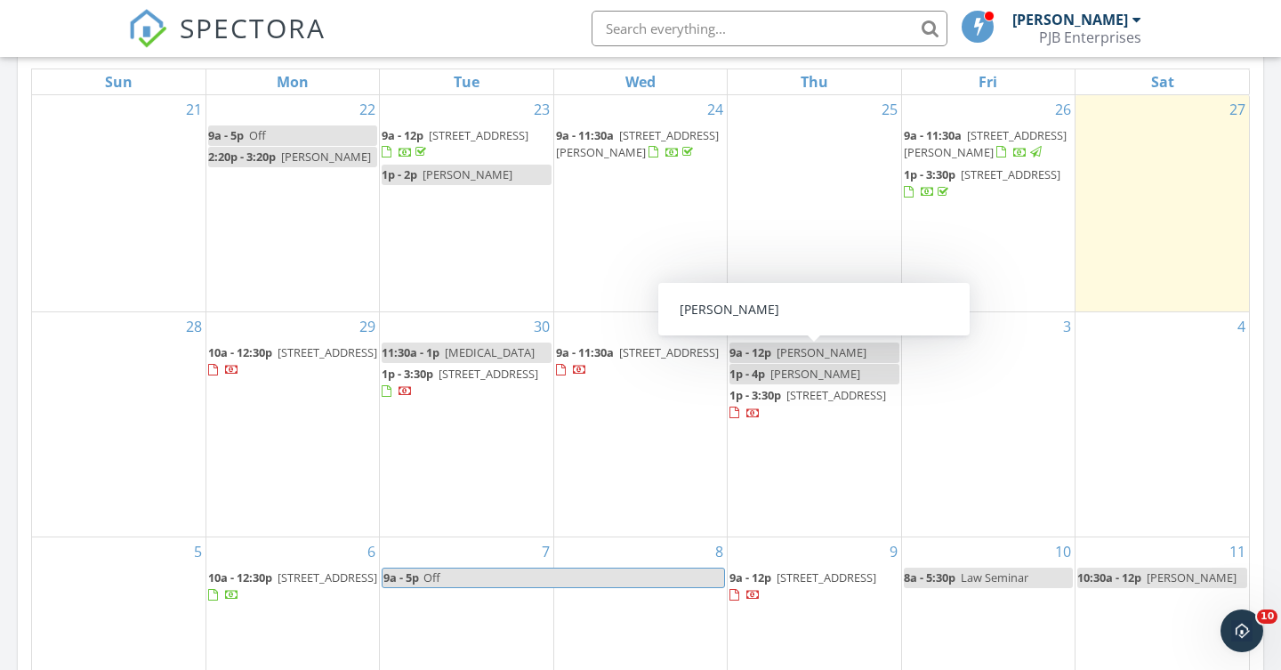
click at [814, 366] on span "[PERSON_NAME]" at bounding box center [815, 374] width 90 height 16
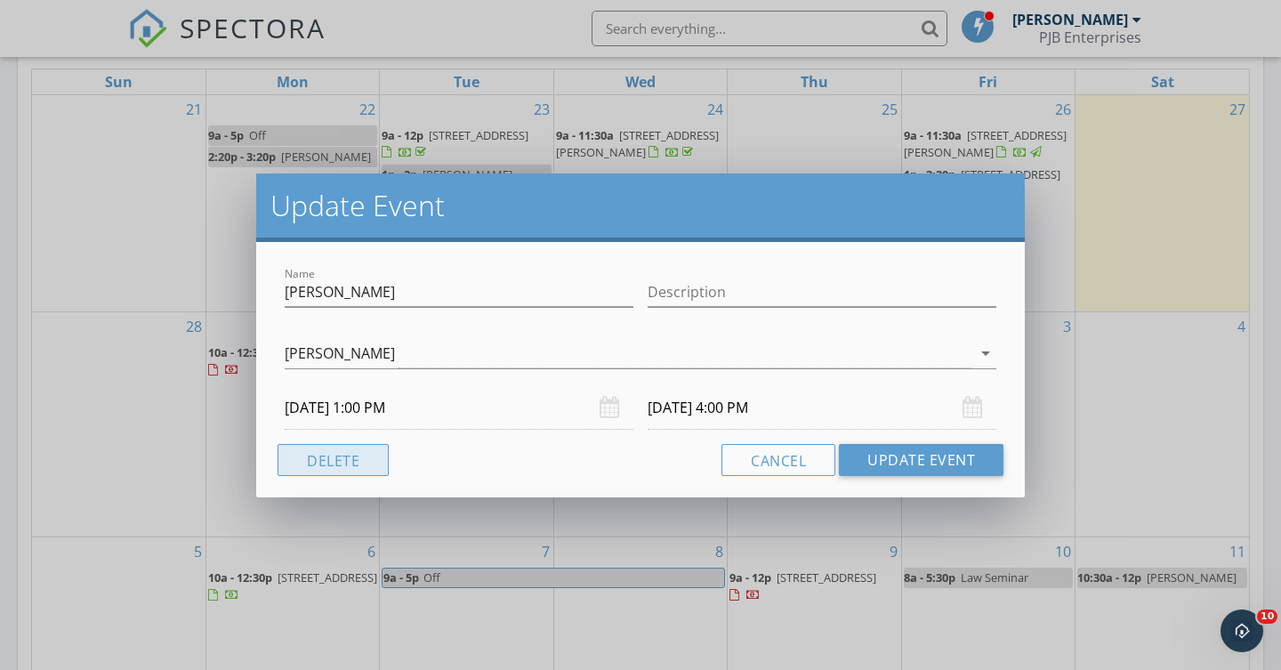
click at [384, 456] on button "Delete" at bounding box center [333, 460] width 111 height 32
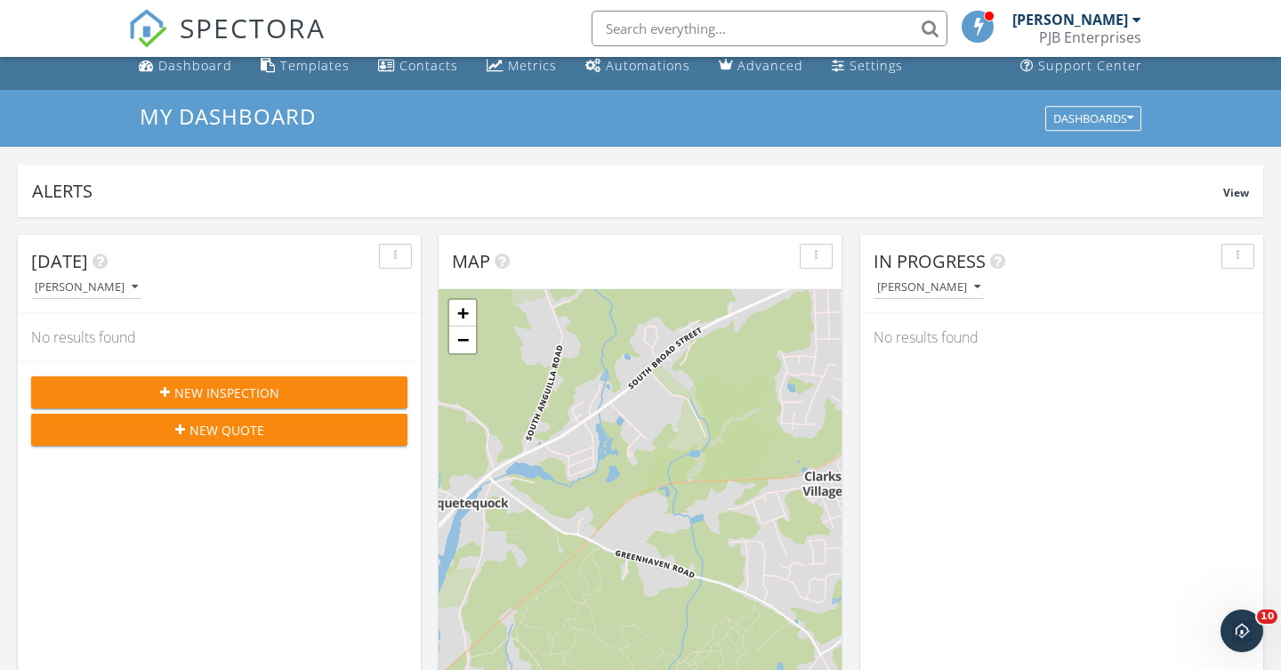
scroll to position [0, 0]
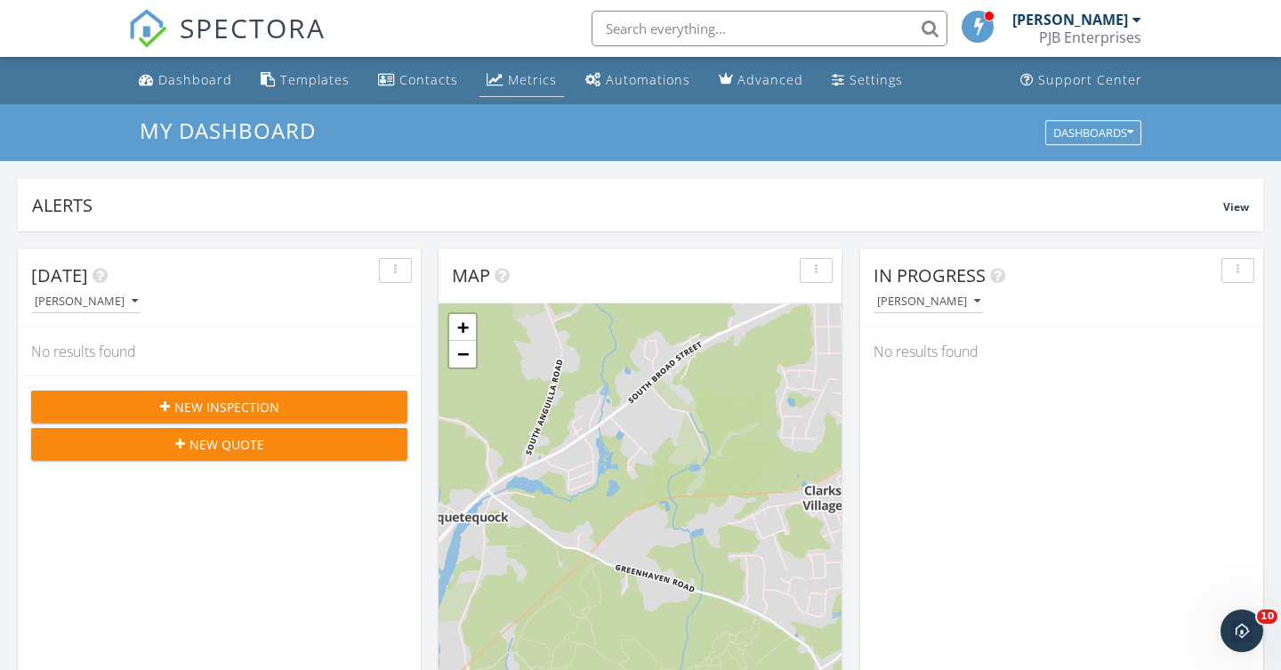
click at [527, 80] on div "Metrics" at bounding box center [532, 79] width 49 height 17
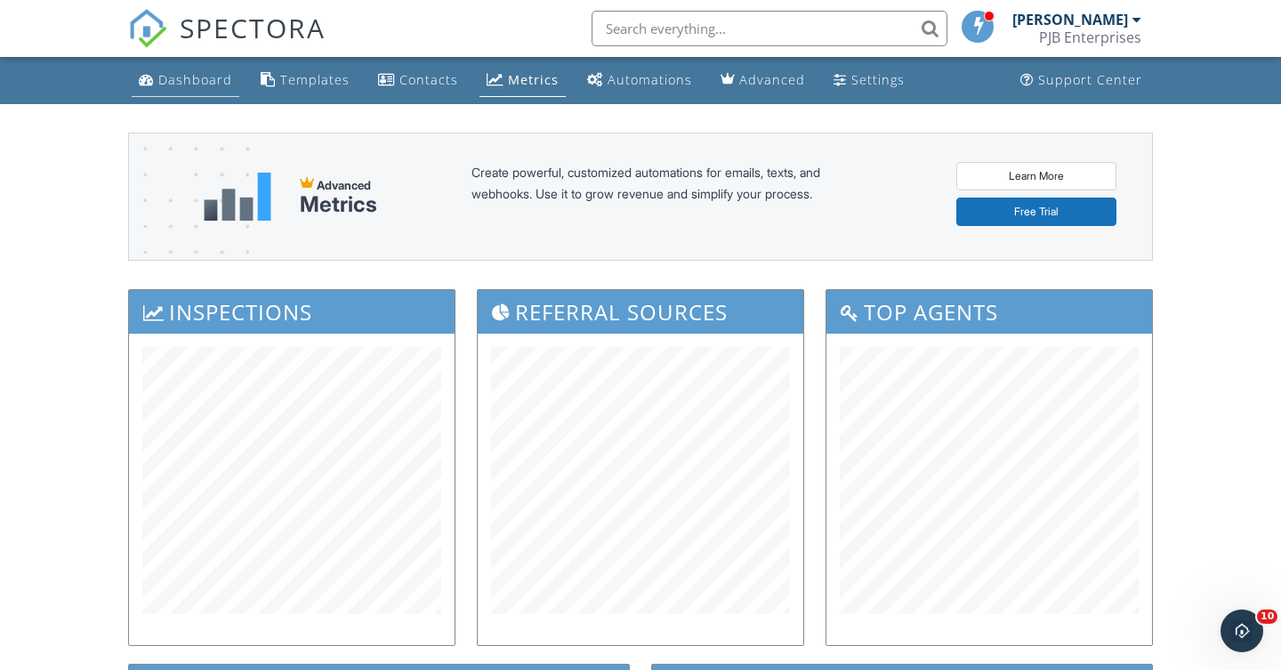
click at [204, 82] on div "Dashboard" at bounding box center [195, 79] width 74 height 17
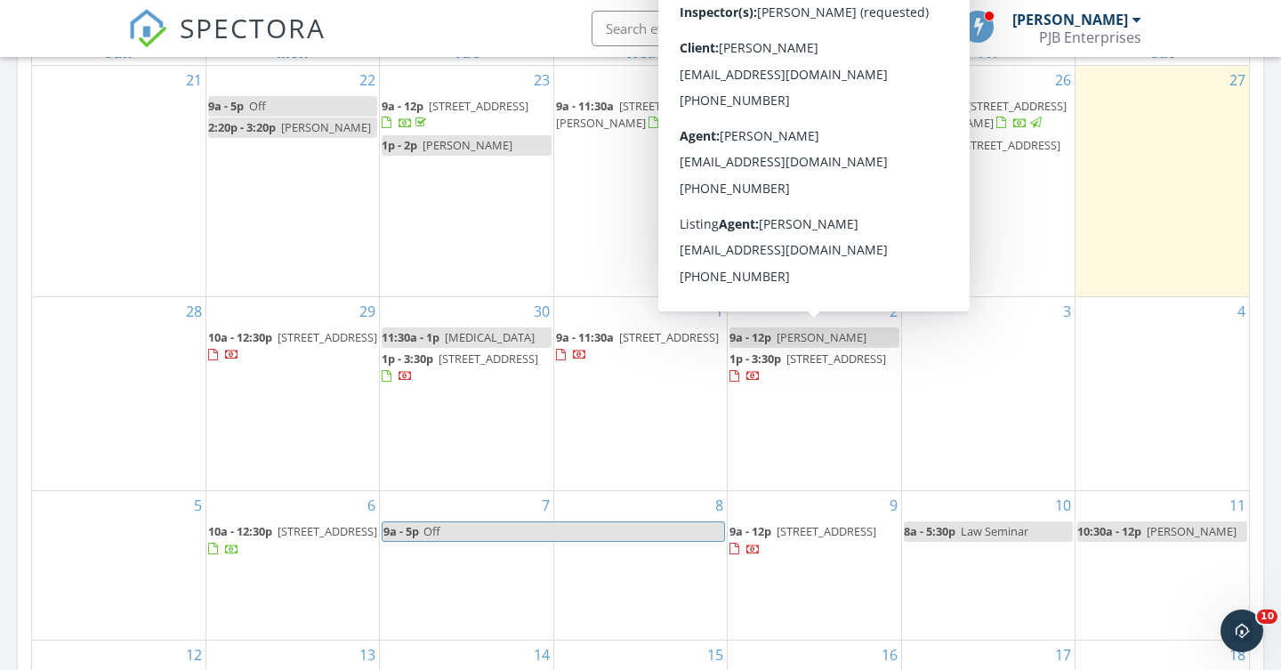
scroll to position [868, 0]
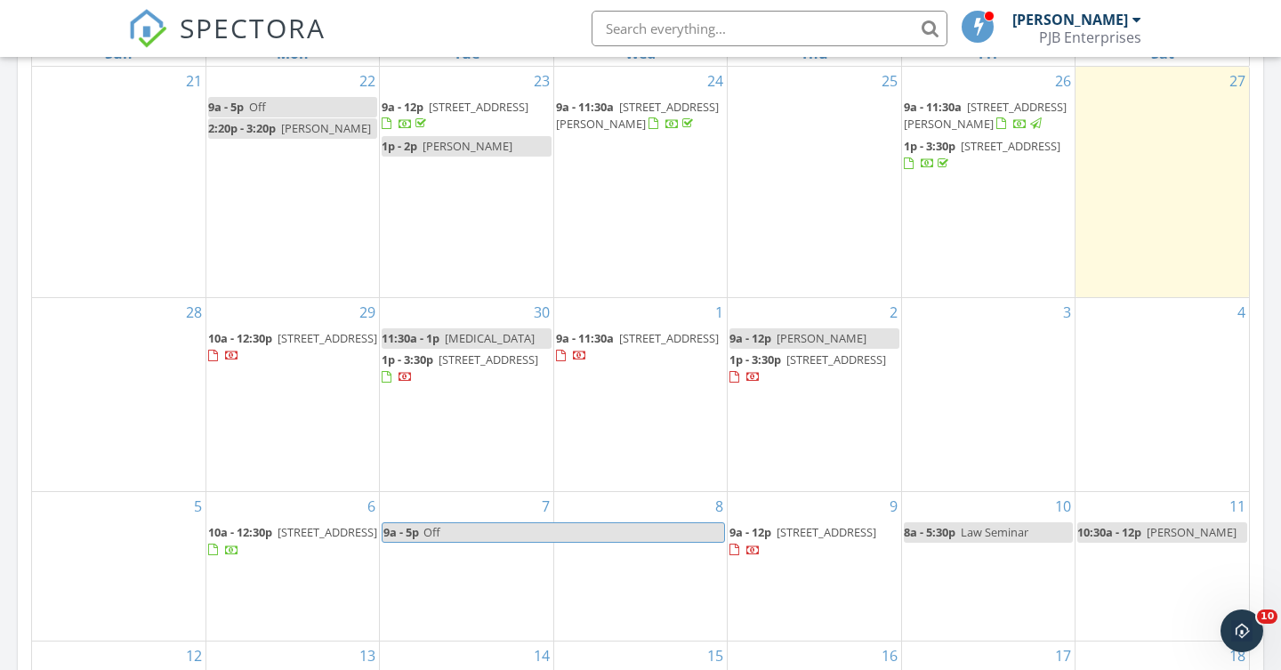
click at [786, 524] on span "1 Bridgeview Dr, Richmond 02892" at bounding box center [827, 532] width 100 height 16
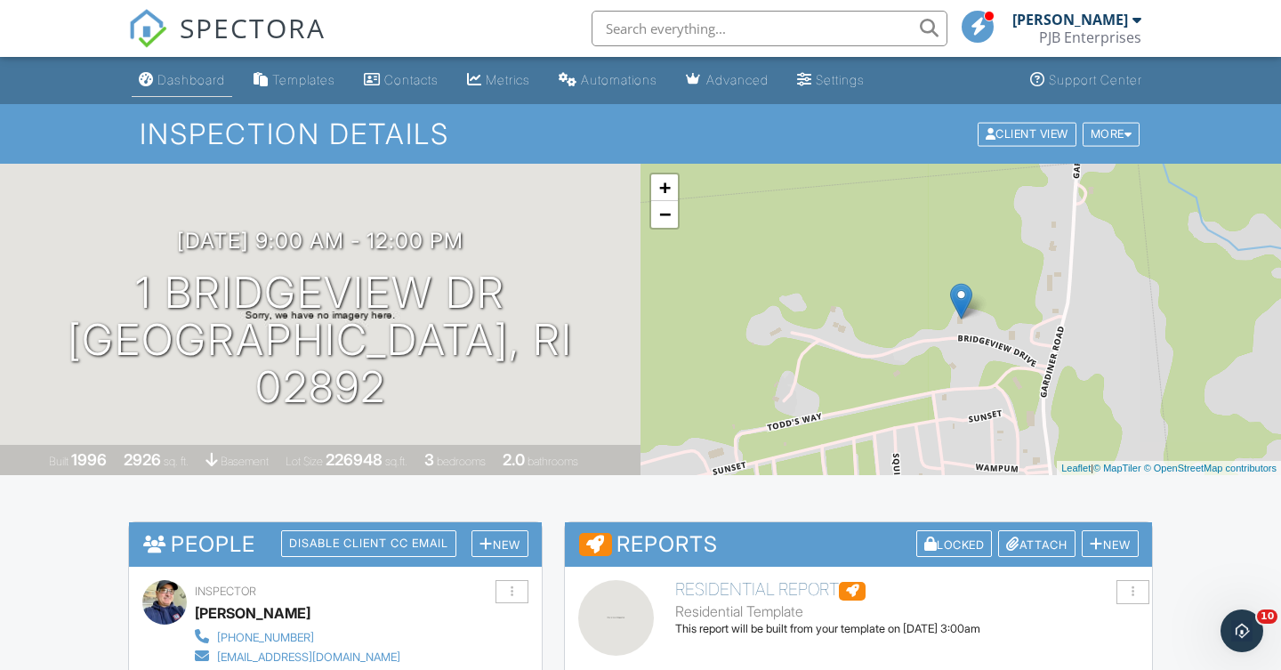
click at [181, 81] on div "Dashboard" at bounding box center [191, 79] width 68 height 15
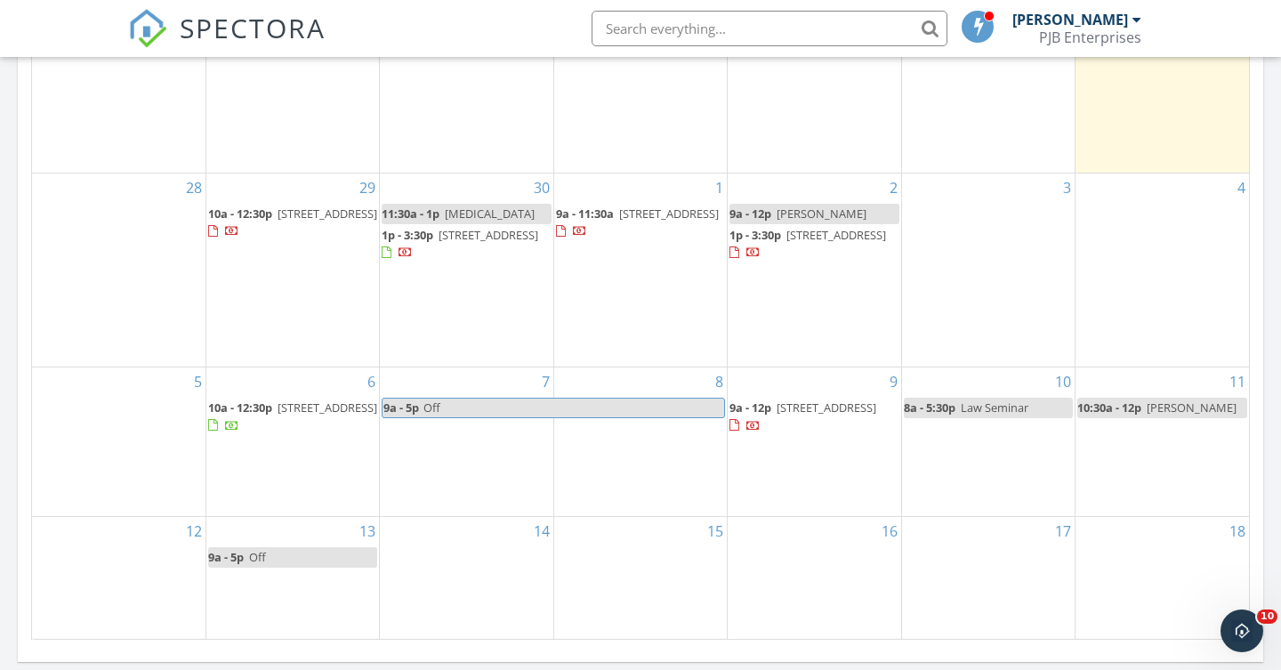
scroll to position [996, 0]
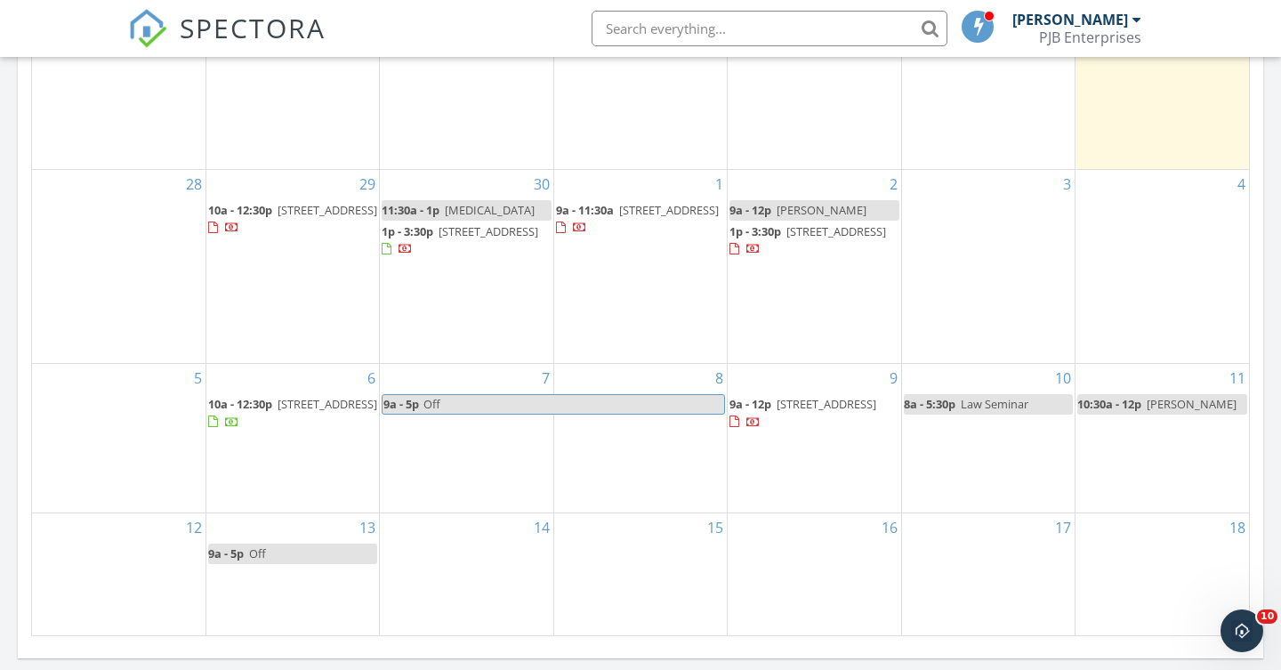
click at [802, 396] on span "[STREET_ADDRESS]" at bounding box center [827, 404] width 100 height 16
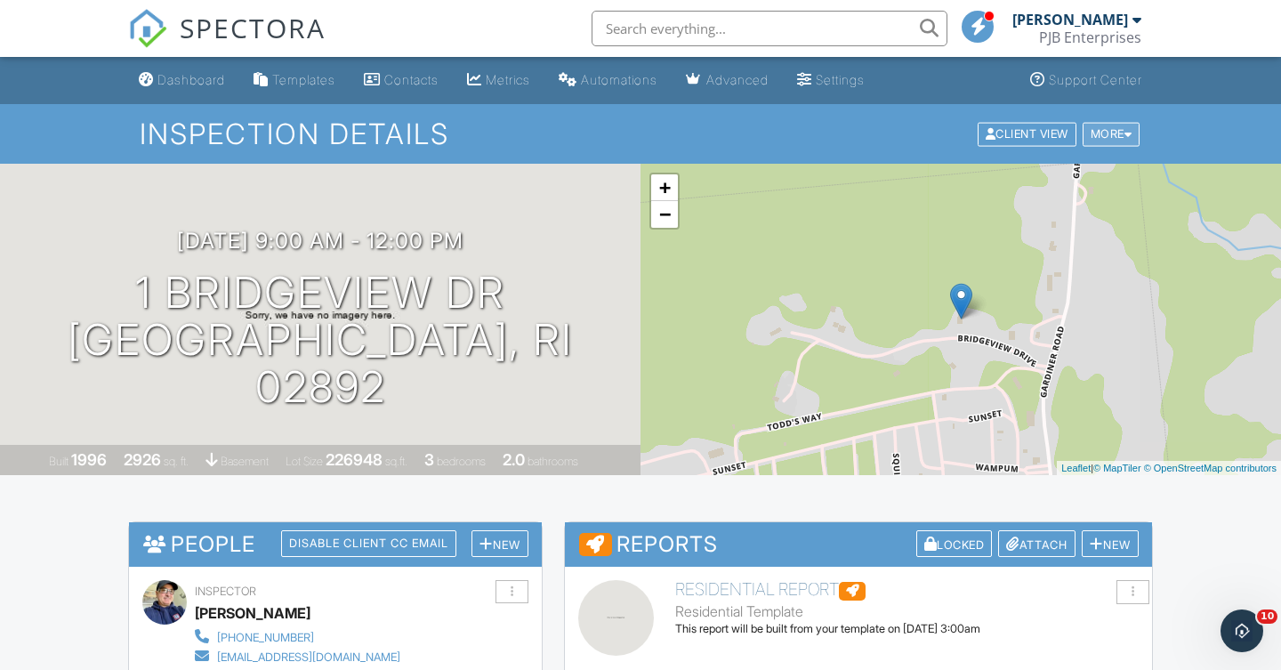
click at [1102, 127] on div "More" at bounding box center [1112, 134] width 58 height 24
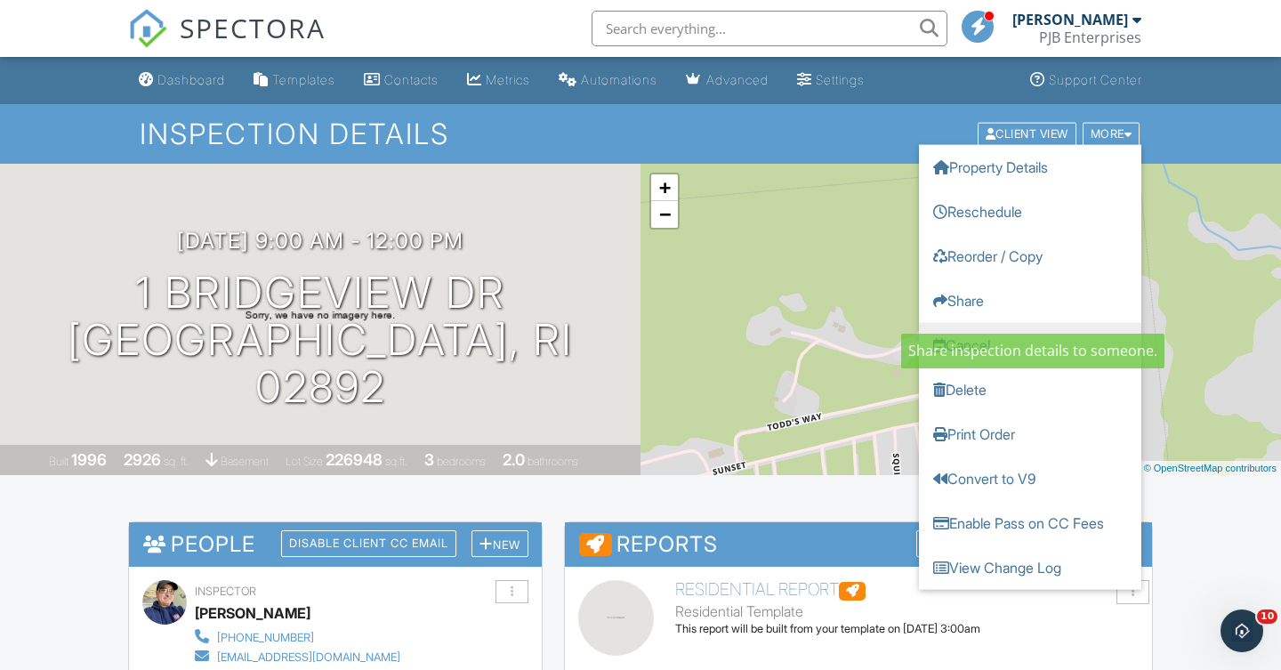
click at [999, 356] on link "Cancel" at bounding box center [1030, 344] width 222 height 44
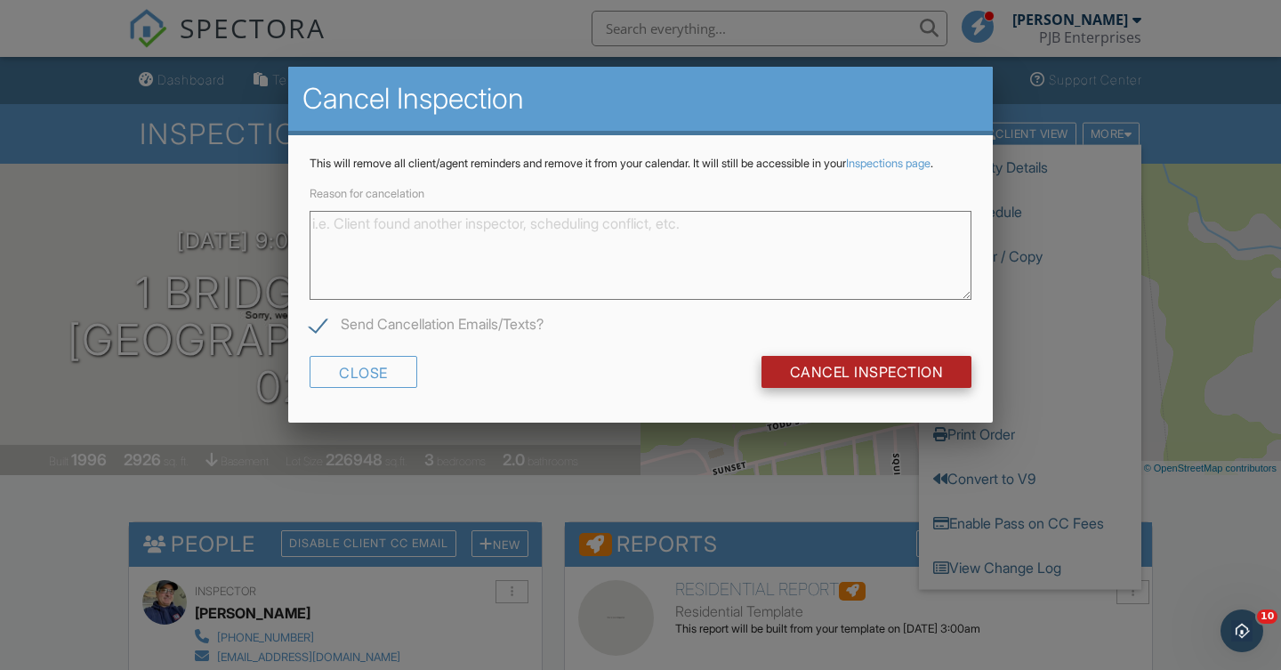
click at [899, 376] on input "Cancel Inspection" at bounding box center [867, 372] width 211 height 32
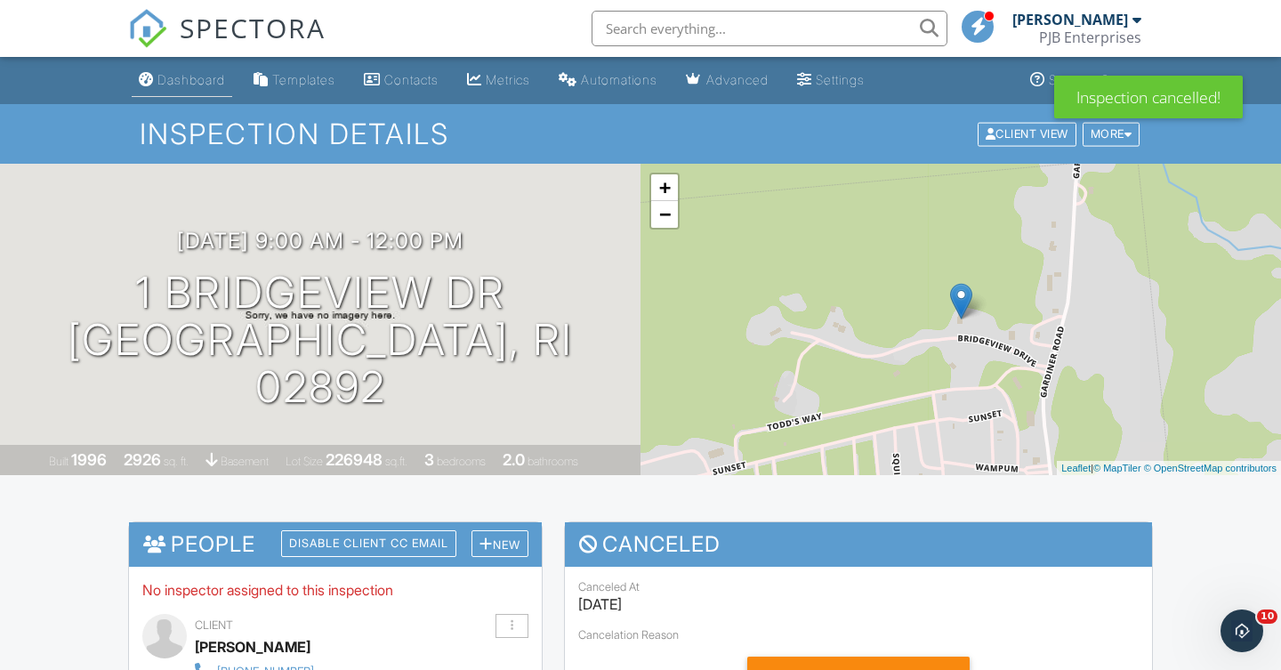
click at [220, 80] on div "Dashboard" at bounding box center [191, 79] width 68 height 15
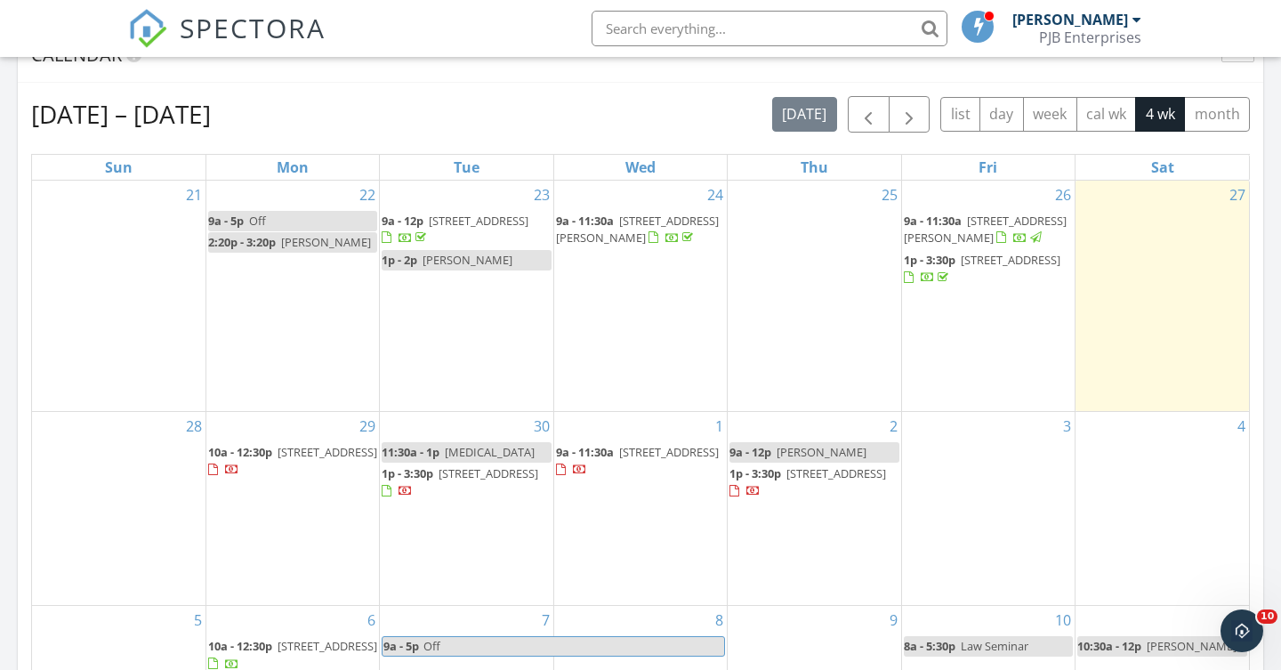
scroll to position [757, 0]
